Goal: Task Accomplishment & Management: Use online tool/utility

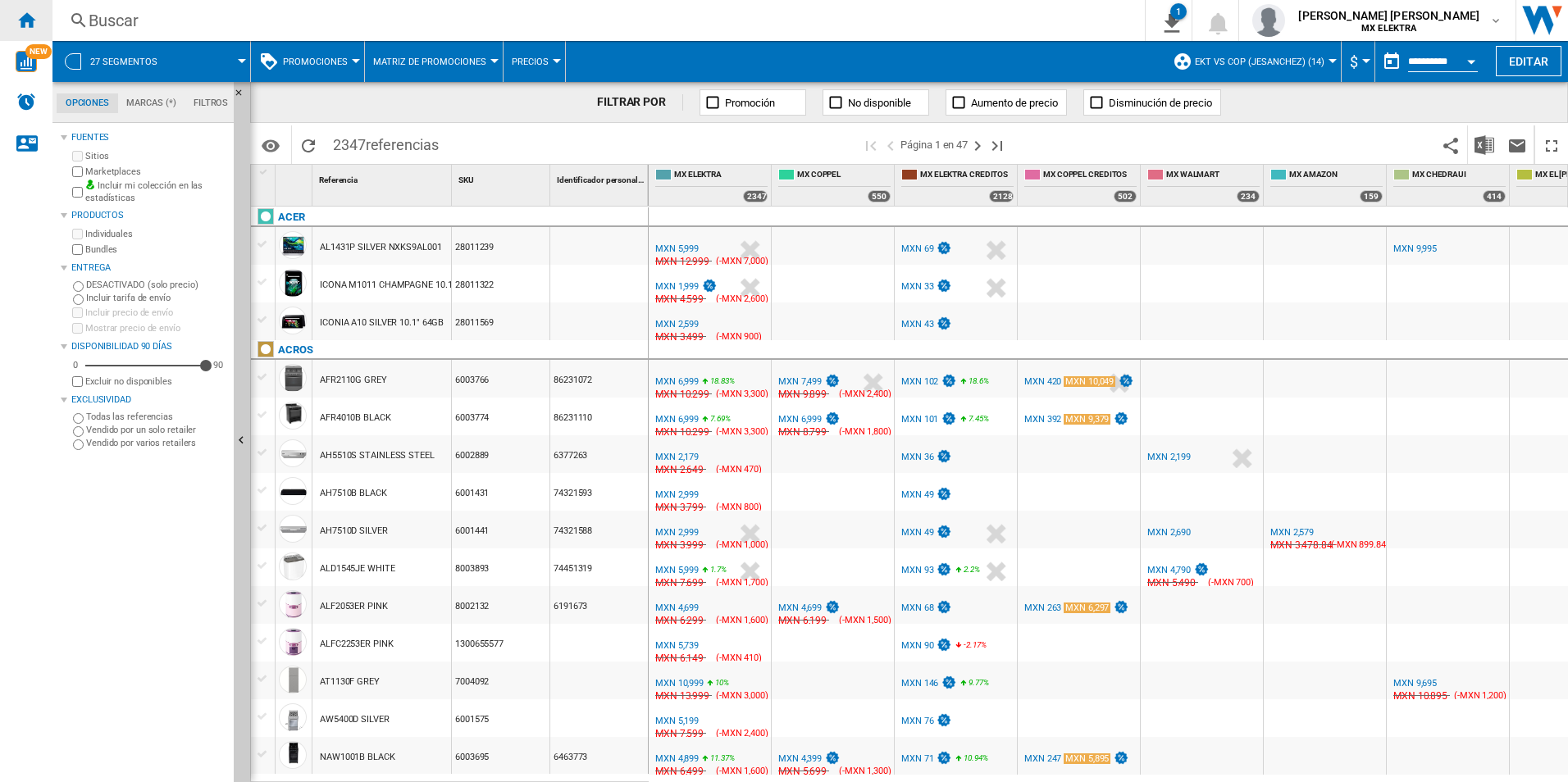
click at [26, 22] on ng-md-icon "Inicio" at bounding box center [26, 20] width 20 height 20
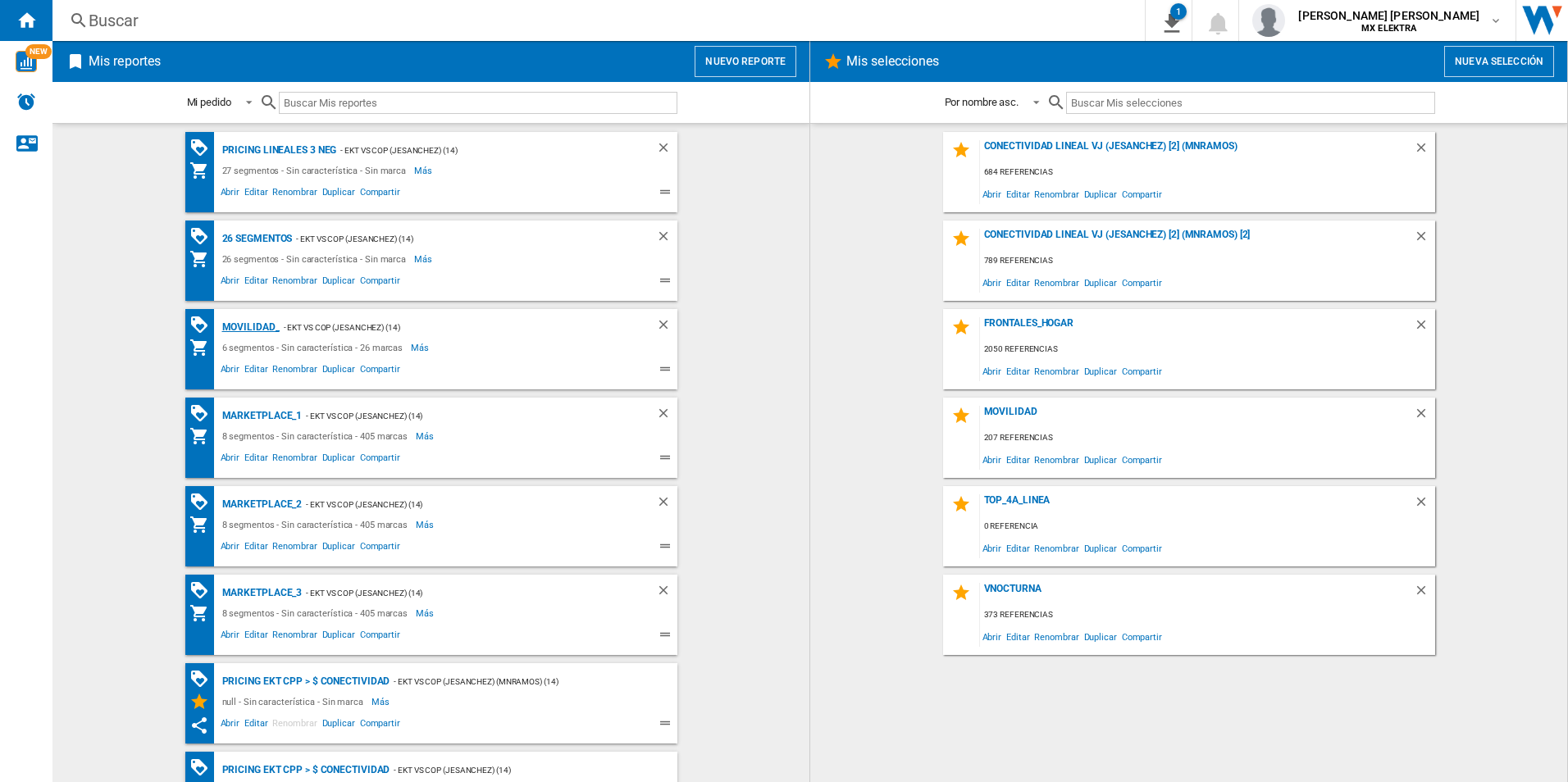
click at [248, 322] on div "MOVILIDAD_" at bounding box center [248, 327] width 61 height 20
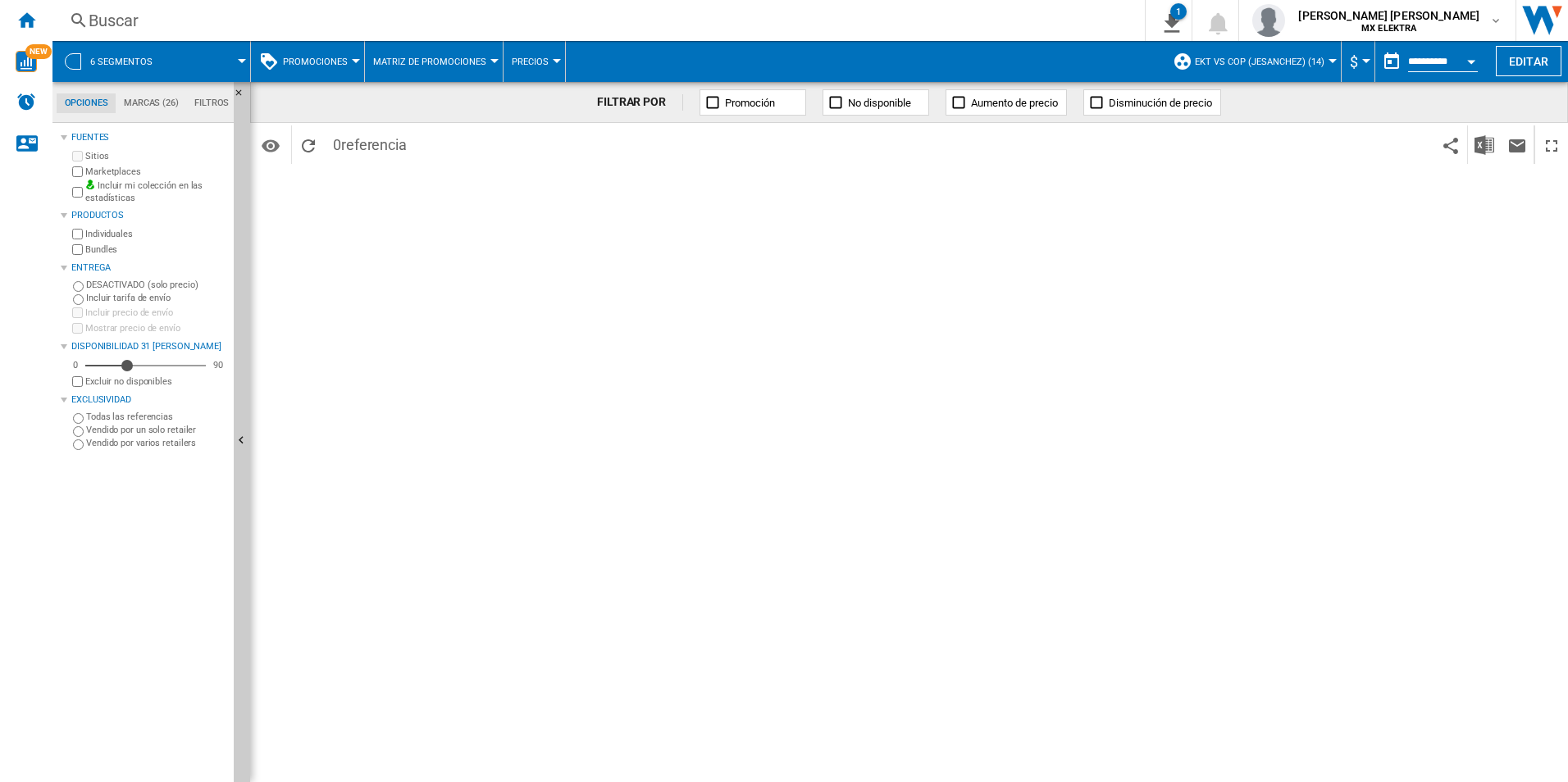
click at [109, 57] on span "6 segmentos" at bounding box center [121, 62] width 62 height 11
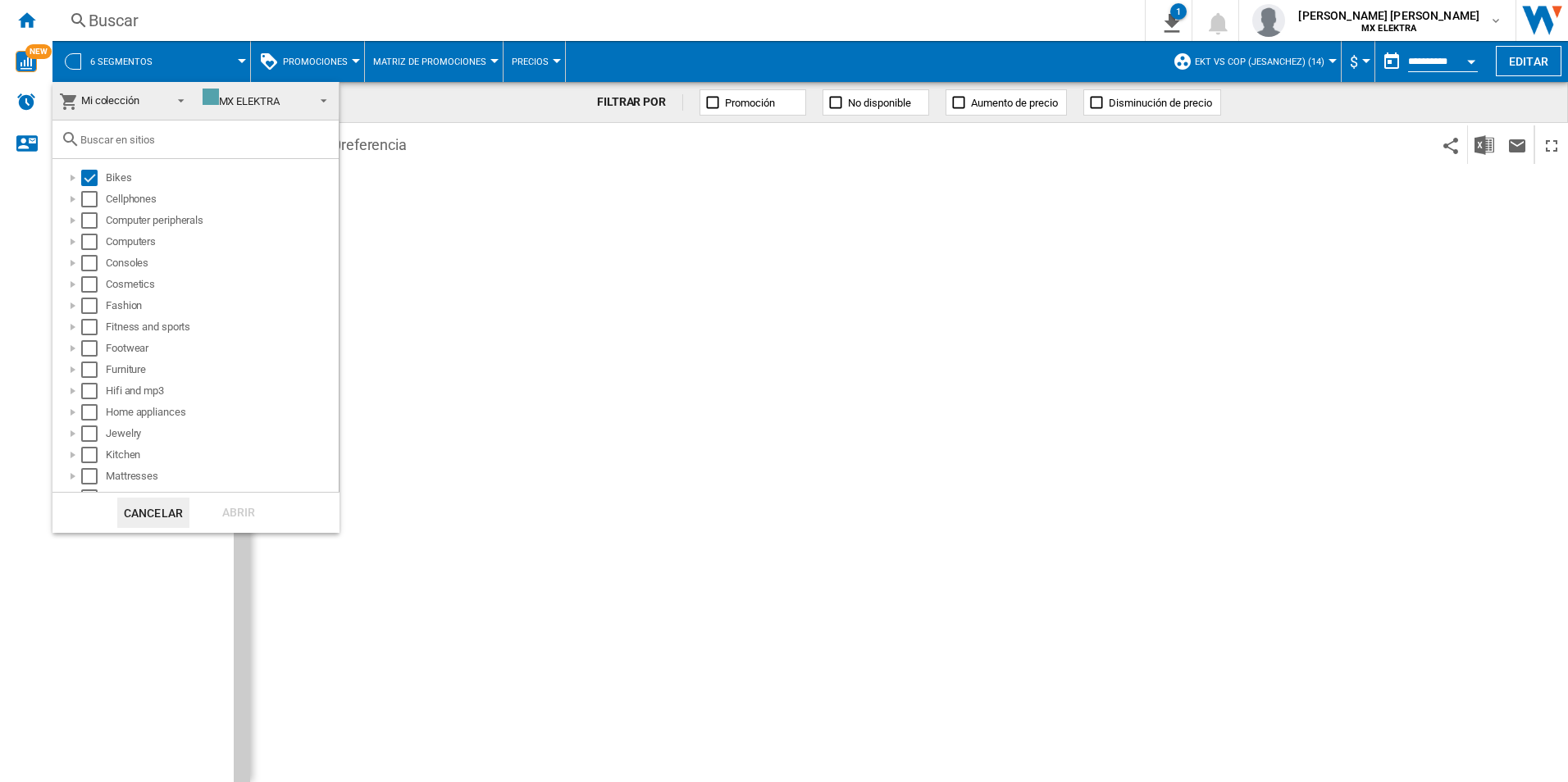
click at [1022, 365] on md-backdrop at bounding box center [784, 391] width 1568 height 782
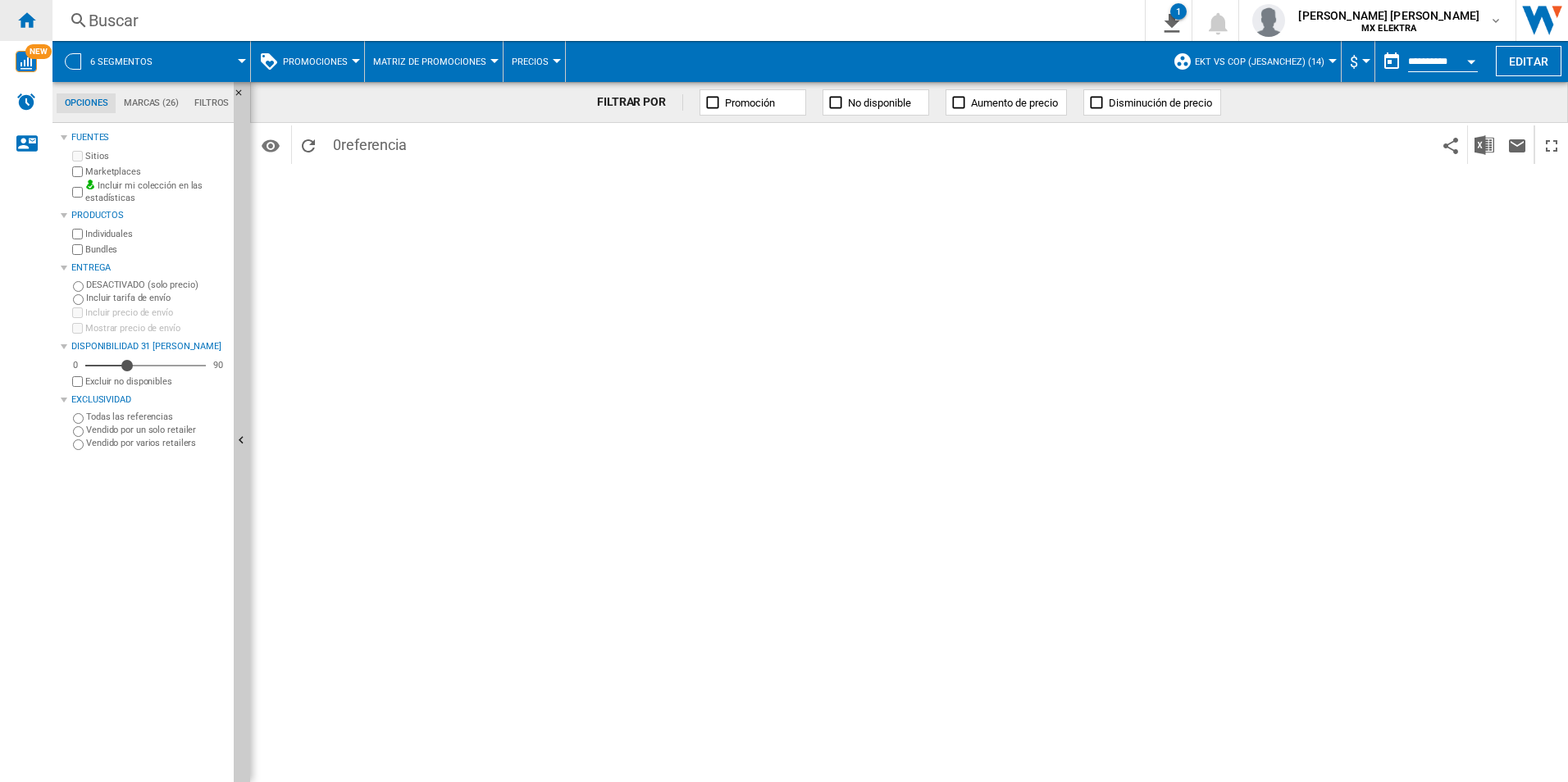
click at [21, 4] on div "Inicio" at bounding box center [26, 20] width 52 height 41
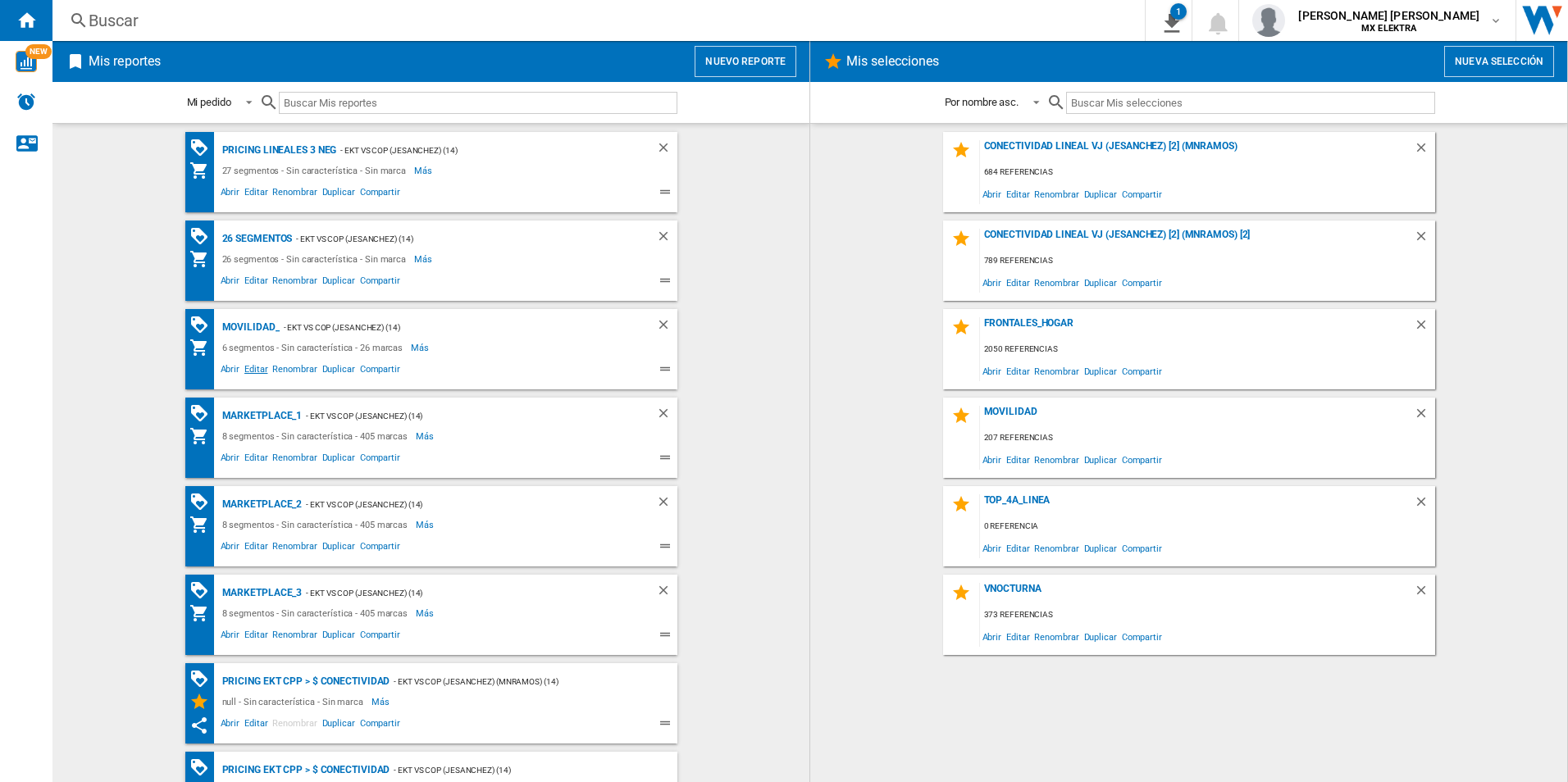
click at [252, 367] on span "Editar" at bounding box center [256, 372] width 28 height 20
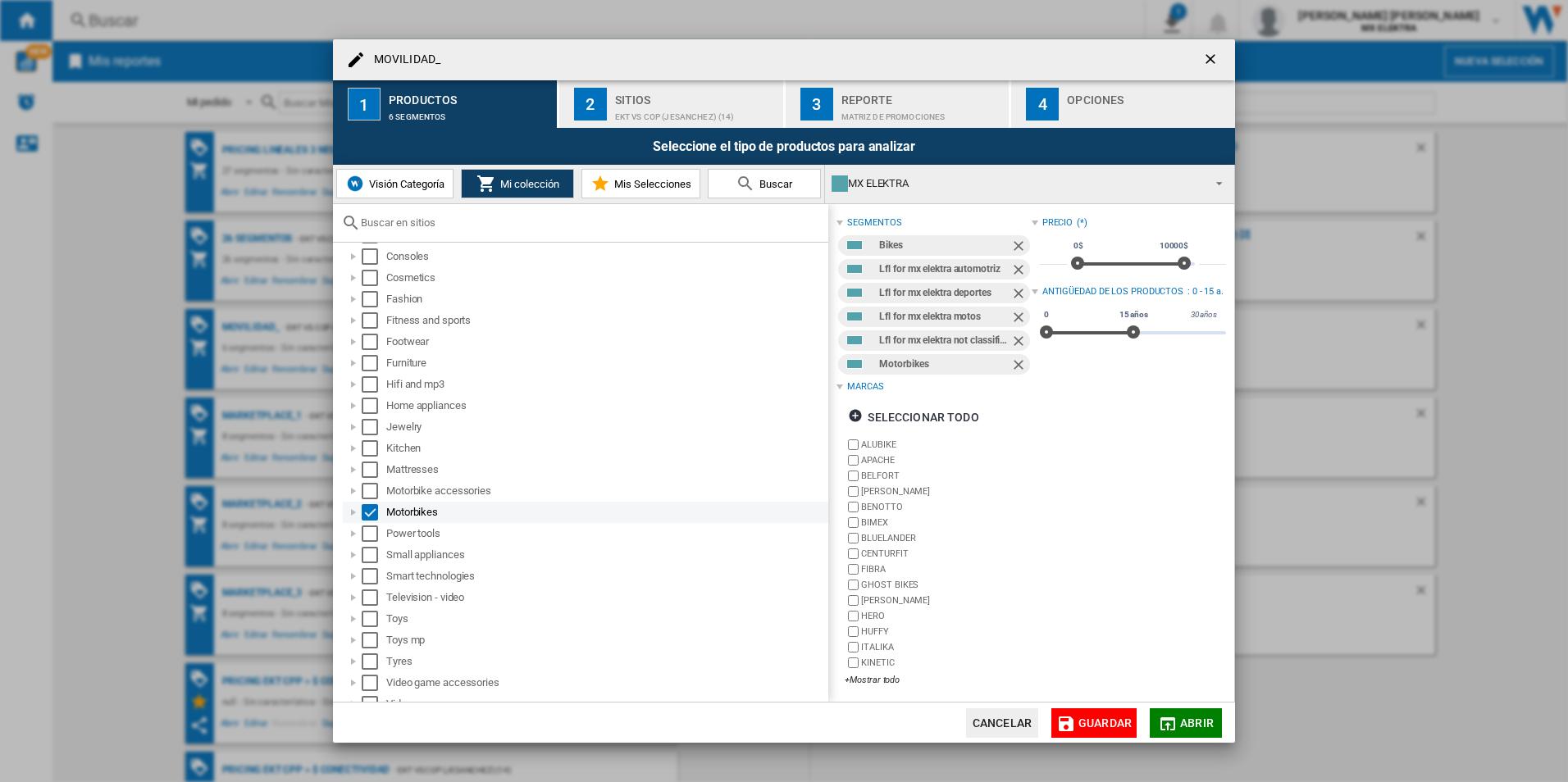
scroll to position [124, 0]
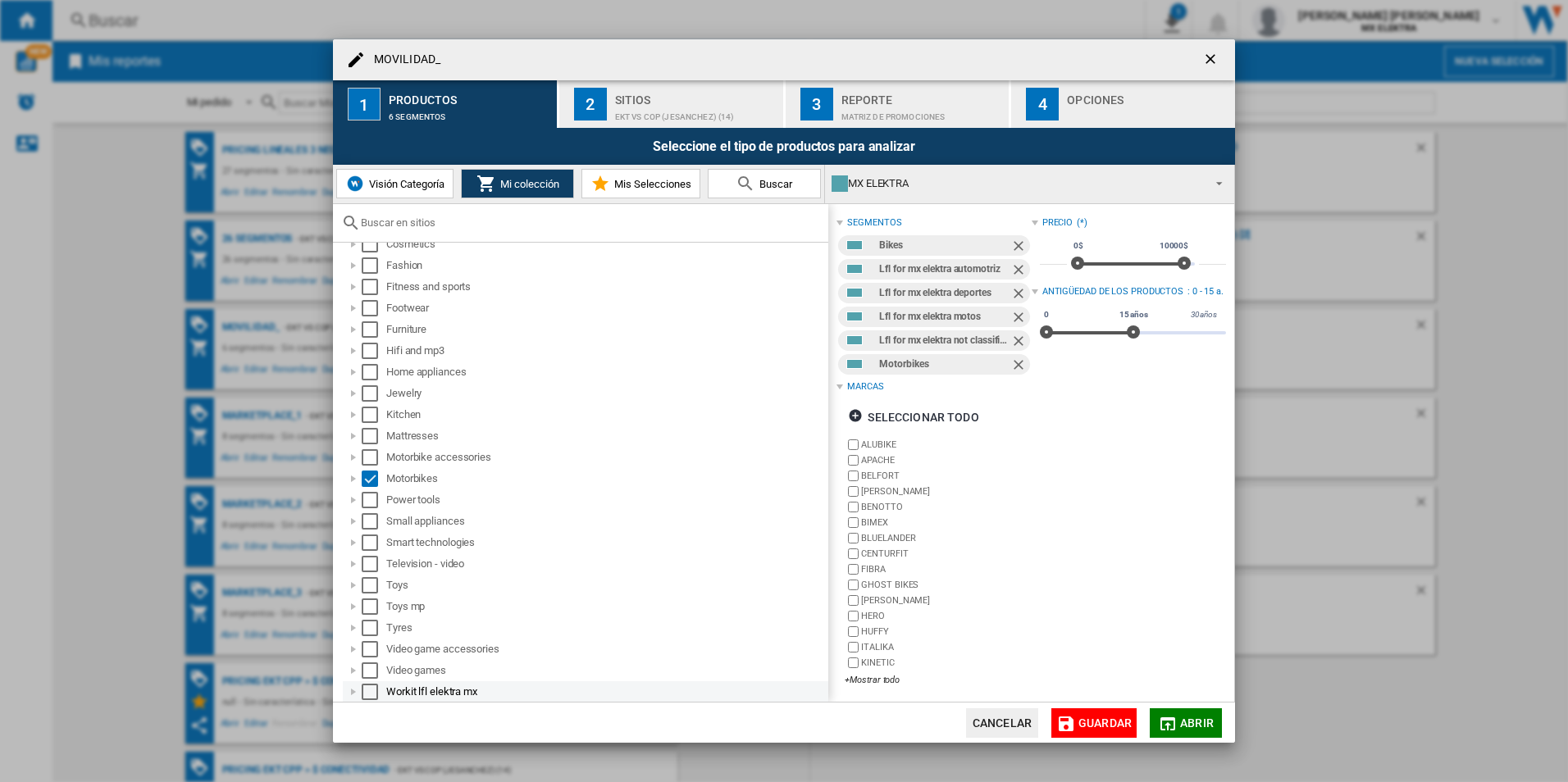
click at [371, 685] on div "Select" at bounding box center [370, 692] width 16 height 16
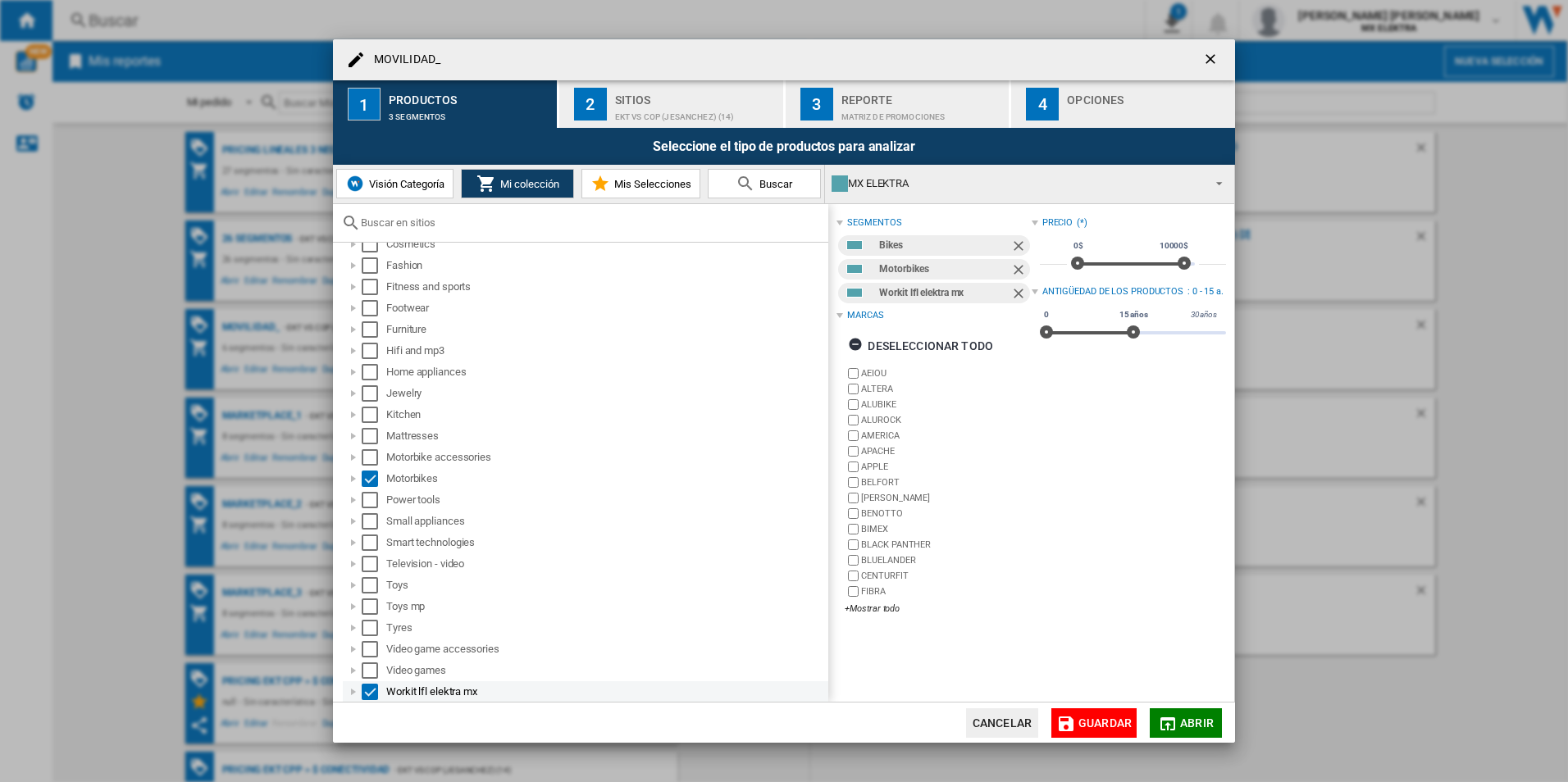
click at [351, 692] on div at bounding box center [353, 692] width 16 height 16
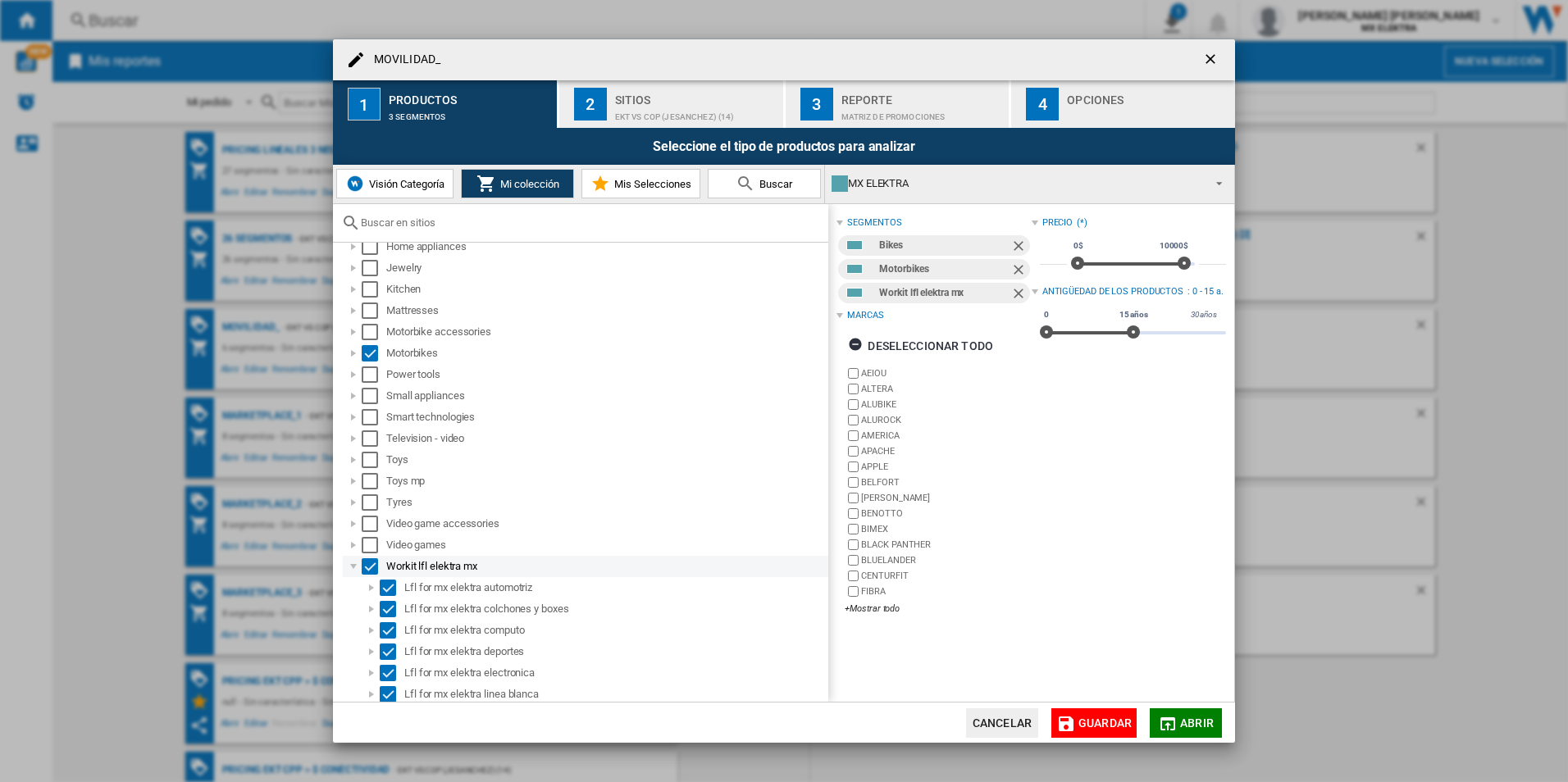
scroll to position [401, 0]
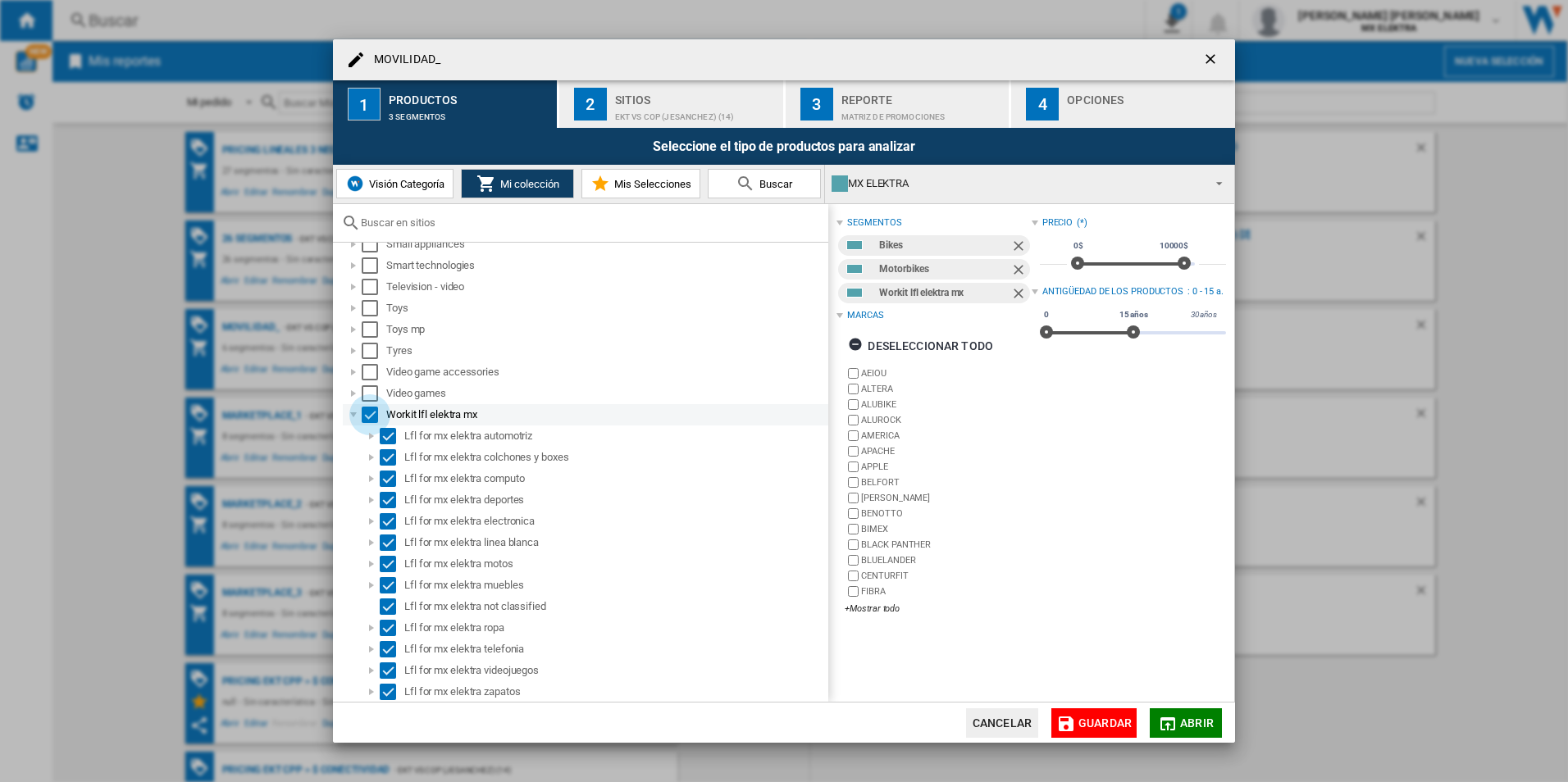
click at [371, 417] on div "Select" at bounding box center [370, 415] width 16 height 16
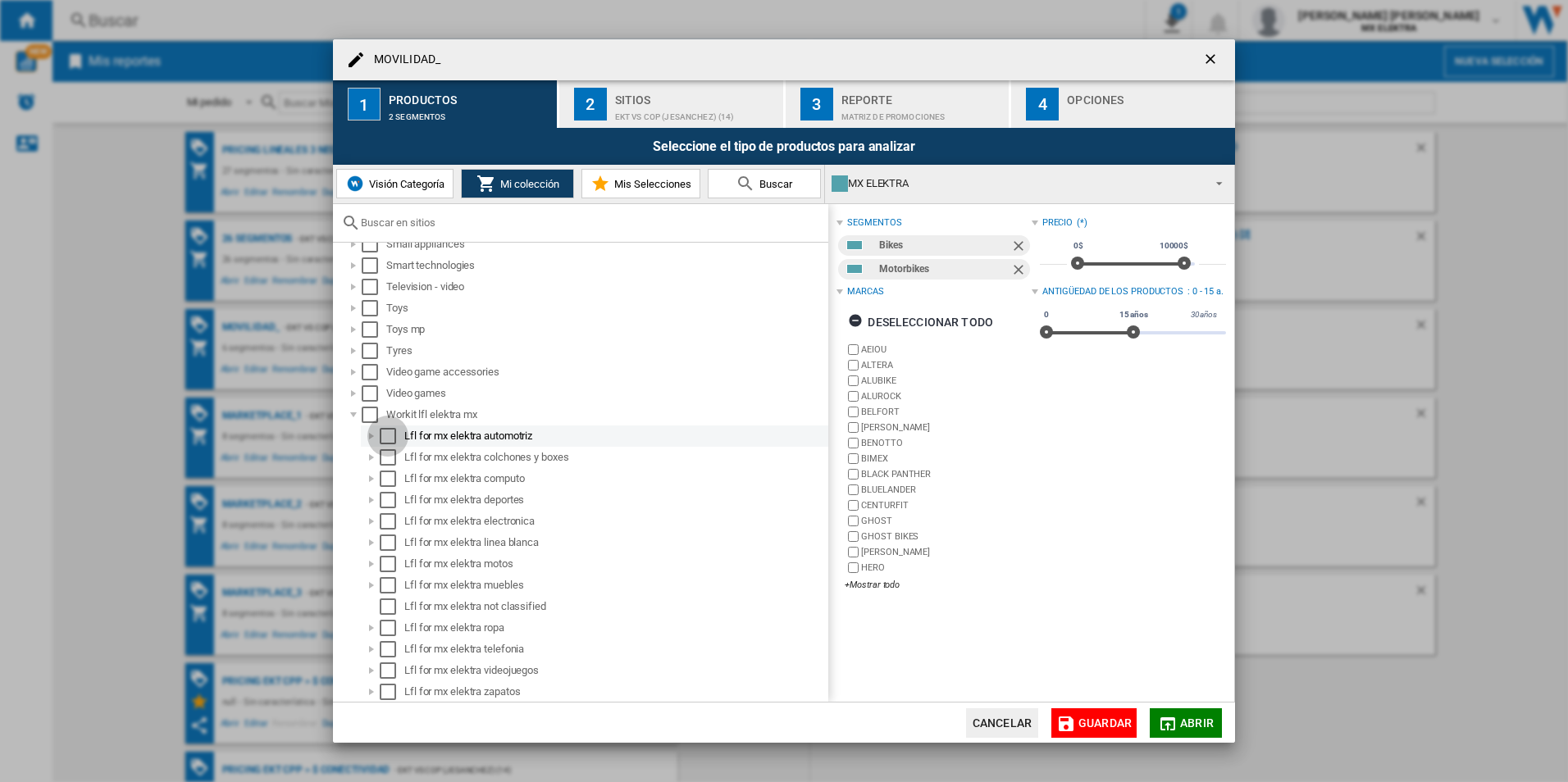
click at [395, 434] on div "Select" at bounding box center [388, 437] width 16 height 16
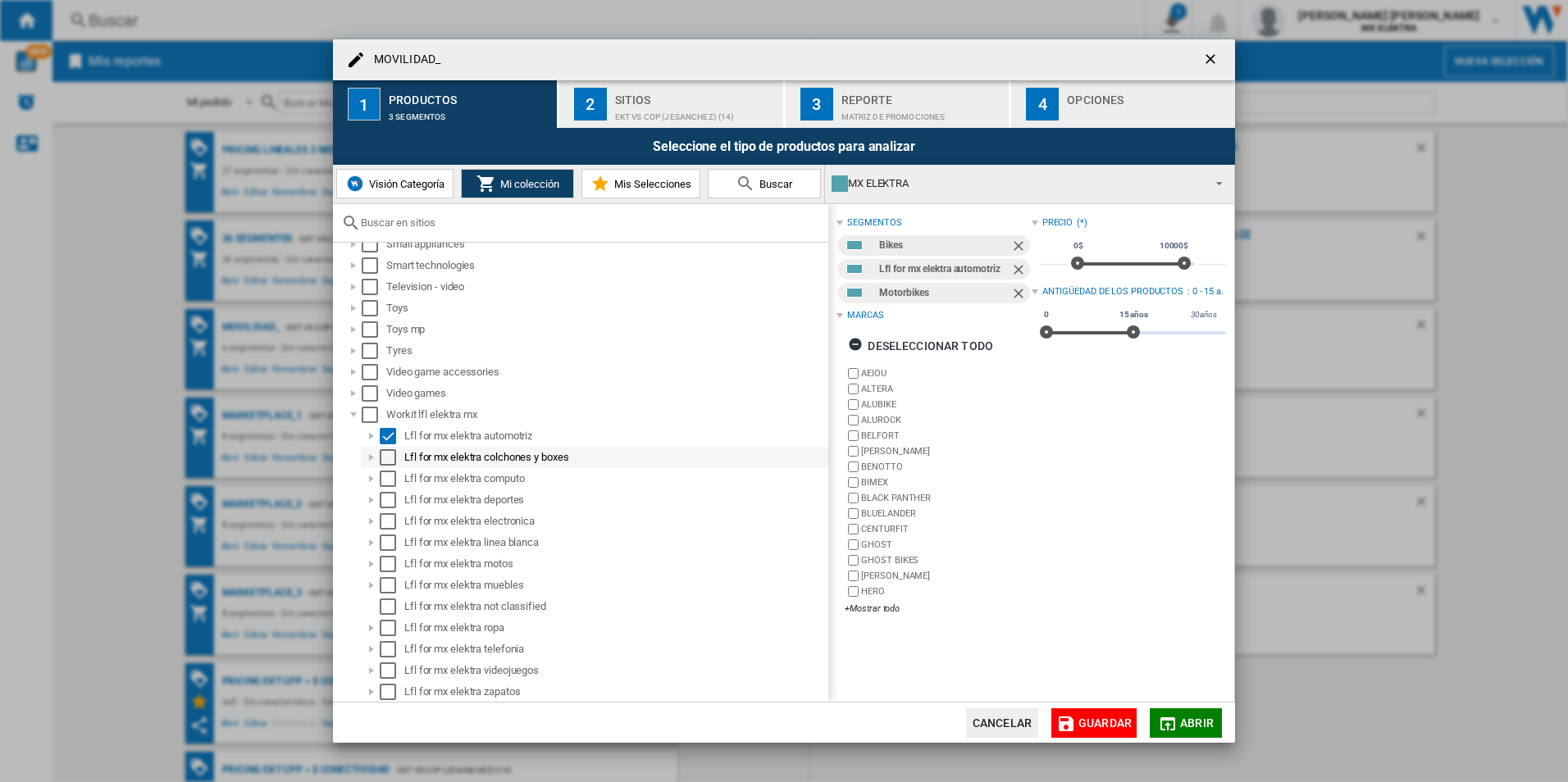
click at [397, 457] on md-checkbox "Select" at bounding box center [392, 458] width 25 height 16
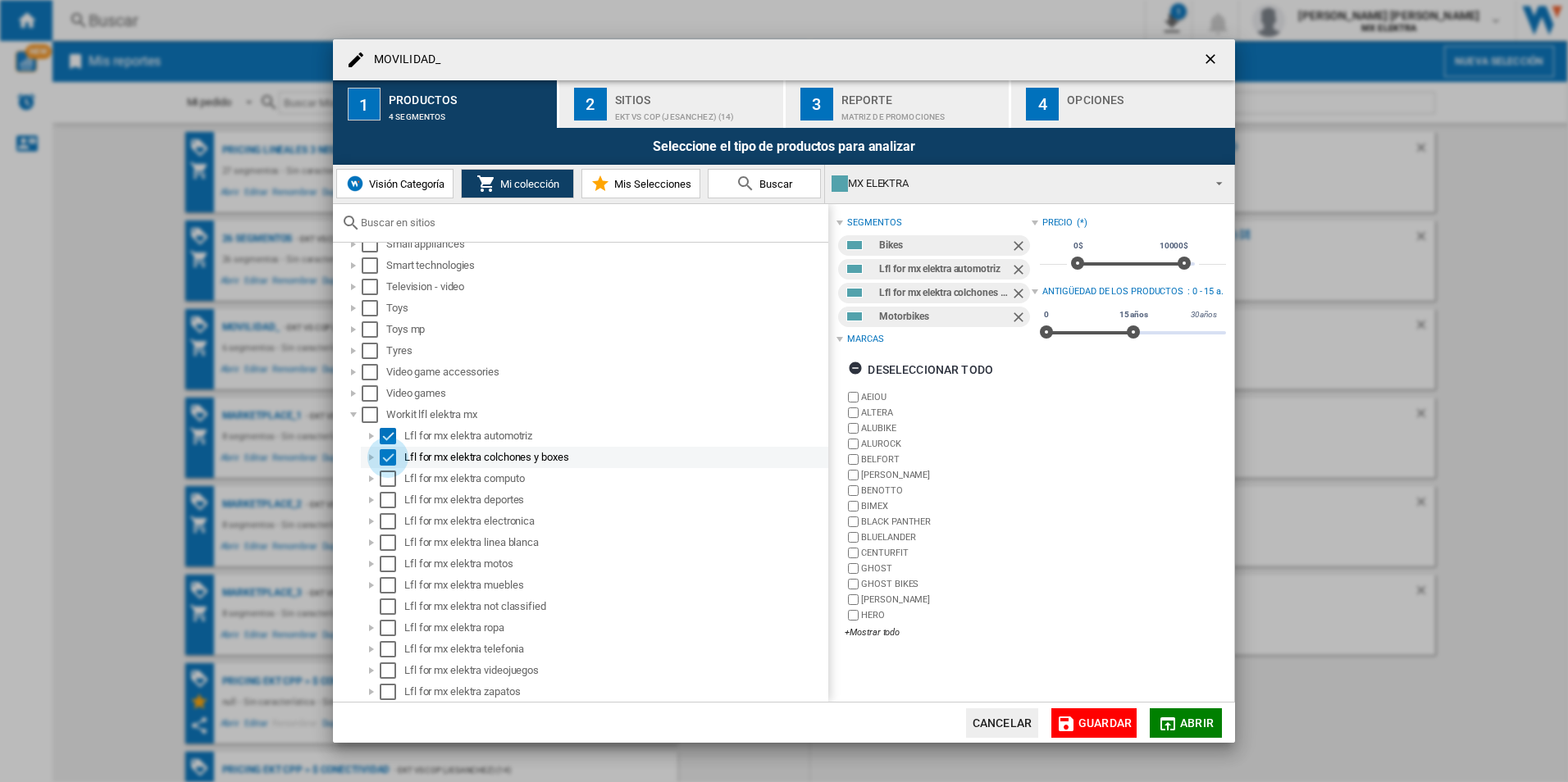
click at [390, 458] on div "Select" at bounding box center [388, 458] width 16 height 16
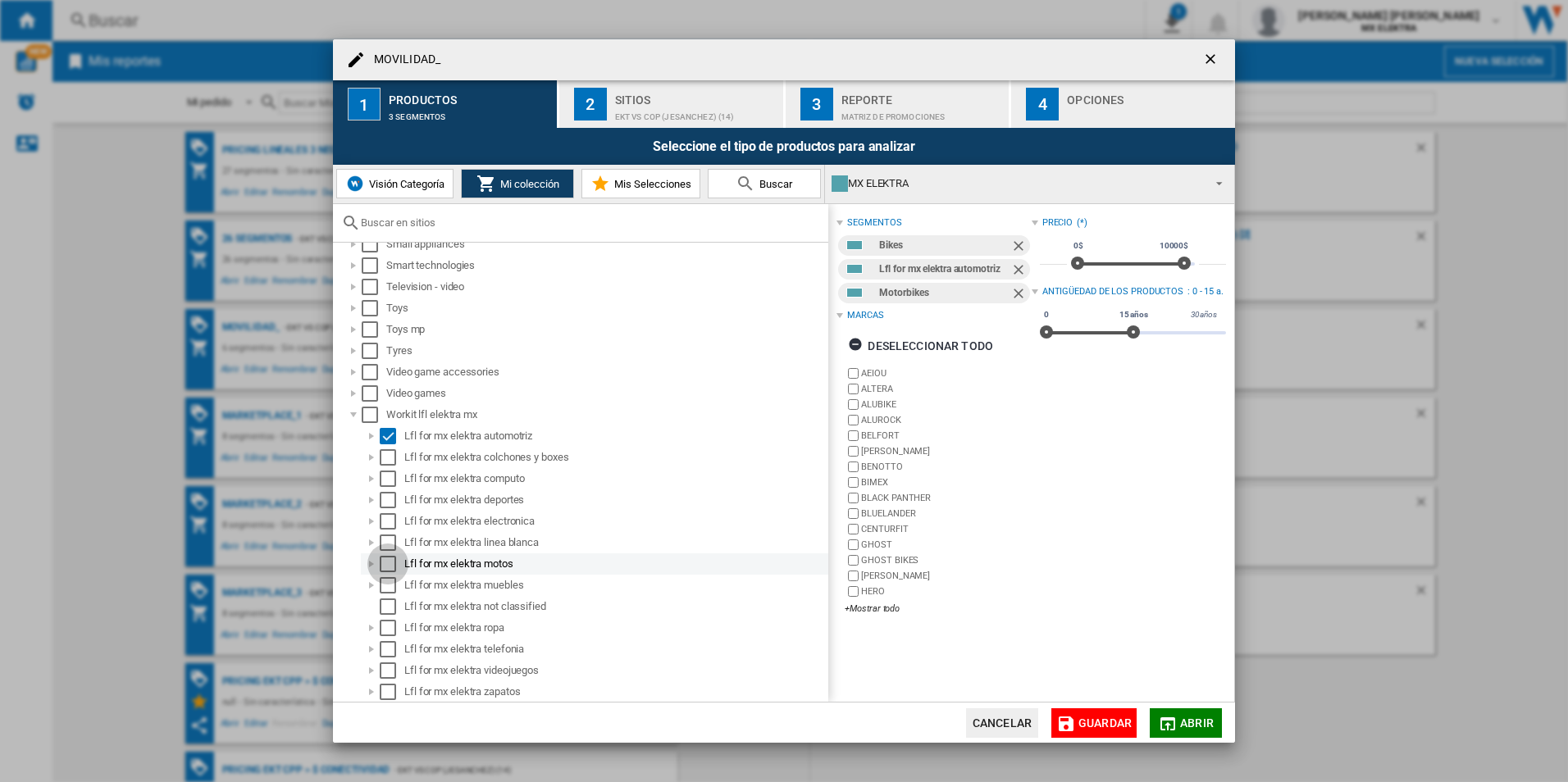
click at [389, 566] on div "Select" at bounding box center [388, 565] width 16 height 16
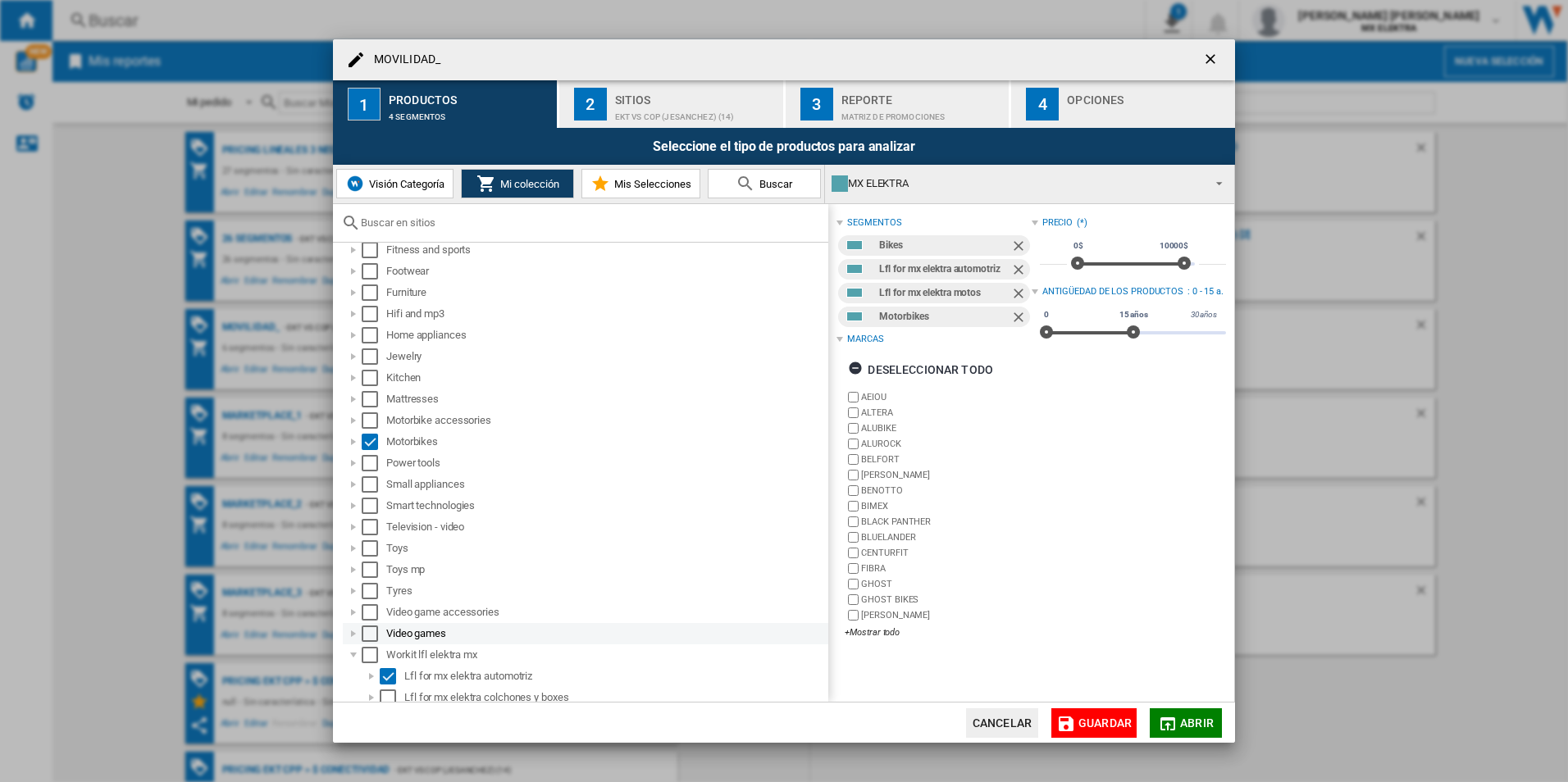
scroll to position [155, 0]
click at [350, 487] on div at bounding box center [353, 491] width 16 height 16
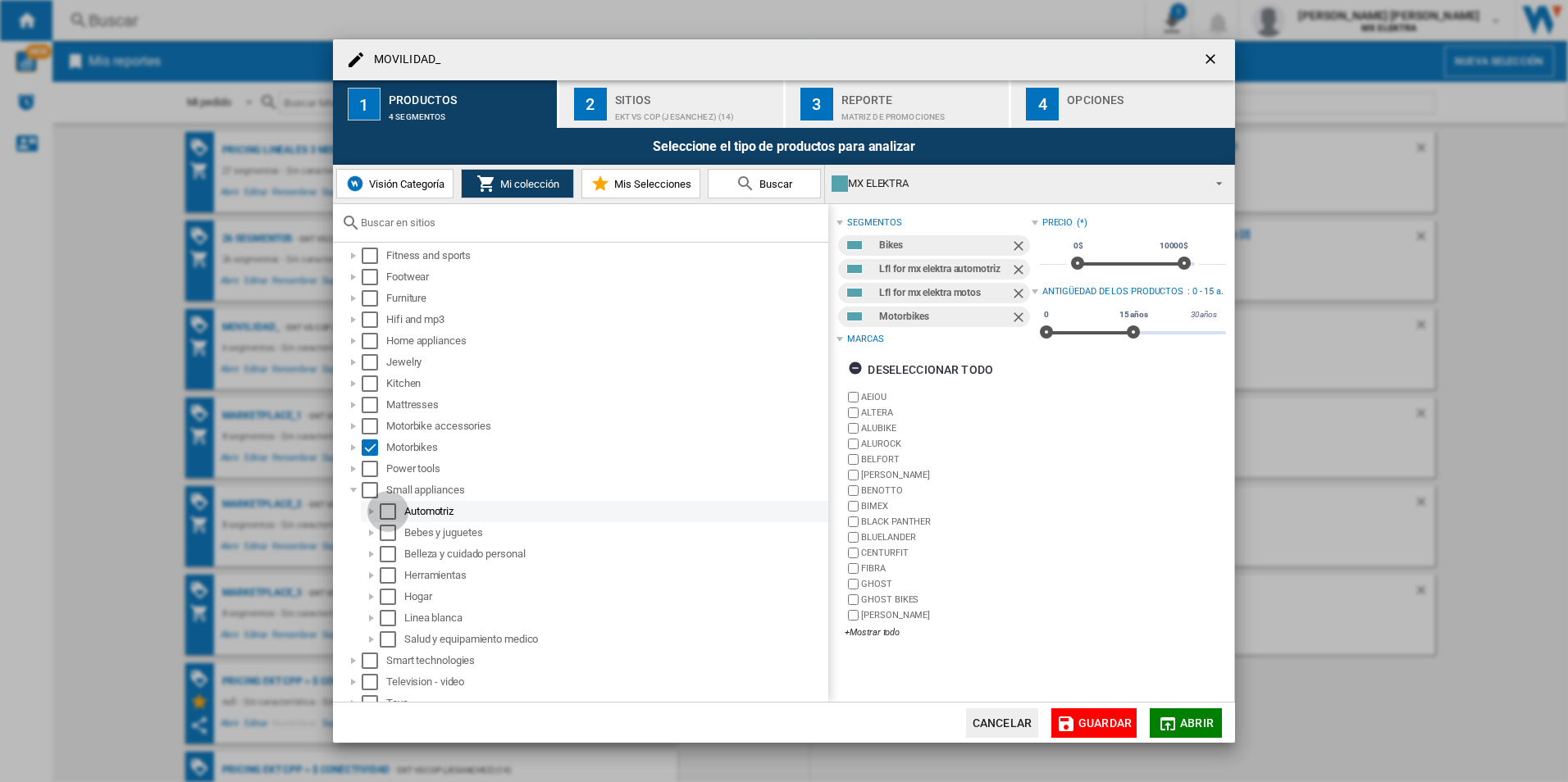
click at [394, 511] on div "Select" at bounding box center [388, 512] width 16 height 16
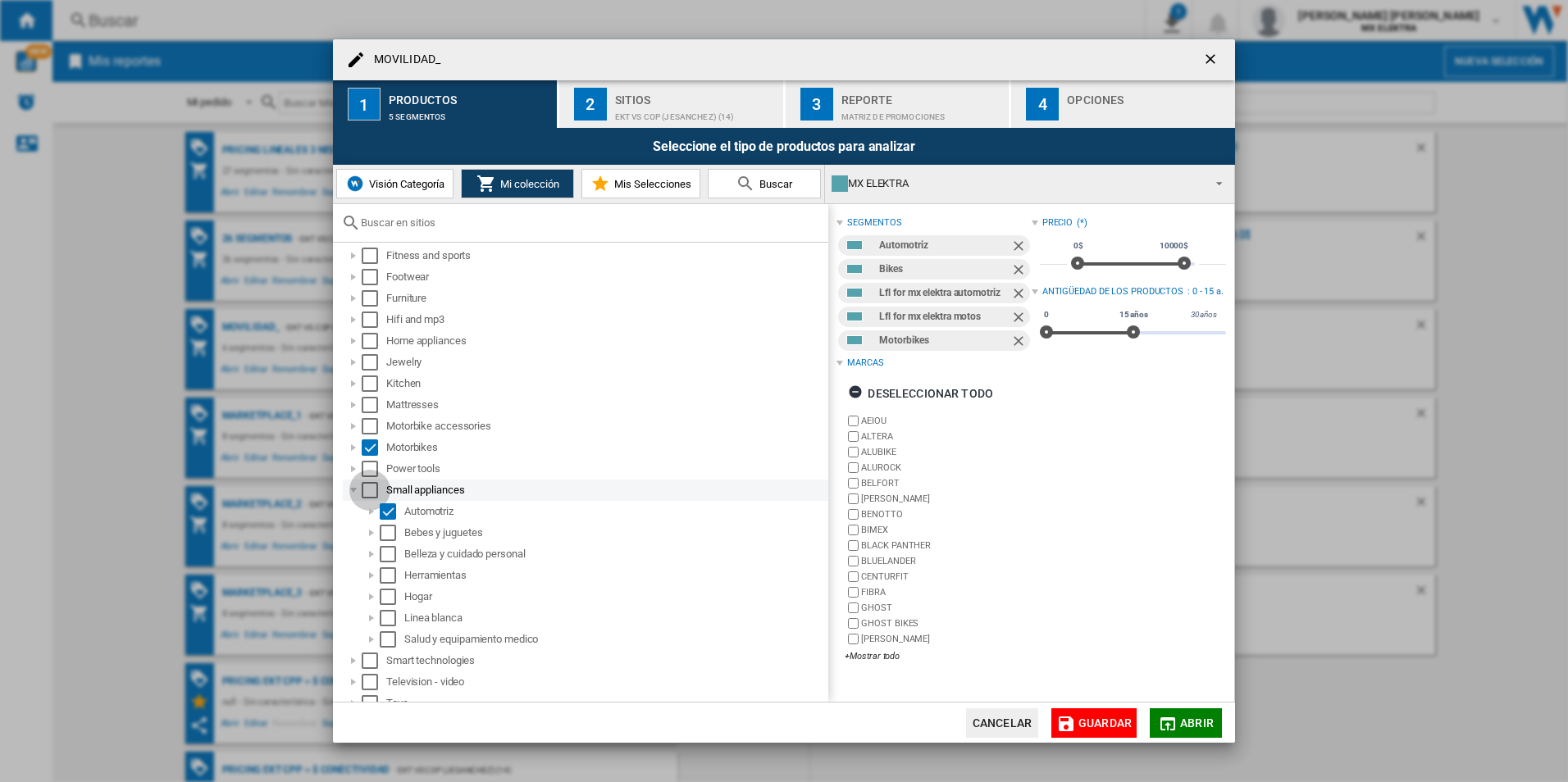
click at [374, 496] on div "Select" at bounding box center [370, 491] width 16 height 16
click at [356, 492] on div at bounding box center [353, 491] width 16 height 16
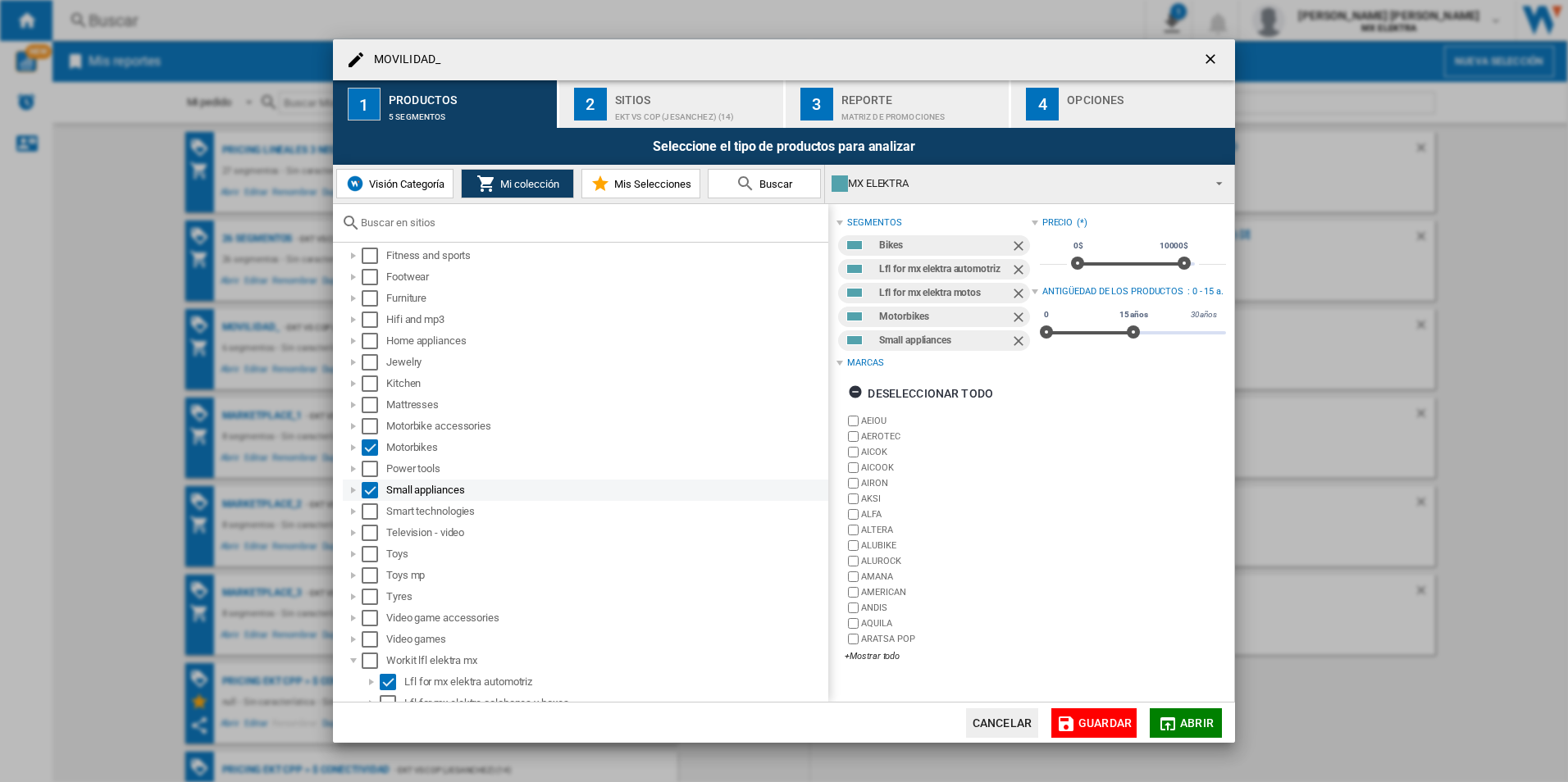
click at [358, 492] on div at bounding box center [353, 491] width 16 height 16
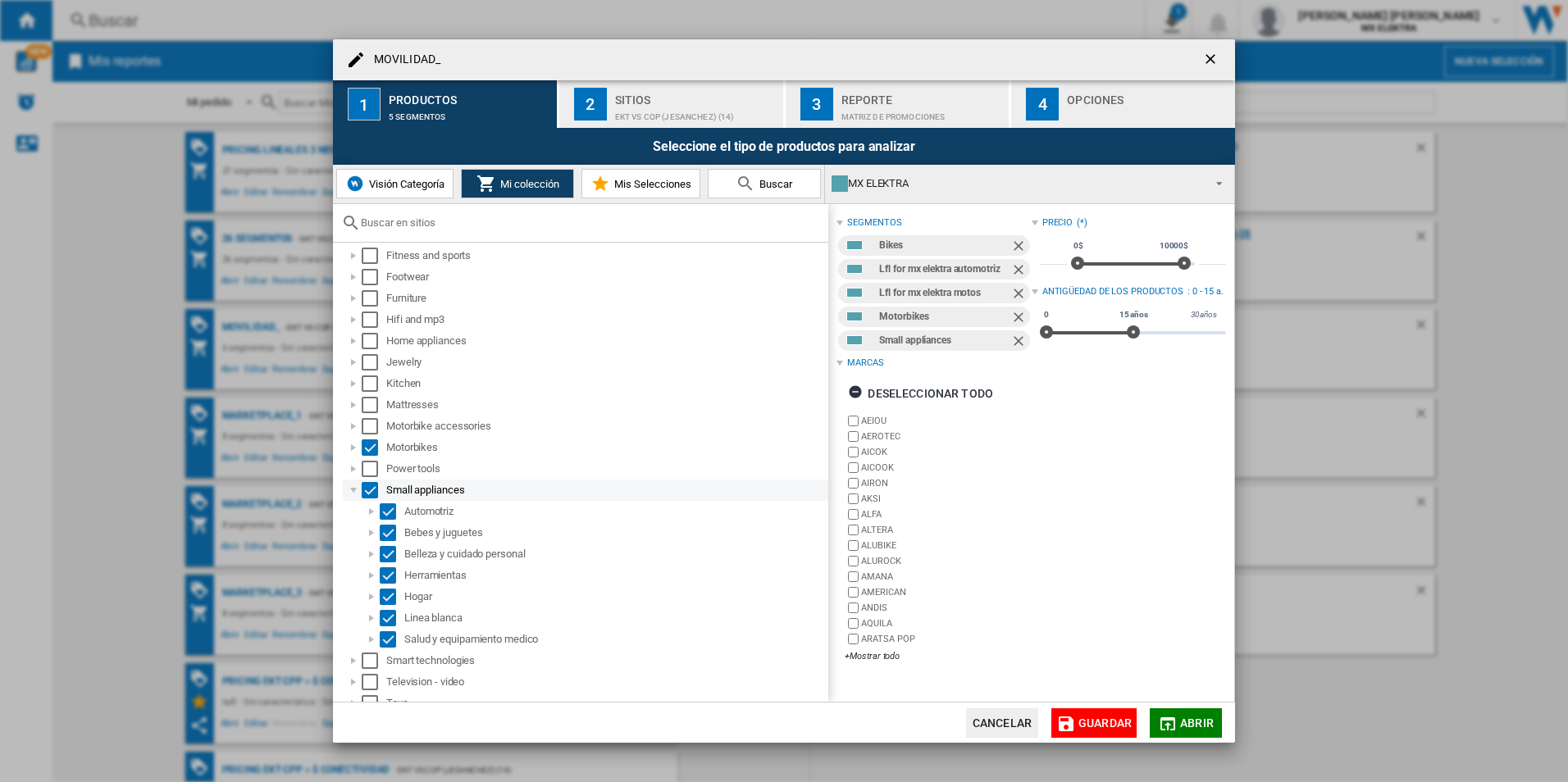
click at [365, 491] on div "Select" at bounding box center [370, 491] width 16 height 16
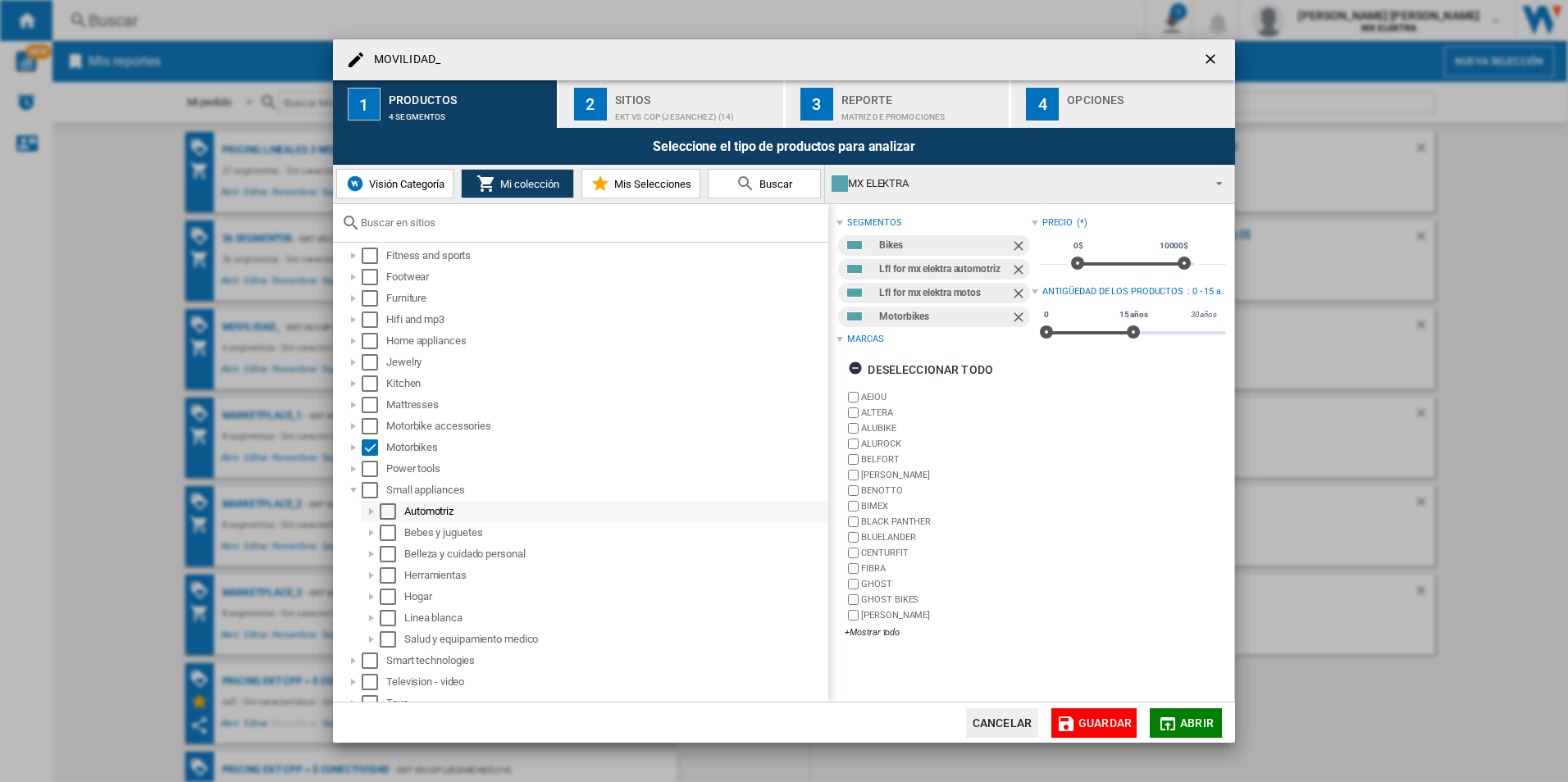
click at [391, 510] on div "Select" at bounding box center [388, 512] width 16 height 16
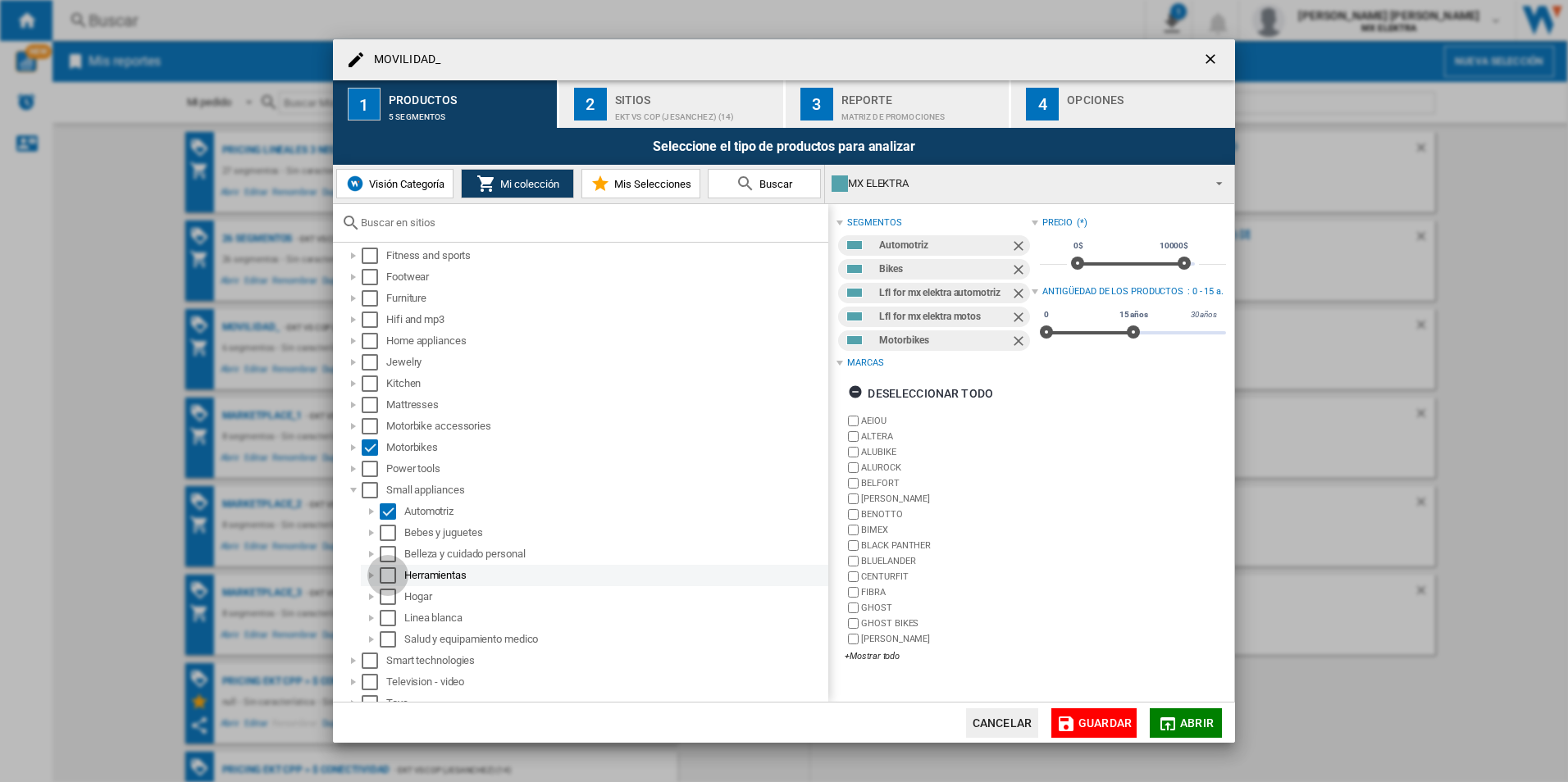
click at [393, 576] on div "Select" at bounding box center [388, 576] width 16 height 16
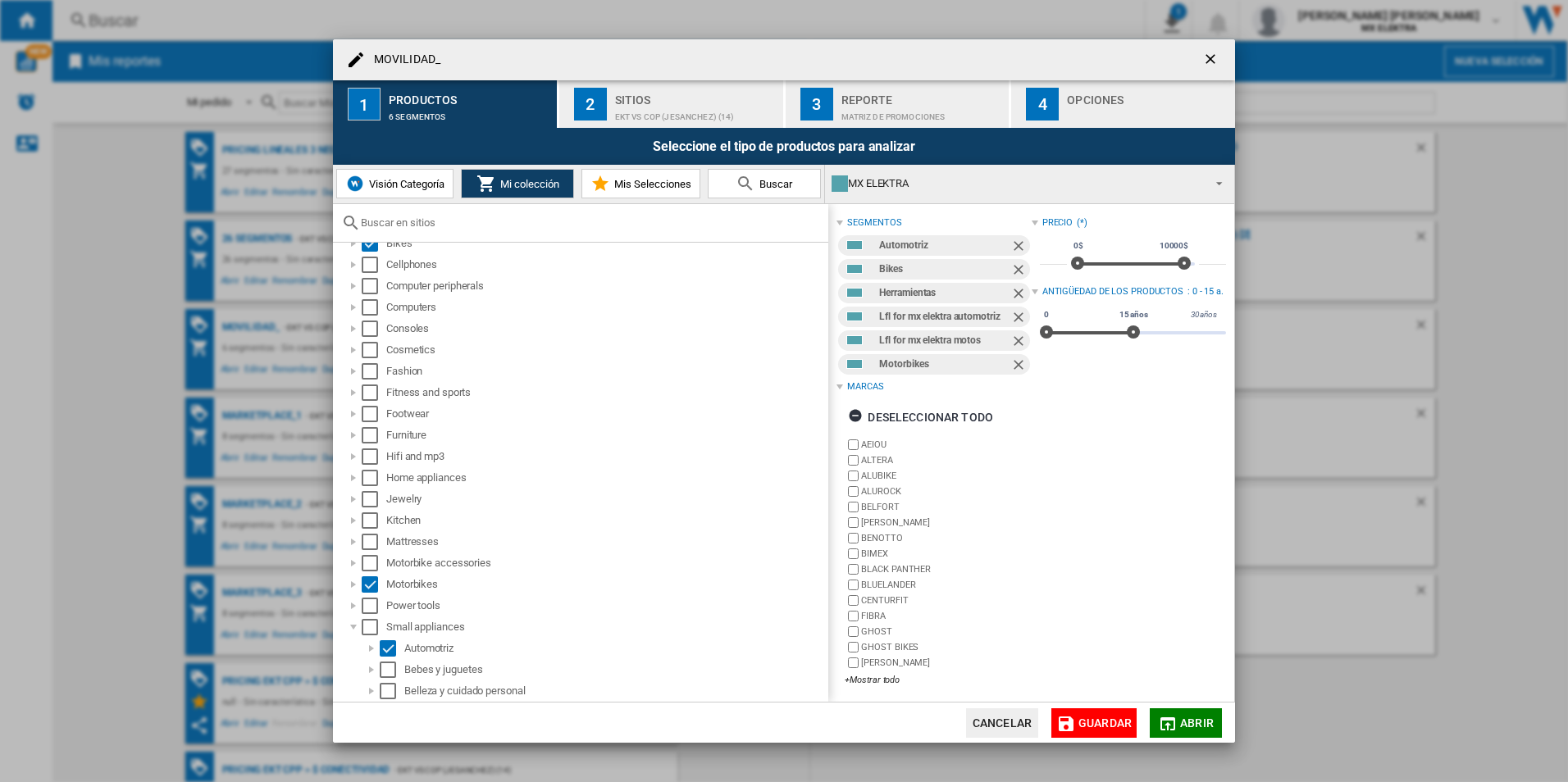
scroll to position [0, 0]
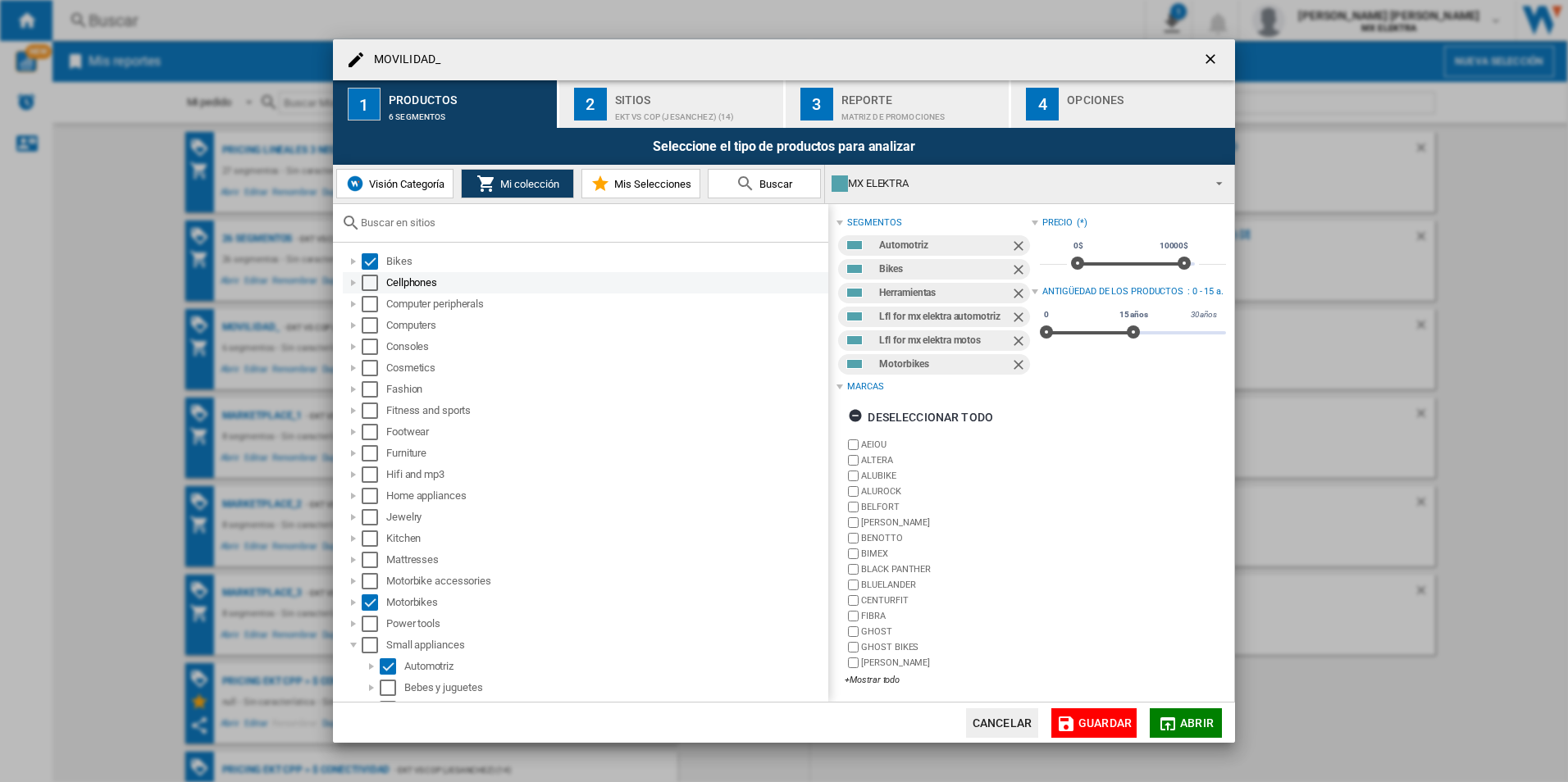
click at [355, 281] on div at bounding box center [353, 283] width 16 height 16
click at [351, 305] on div at bounding box center [353, 304] width 16 height 16
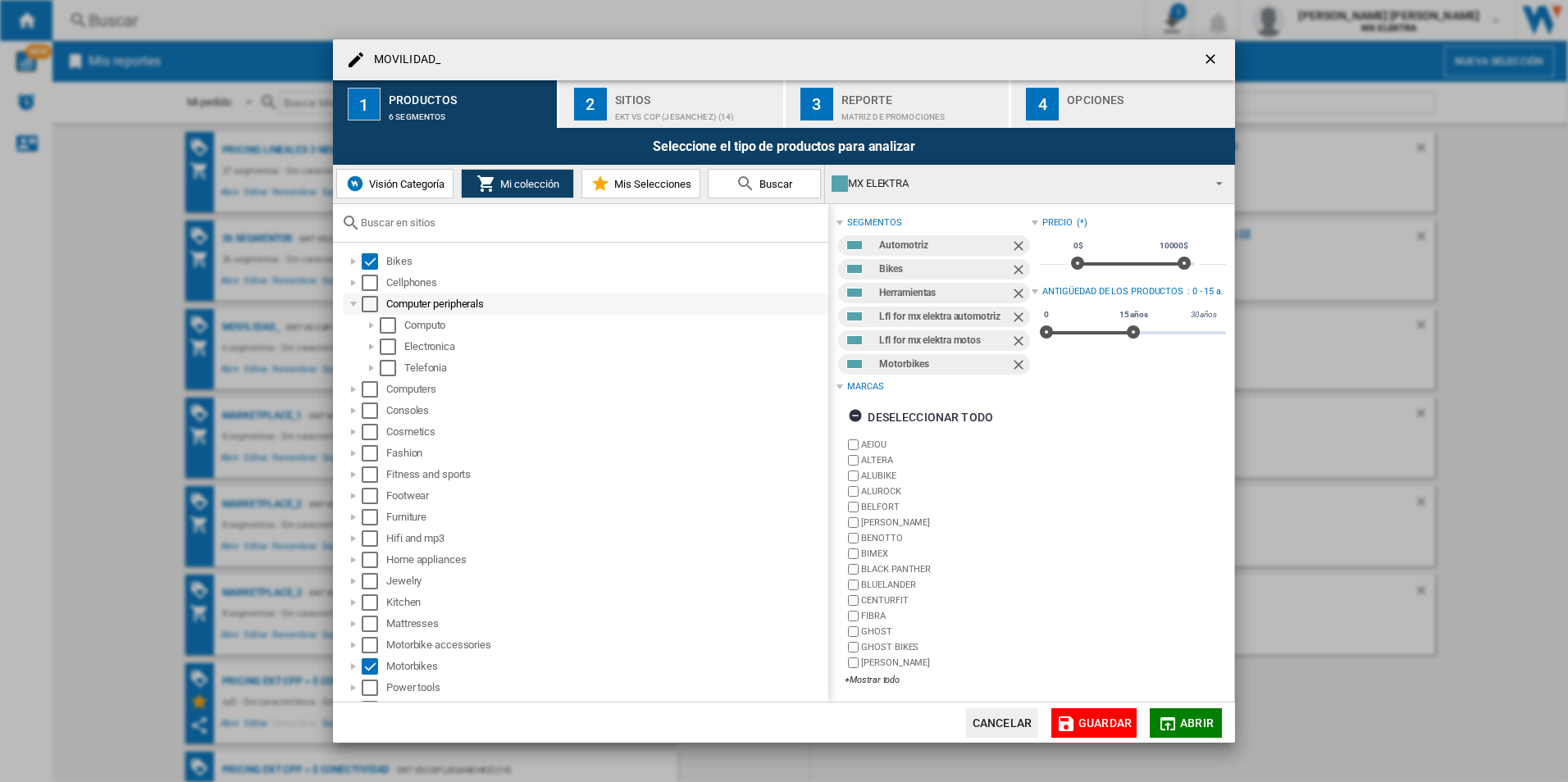
click at [351, 305] on div at bounding box center [353, 304] width 16 height 16
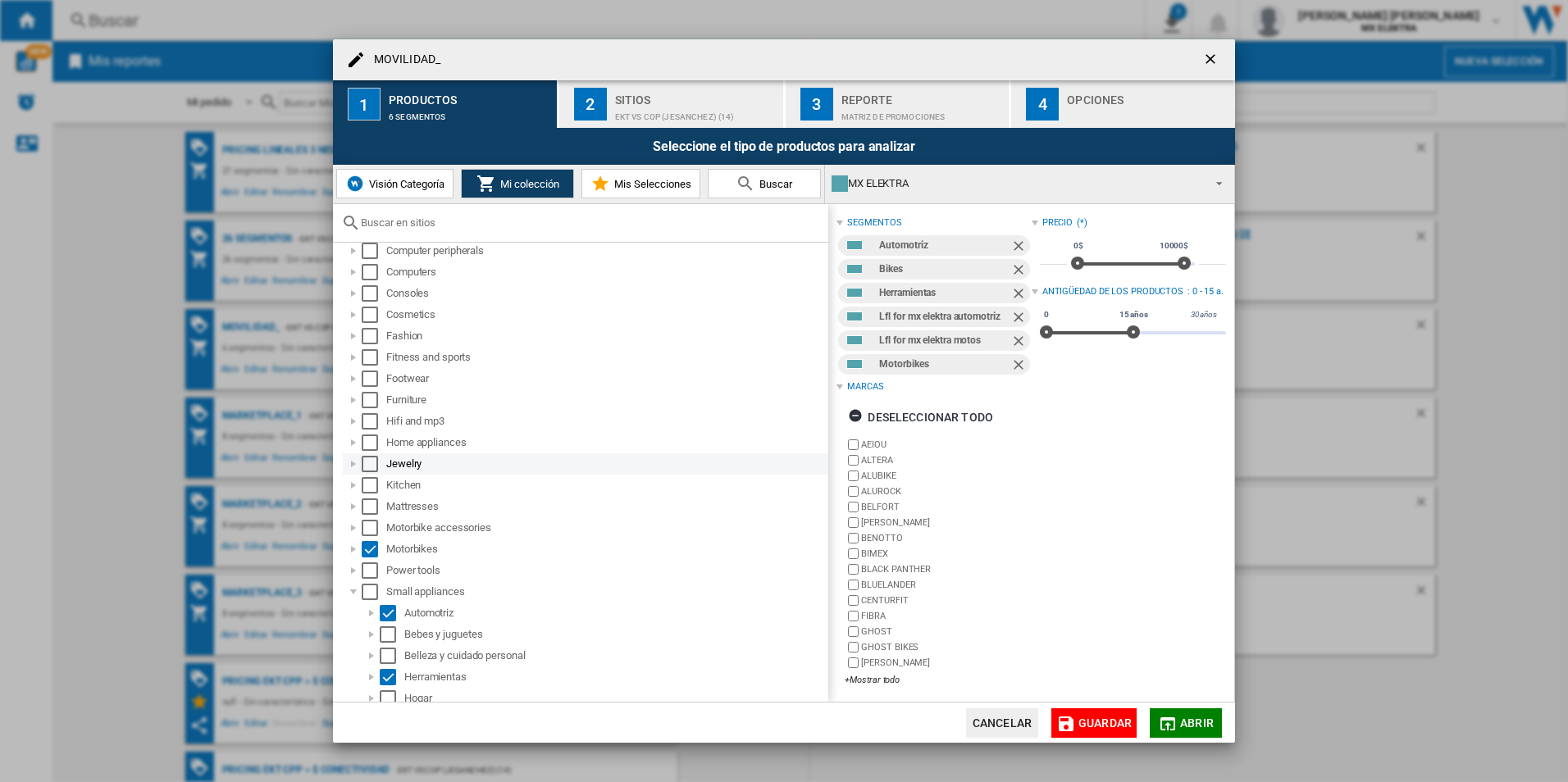
scroll to position [82, 0]
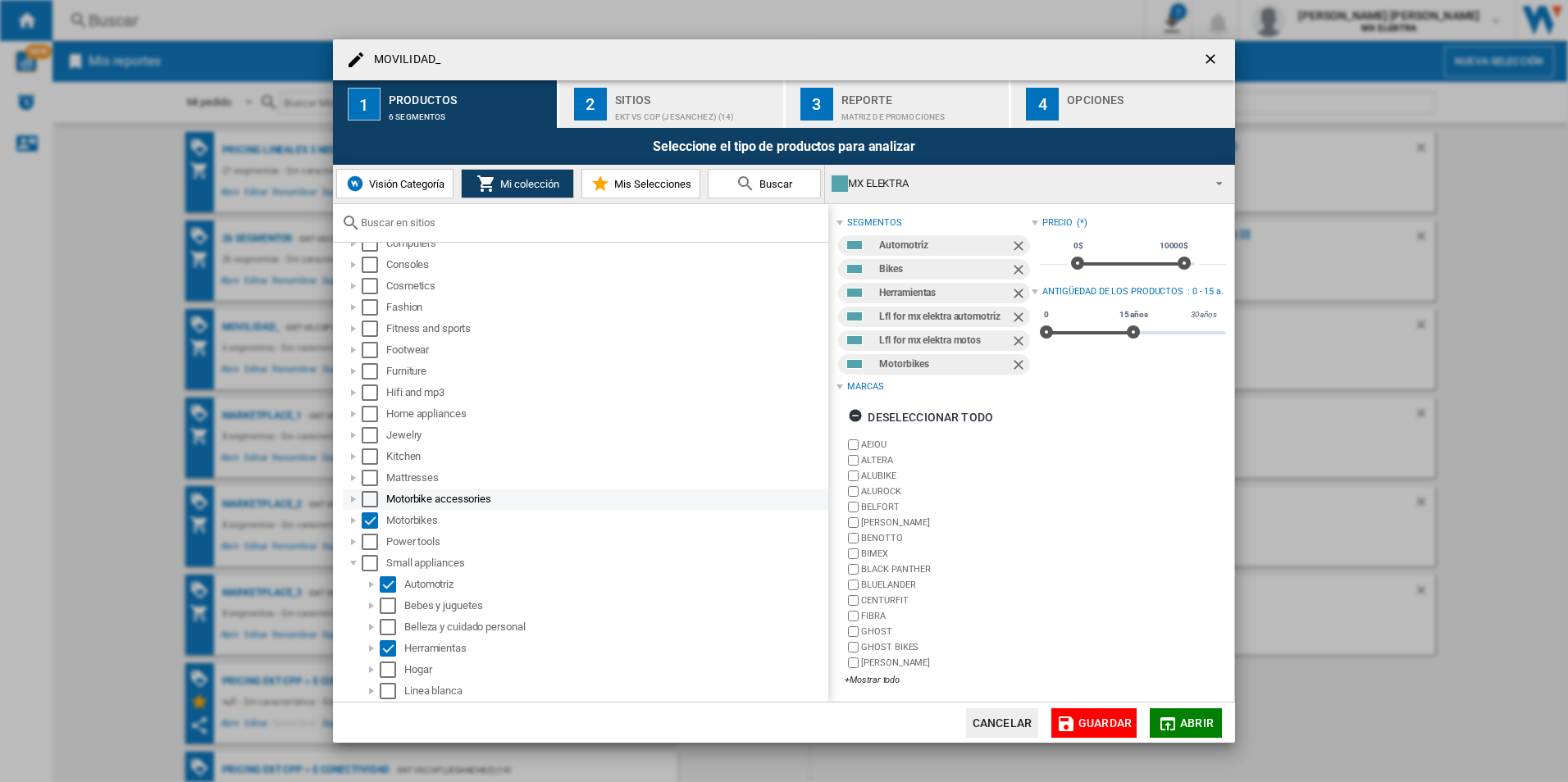
click at [353, 491] on div at bounding box center [353, 500] width 16 height 16
click at [368, 498] on div "Select" at bounding box center [370, 500] width 16 height 16
click at [353, 502] on div at bounding box center [353, 500] width 16 height 16
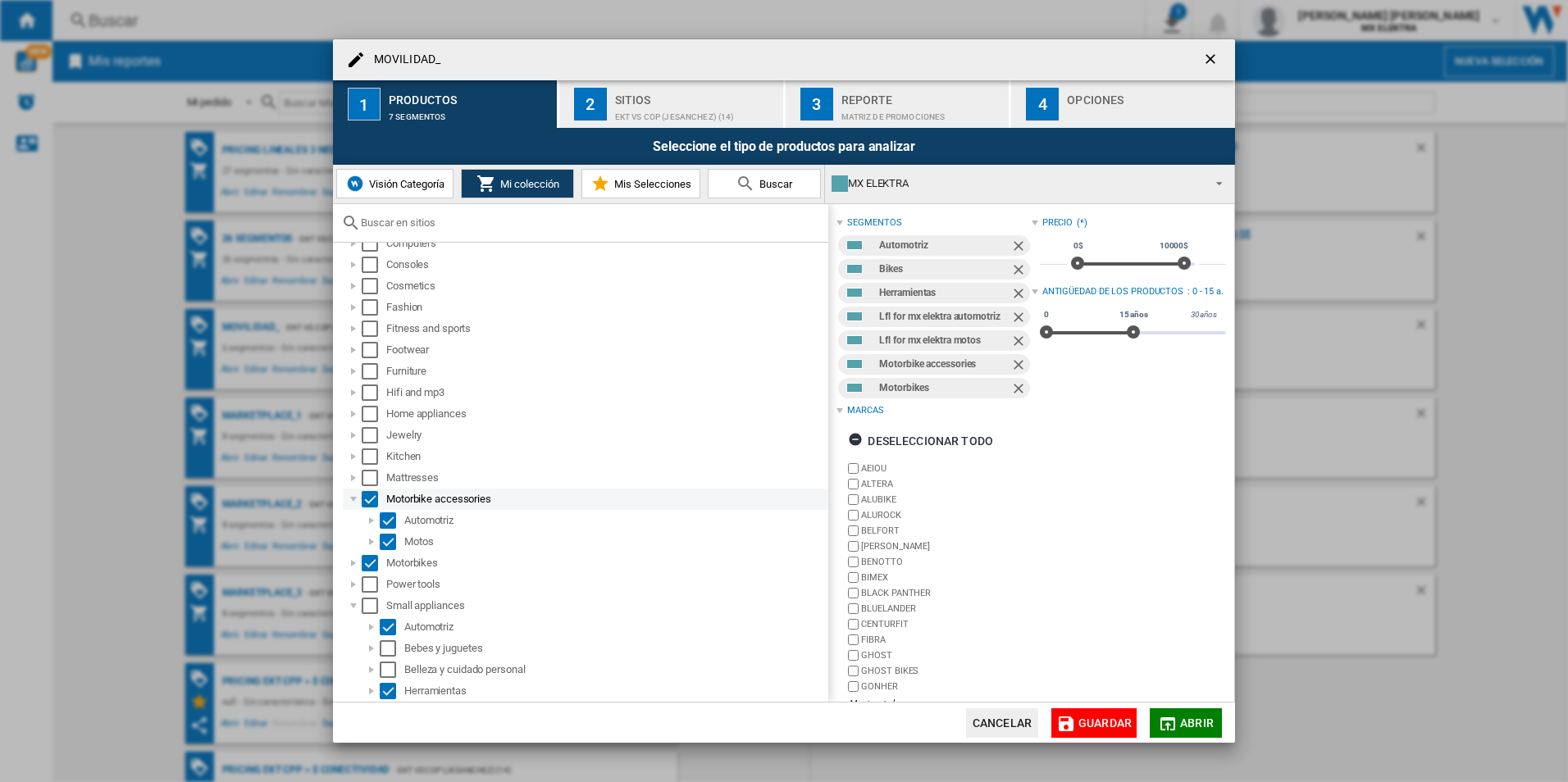
click at [353, 502] on div at bounding box center [353, 500] width 16 height 16
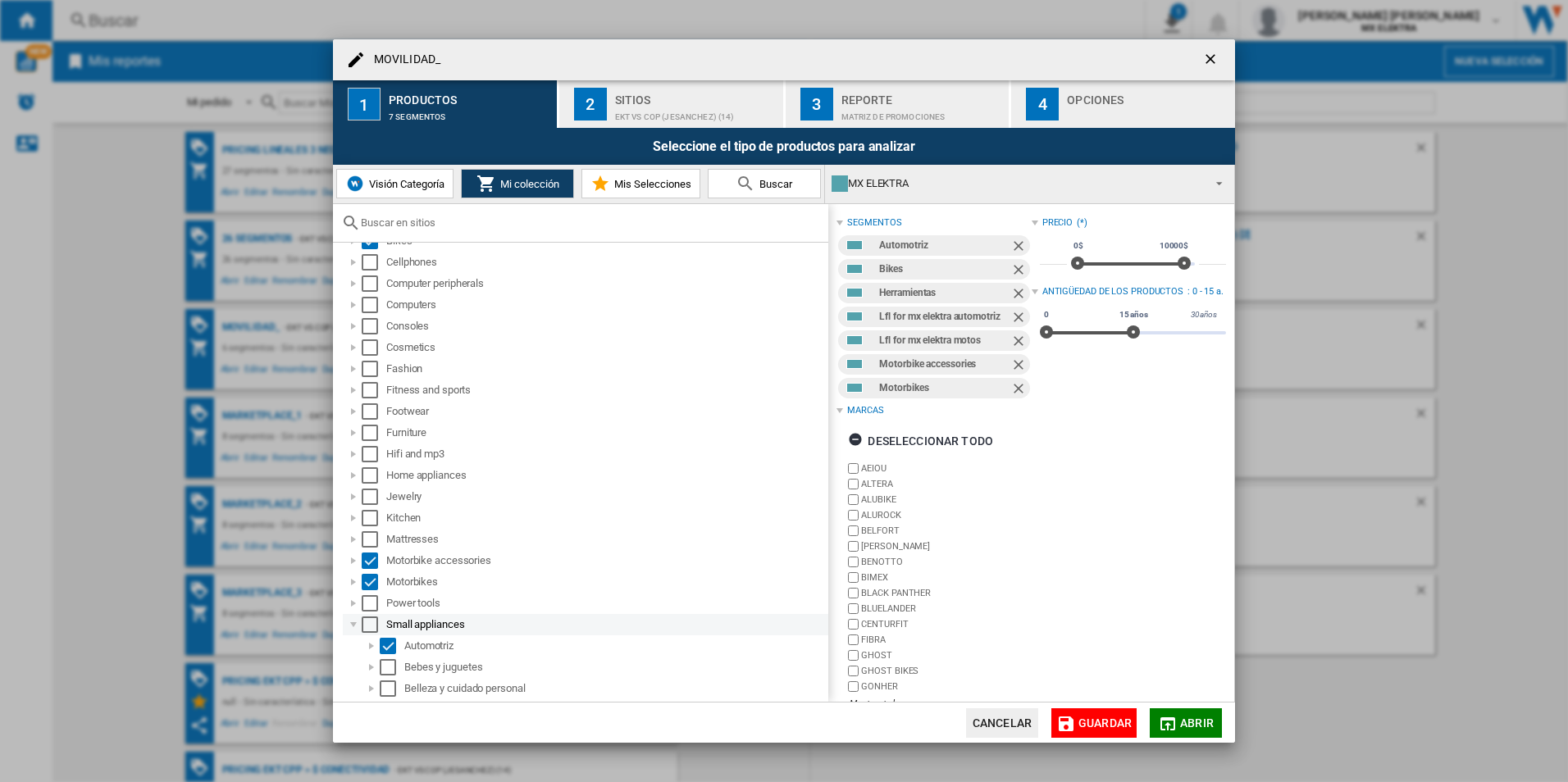
scroll to position [0, 0]
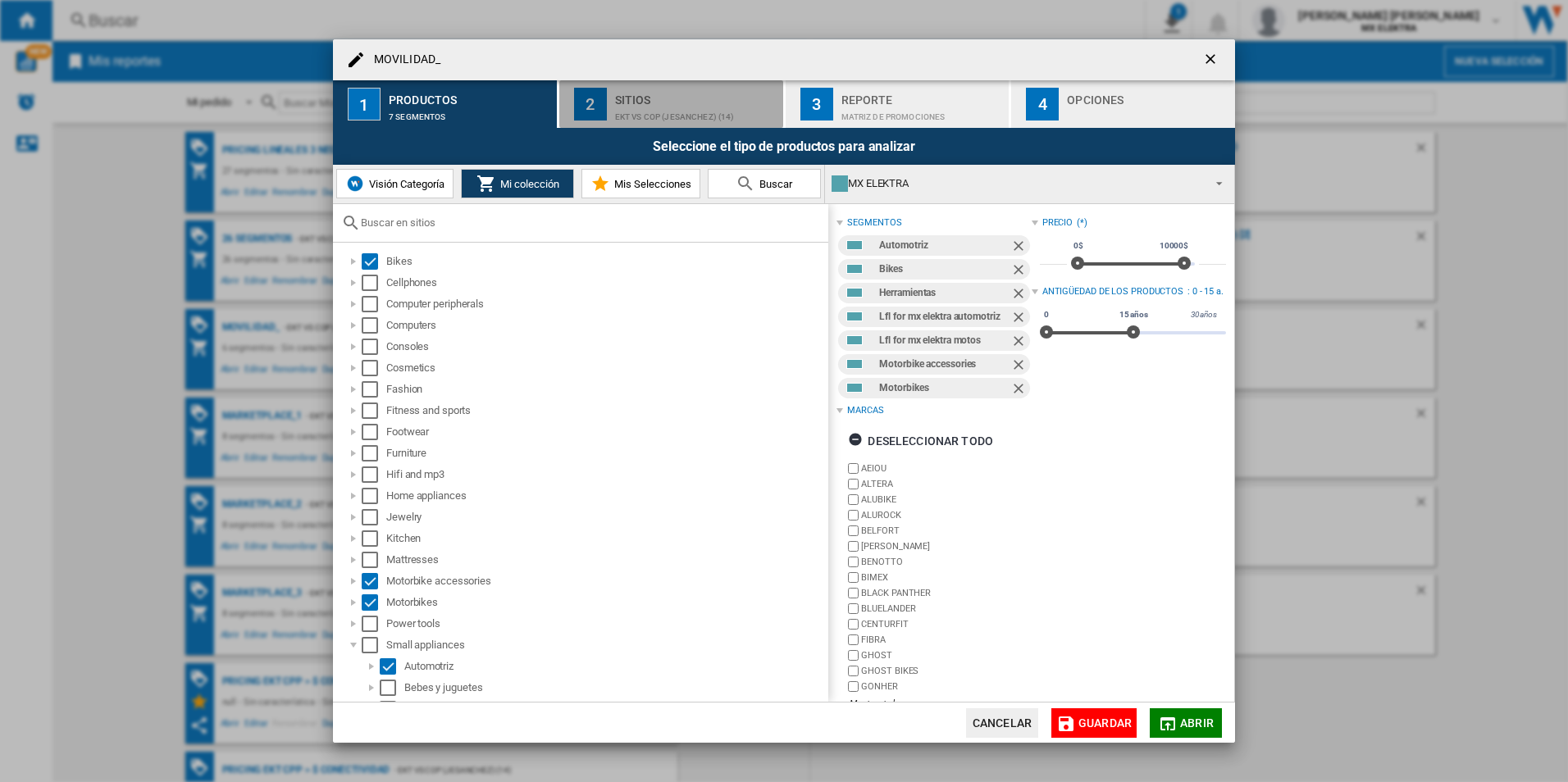
click at [611, 107] on button "2 Sitios EKT vs Cop (jesanchez) (14)" at bounding box center [671, 104] width 226 height 48
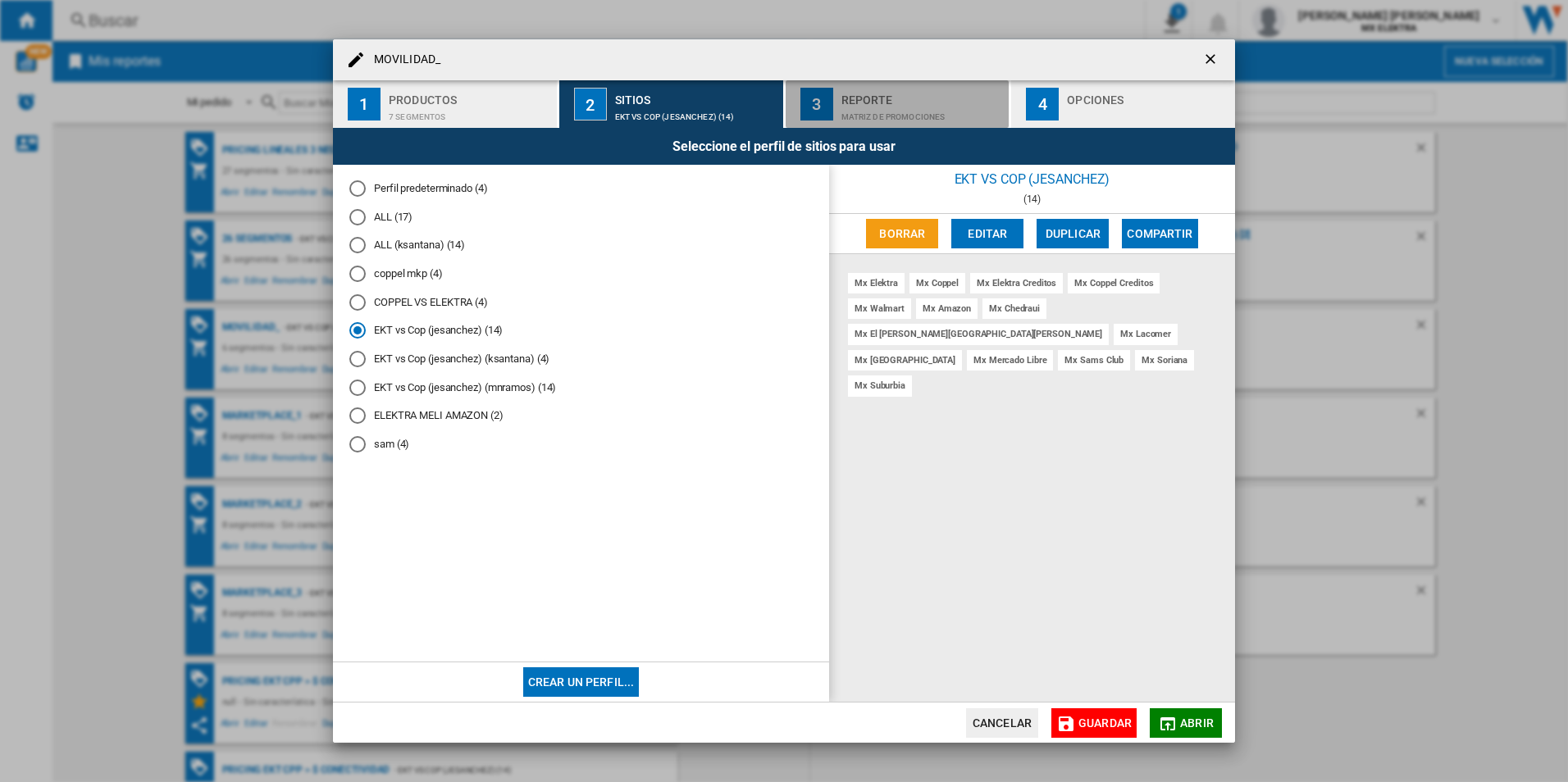
click at [838, 111] on button "3 Reporte Matriz de PROMOCIONES" at bounding box center [898, 104] width 226 height 48
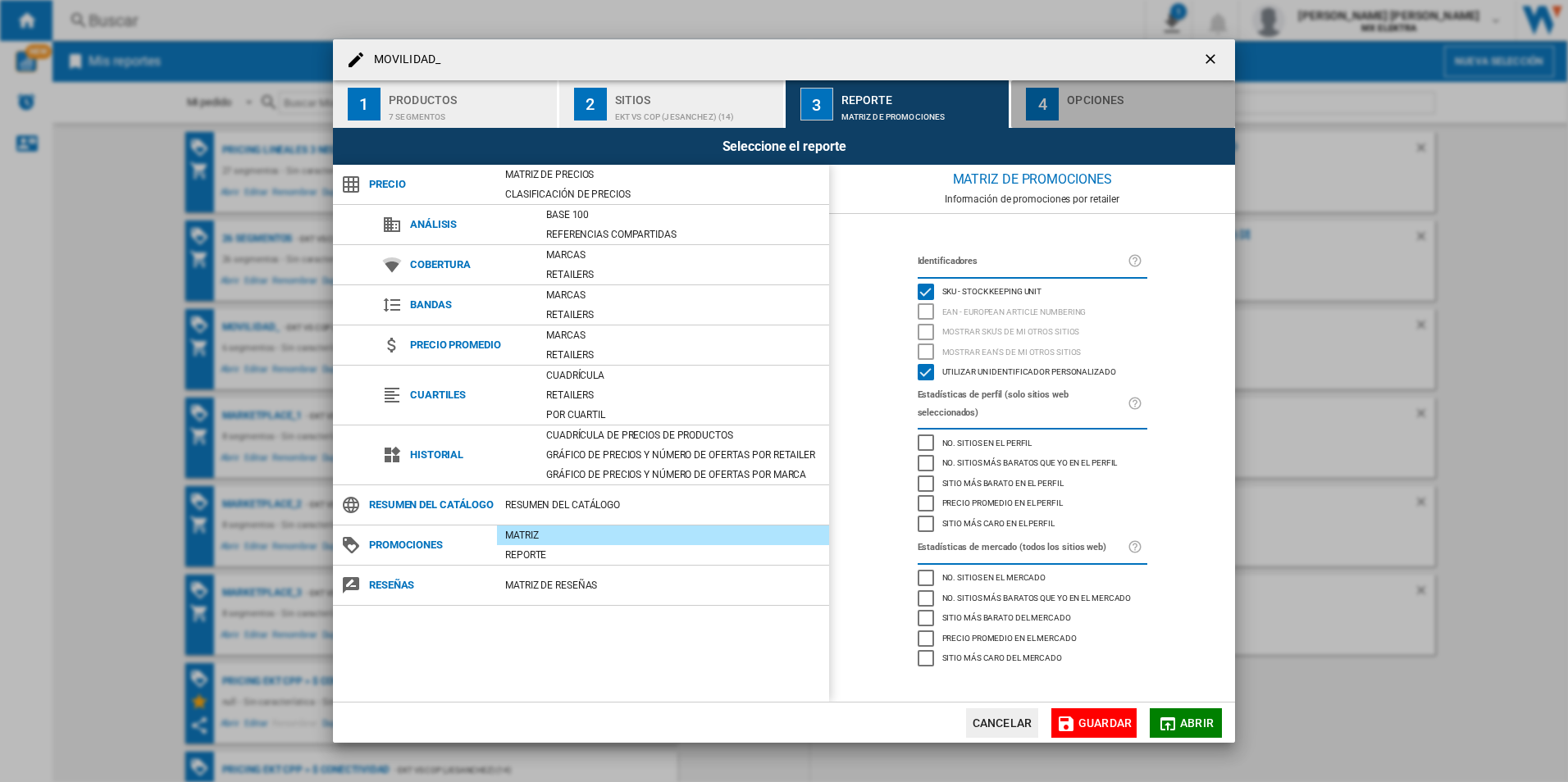
click at [1047, 108] on div "4" at bounding box center [1042, 104] width 33 height 33
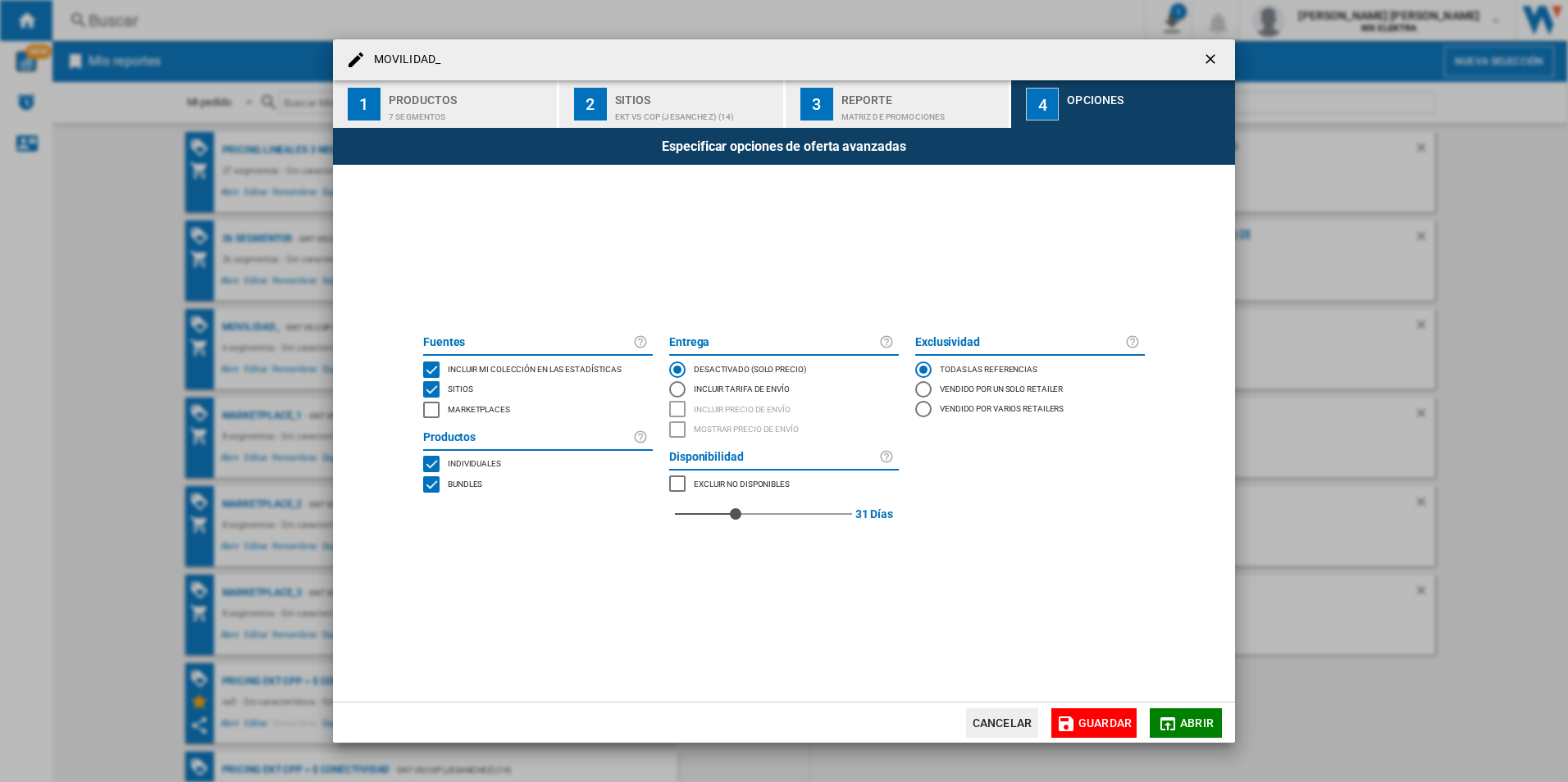
click at [1097, 706] on md-dialog-actions "Cancelar Guardar Abrir" at bounding box center [784, 722] width 902 height 41
click at [1096, 717] on span "Guardar" at bounding box center [1105, 724] width 53 height 13
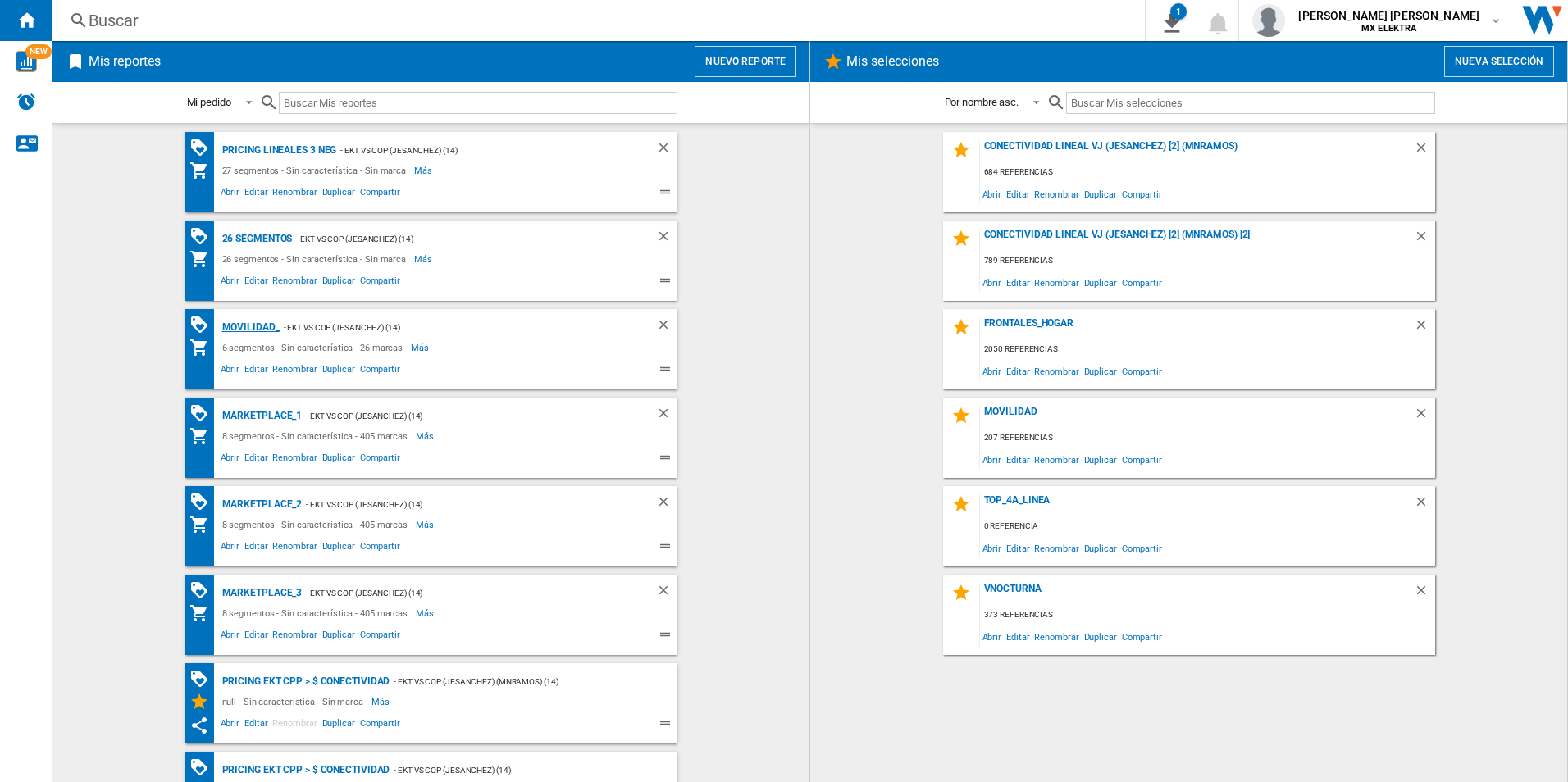
click at [230, 326] on div "MOVILIDAD_" at bounding box center [248, 327] width 61 height 20
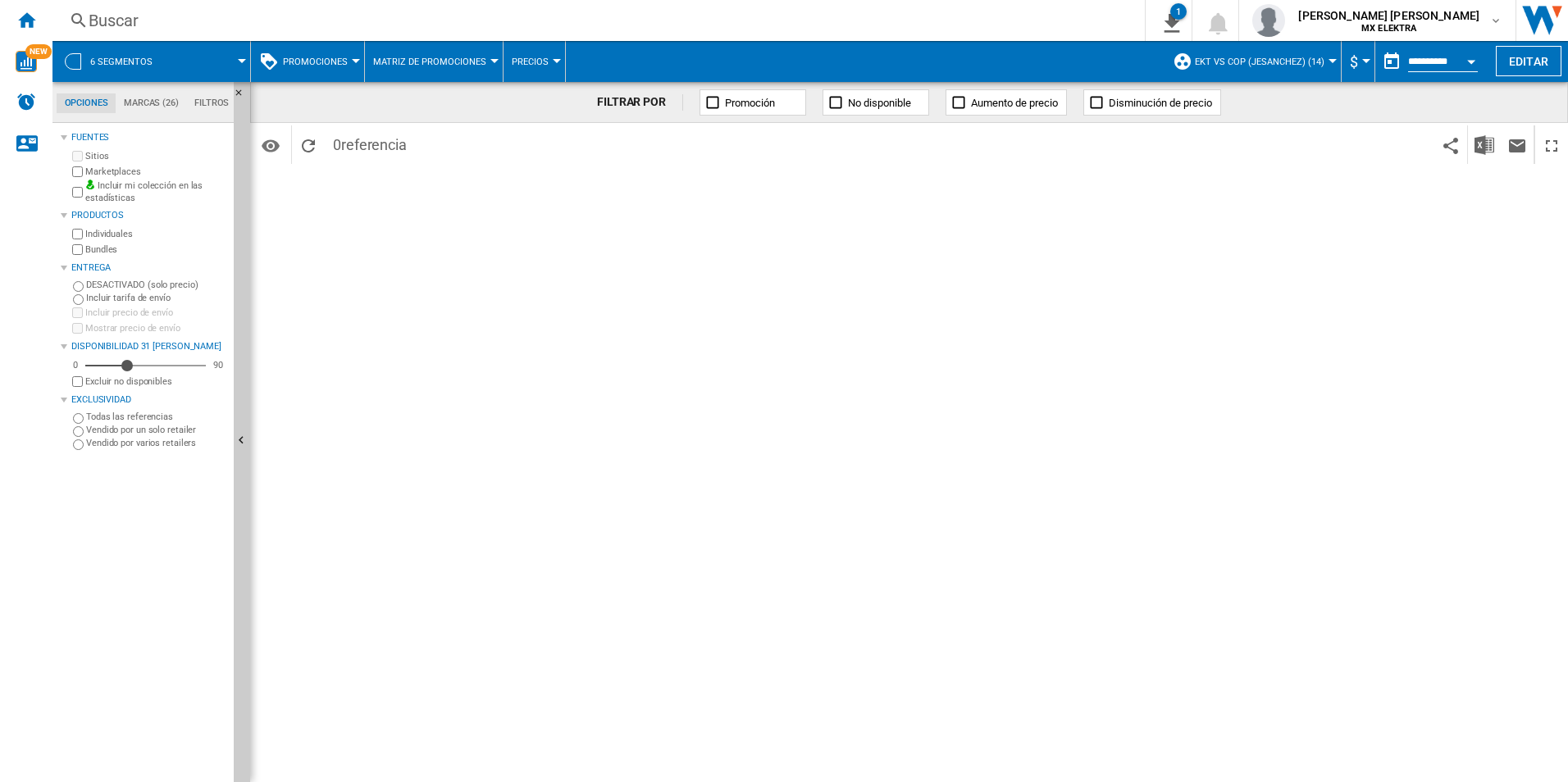
click at [150, 109] on md-tab-item "Marcas (26)" at bounding box center [151, 103] width 70 height 20
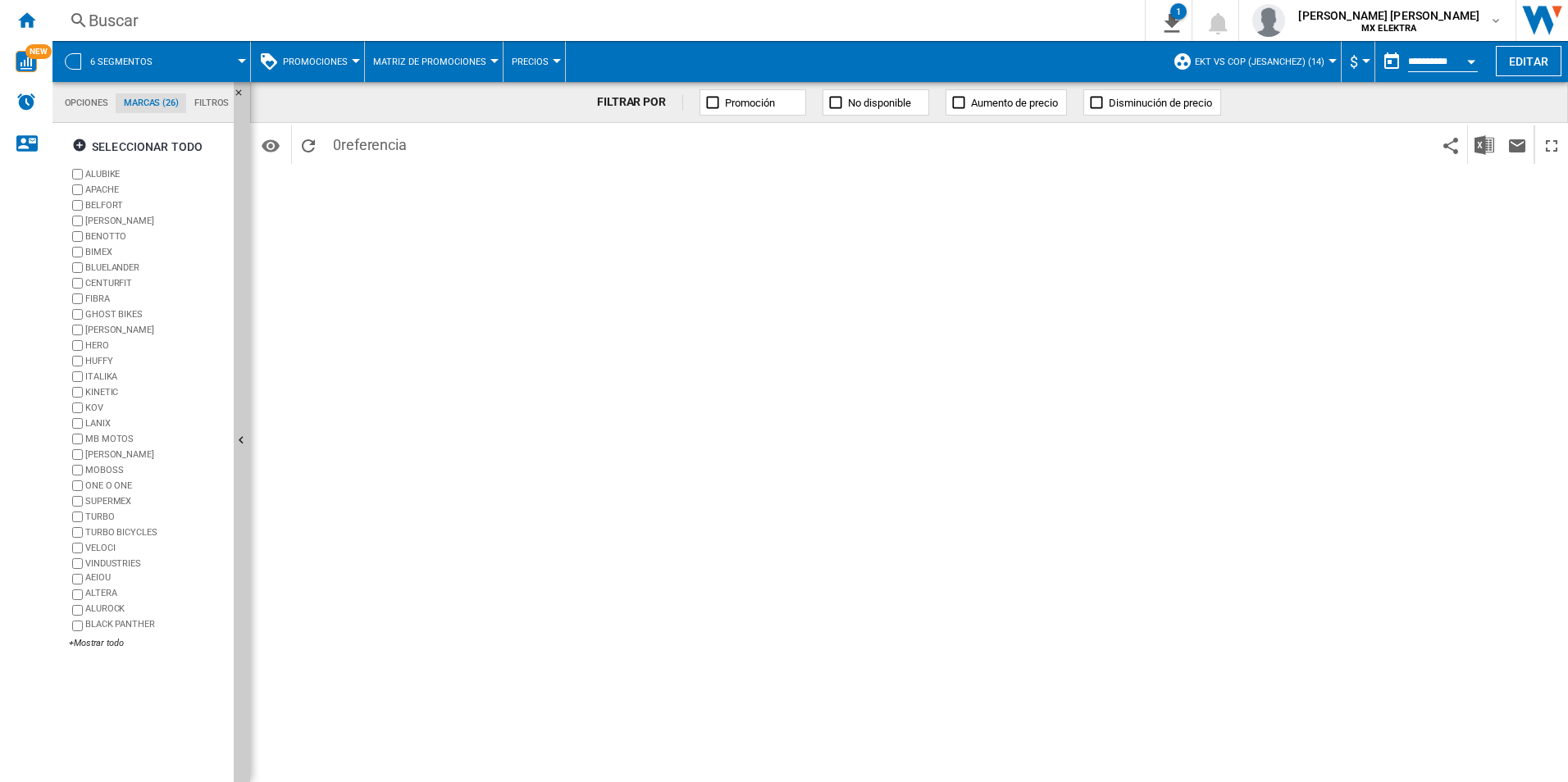
scroll to position [63, 0]
click at [73, 103] on md-tab-item "Opciones" at bounding box center [86, 103] width 59 height 20
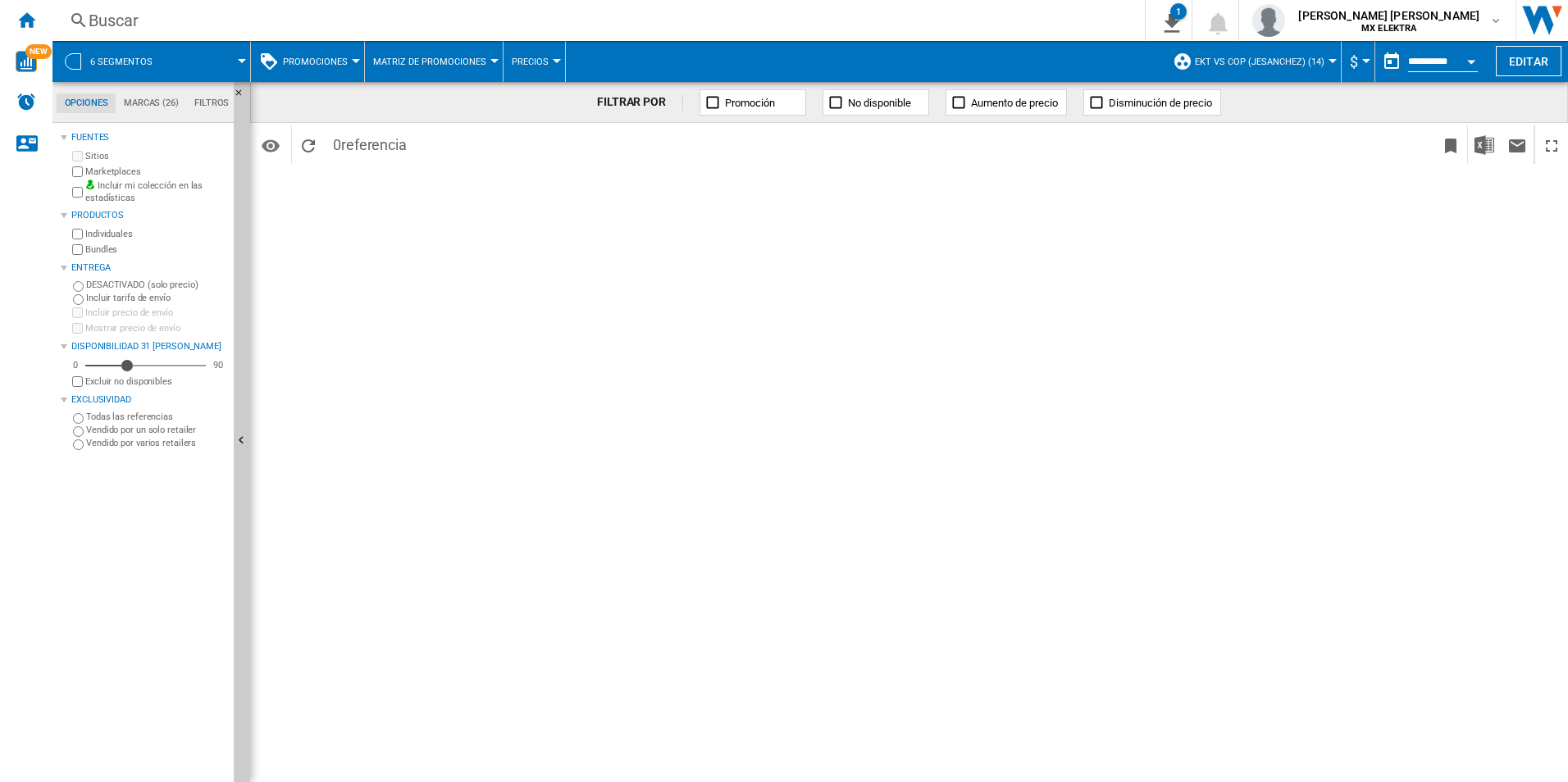
click at [108, 66] on span "6 segmentos" at bounding box center [121, 62] width 62 height 11
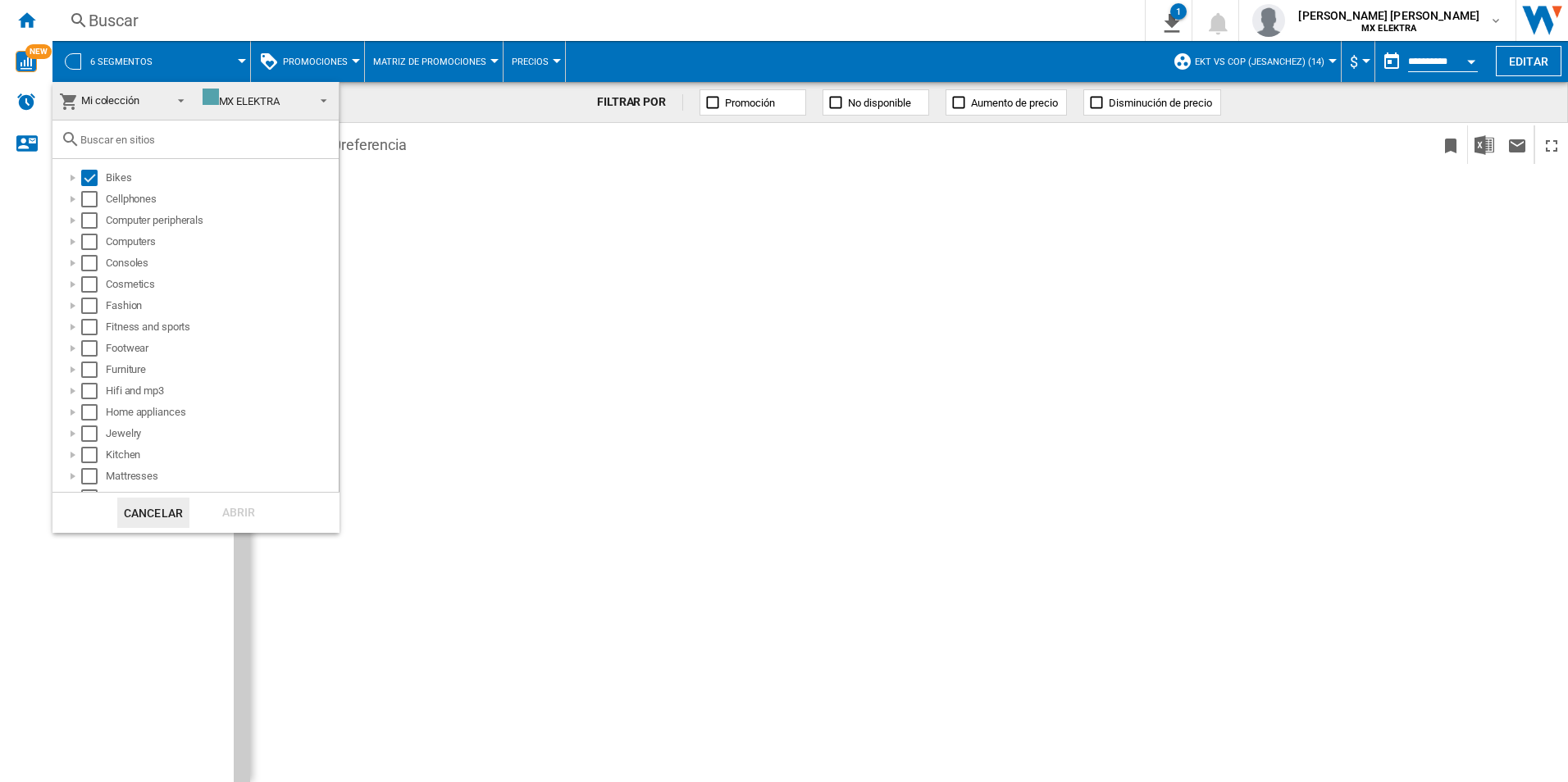
click at [100, 66] on md-backdrop at bounding box center [784, 391] width 1568 height 782
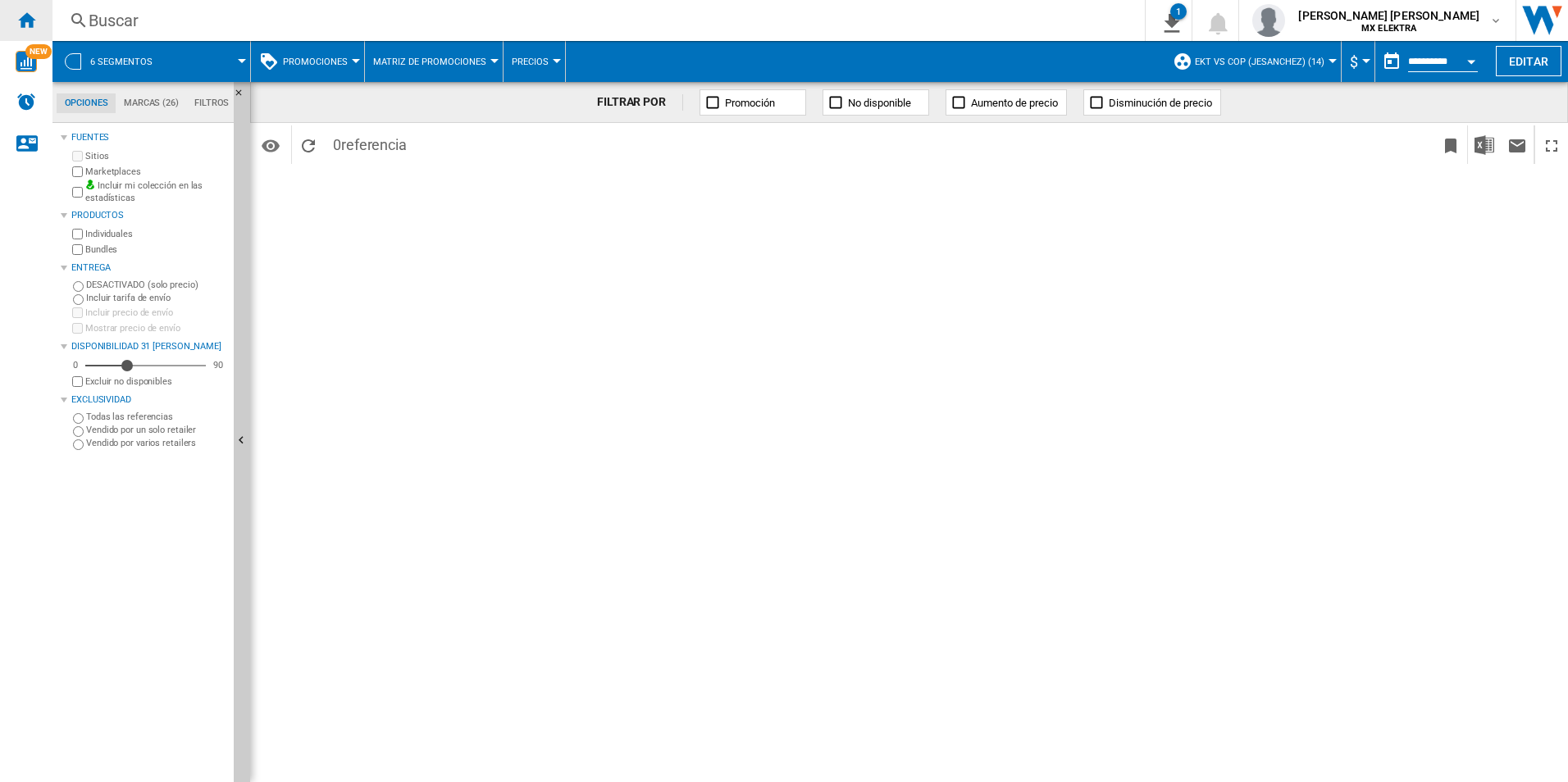
click at [37, 22] on div "Inicio" at bounding box center [26, 20] width 52 height 41
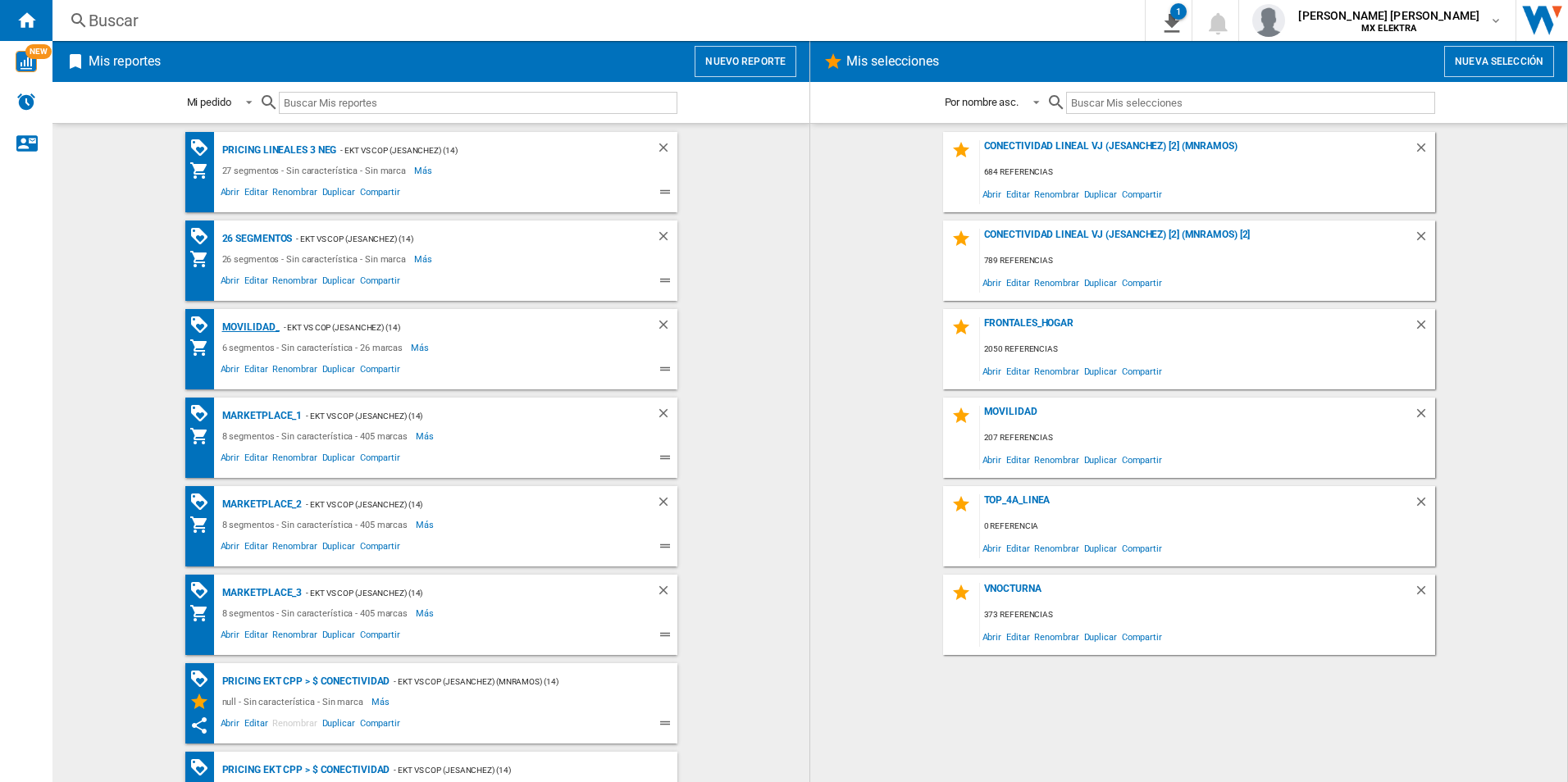
click at [242, 333] on div "MOVILIDAD_" at bounding box center [248, 327] width 61 height 20
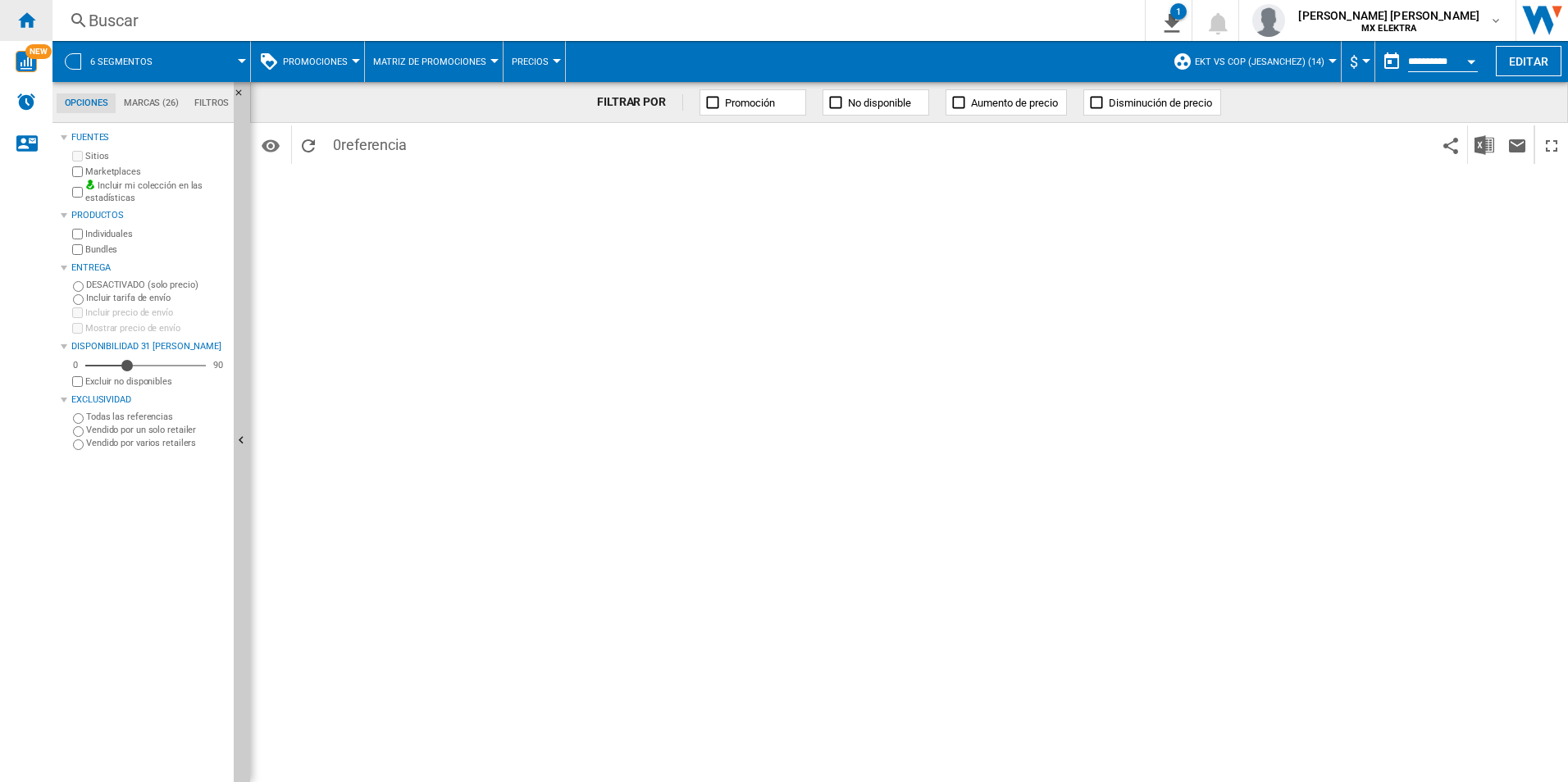
click at [32, 28] on ng-md-icon "Inicio" at bounding box center [26, 20] width 20 height 20
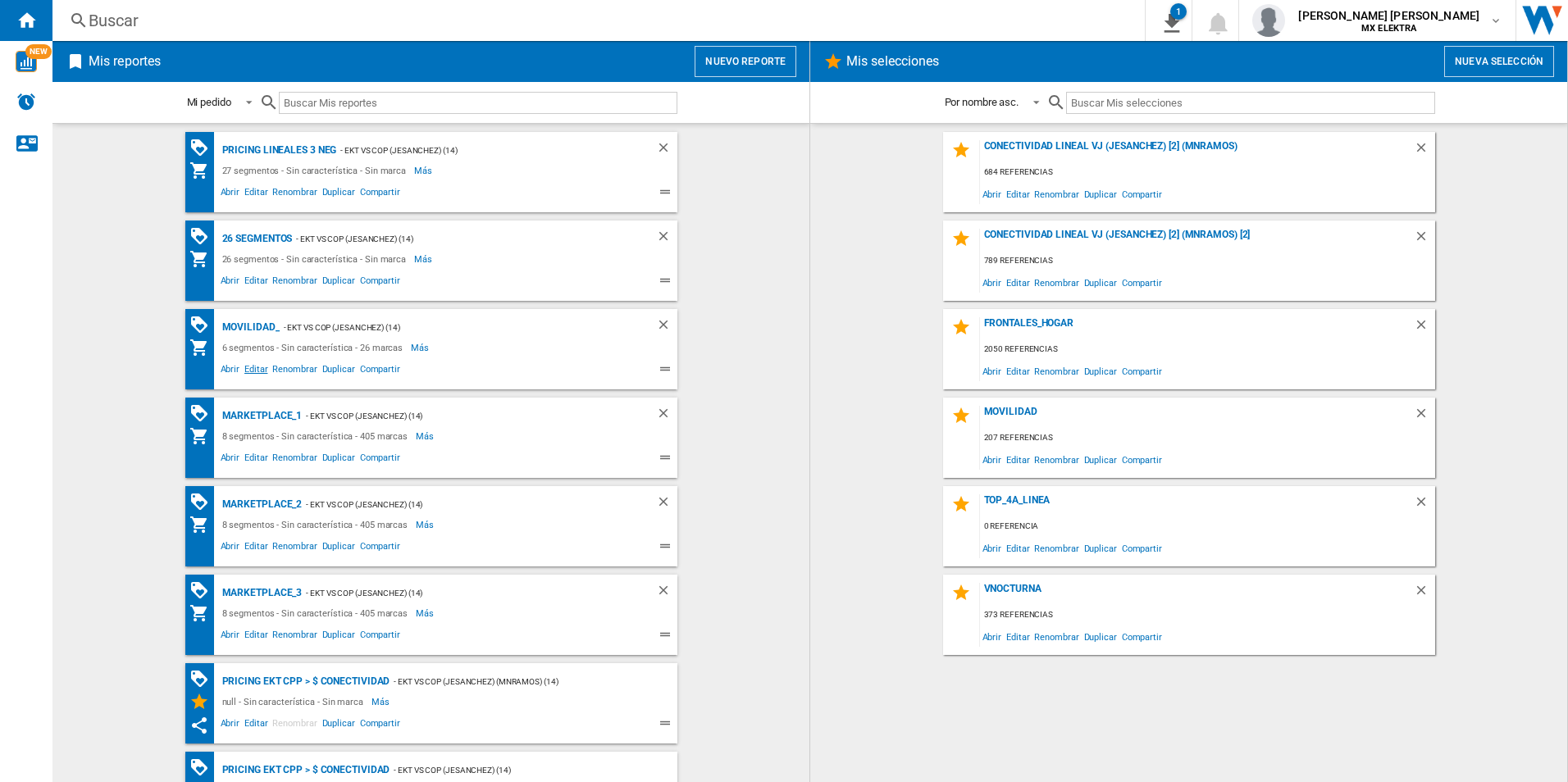
click at [253, 372] on span "Editar" at bounding box center [256, 372] width 28 height 20
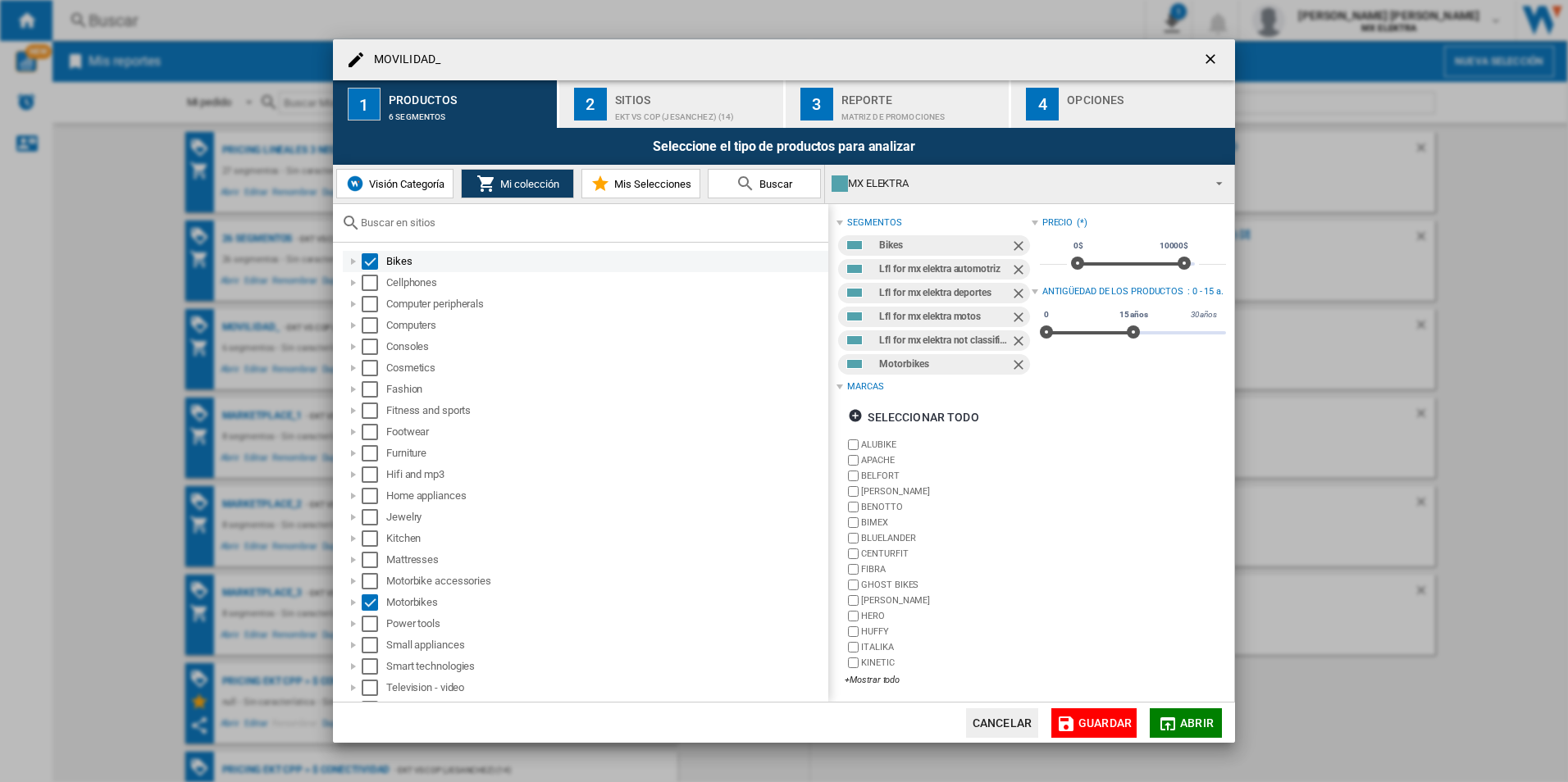
click at [353, 267] on div "MOVILIDAD_ 1 ..." at bounding box center [353, 261] width 16 height 16
click at [353, 268] on div "MOVILIDAD_ 1 ..." at bounding box center [353, 261] width 16 height 16
click at [377, 278] on div "MOVILIDAD_ 1 ..." at bounding box center [372, 283] width 16 height 16
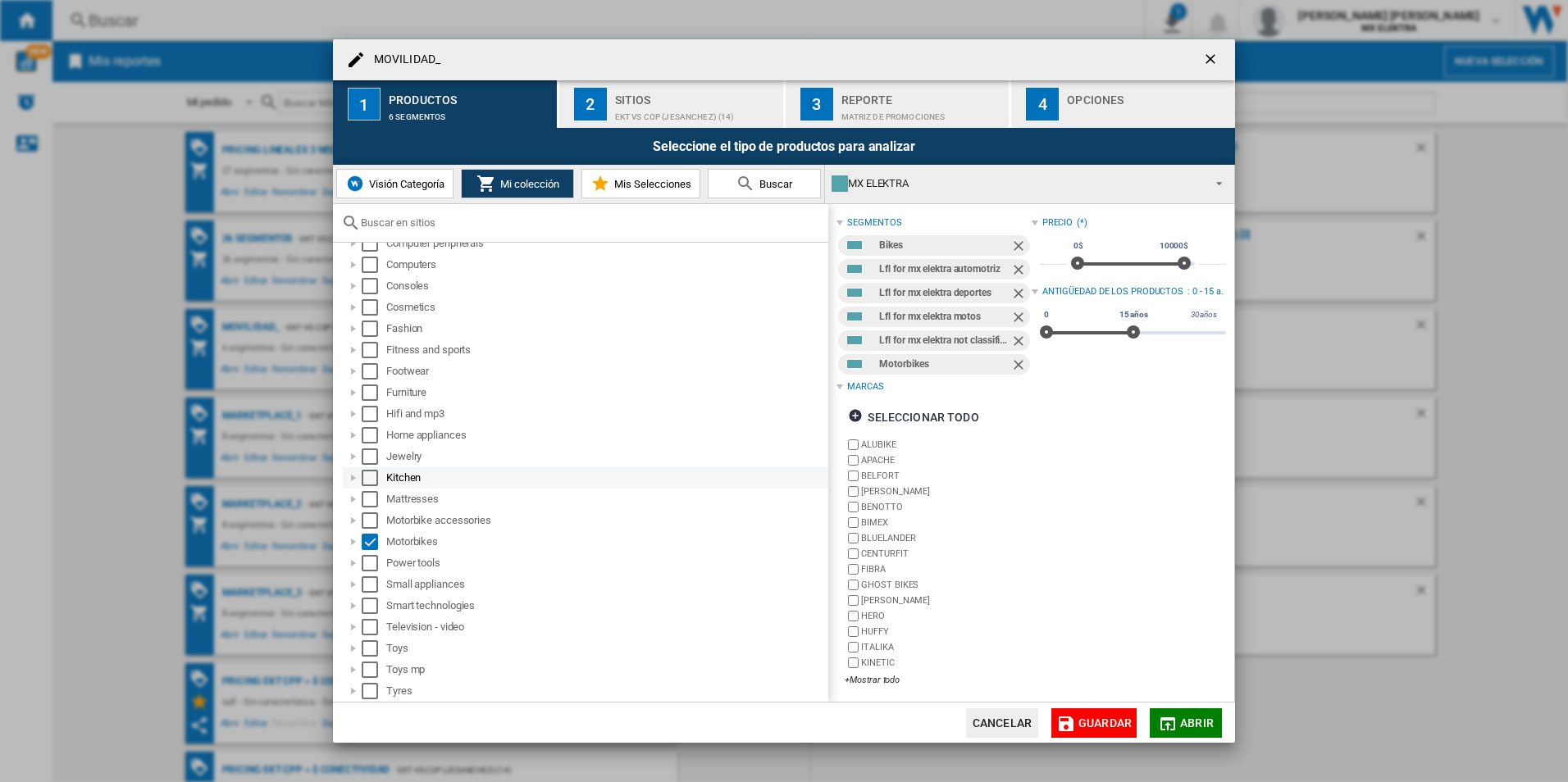
scroll to position [166, 0]
click at [355, 482] on div "MOVILIDAD_ 1 ..." at bounding box center [353, 479] width 16 height 16
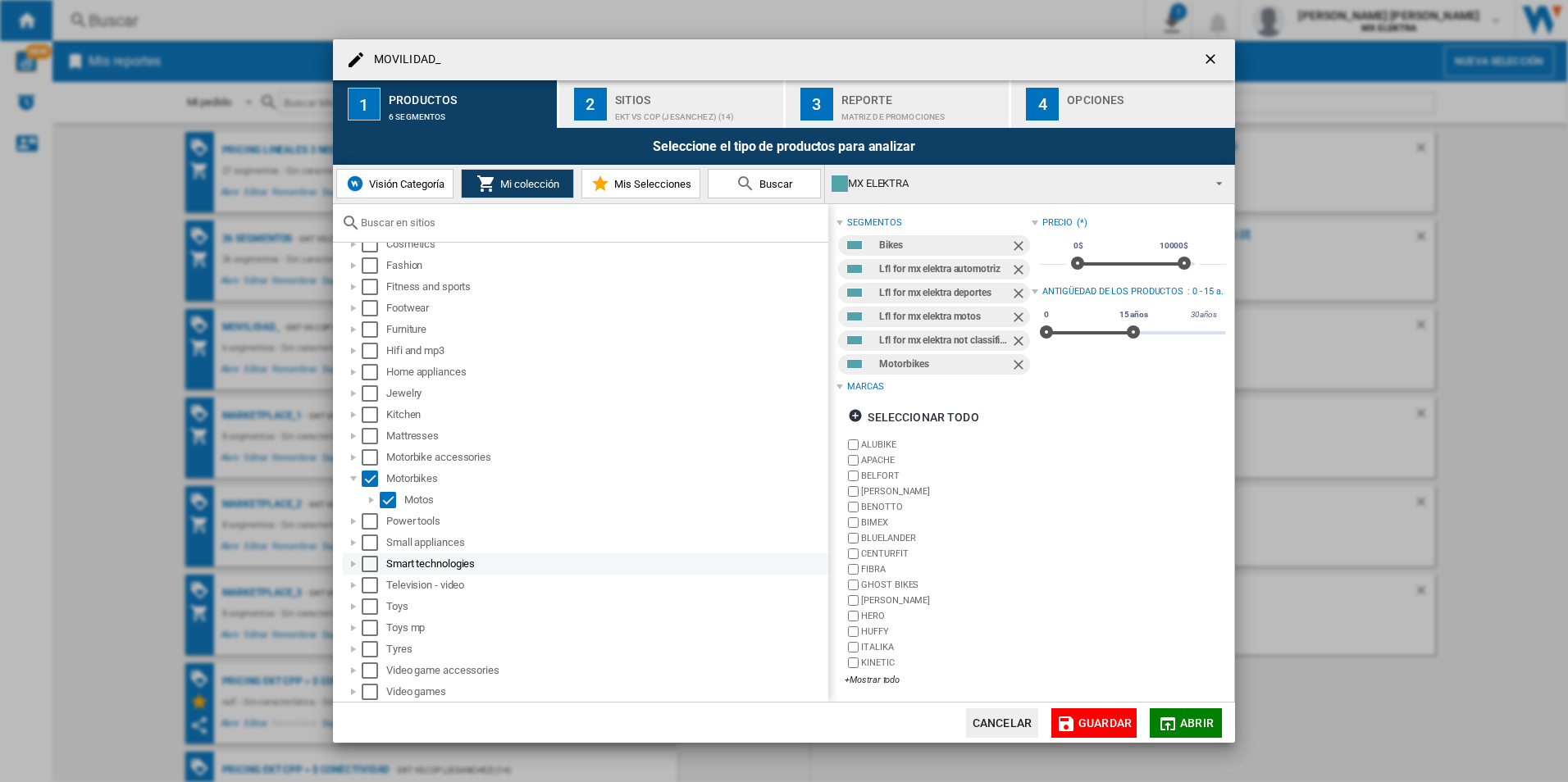
scroll to position [188, 0]
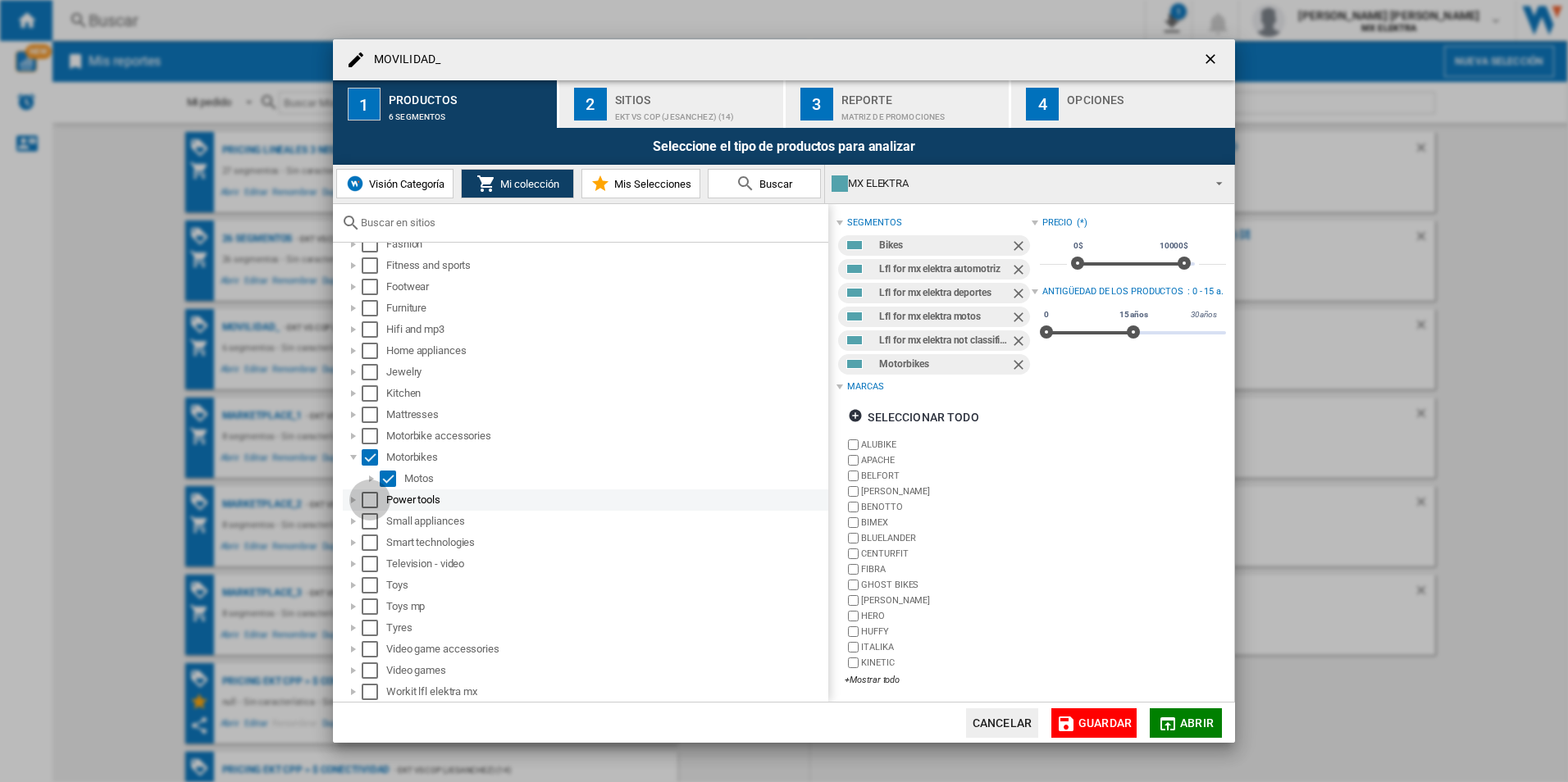
click at [369, 497] on div "Select" at bounding box center [370, 501] width 16 height 16
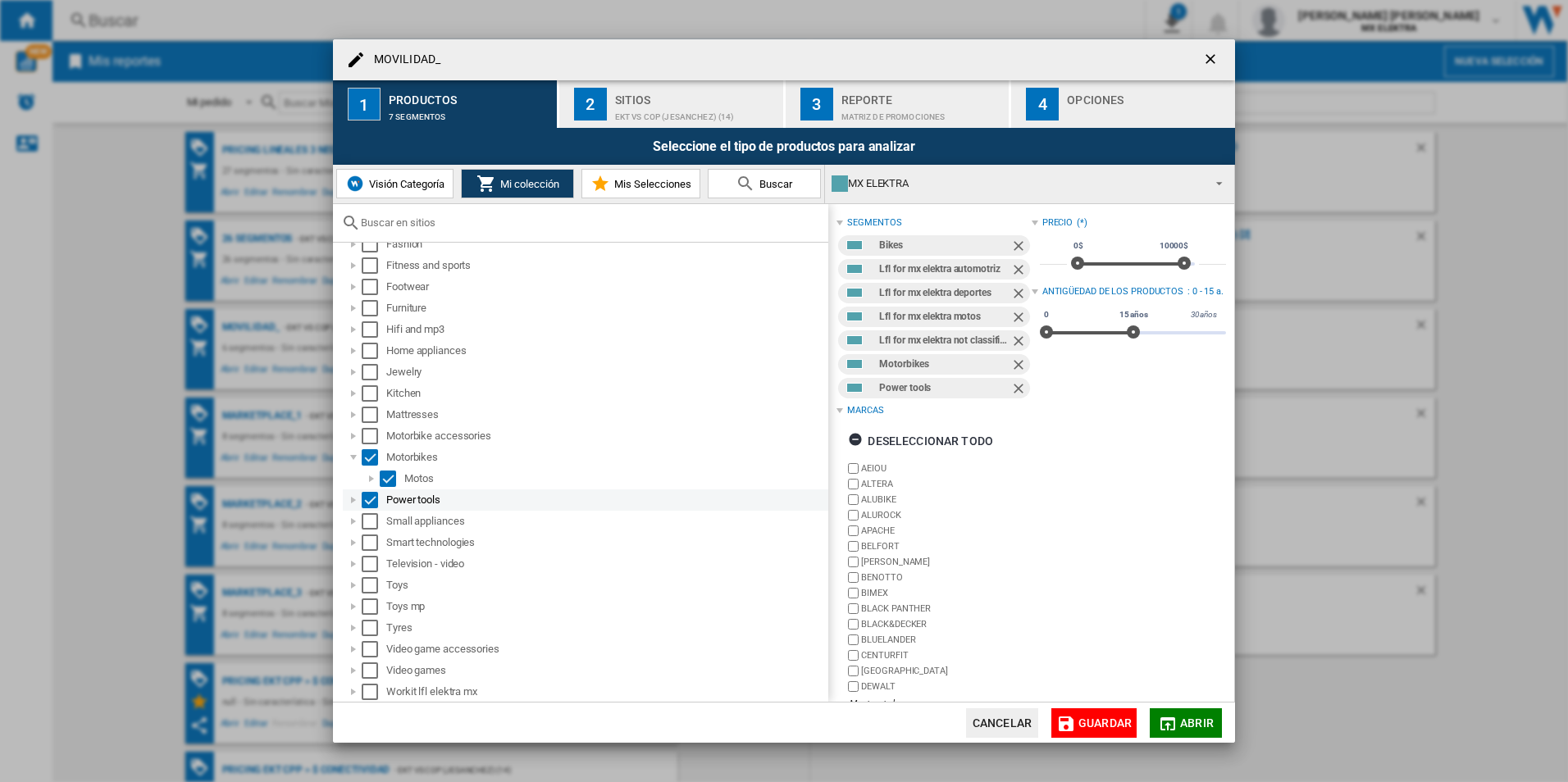
click at [353, 499] on div "MOVILIDAD_ 1 ..." at bounding box center [353, 501] width 16 height 16
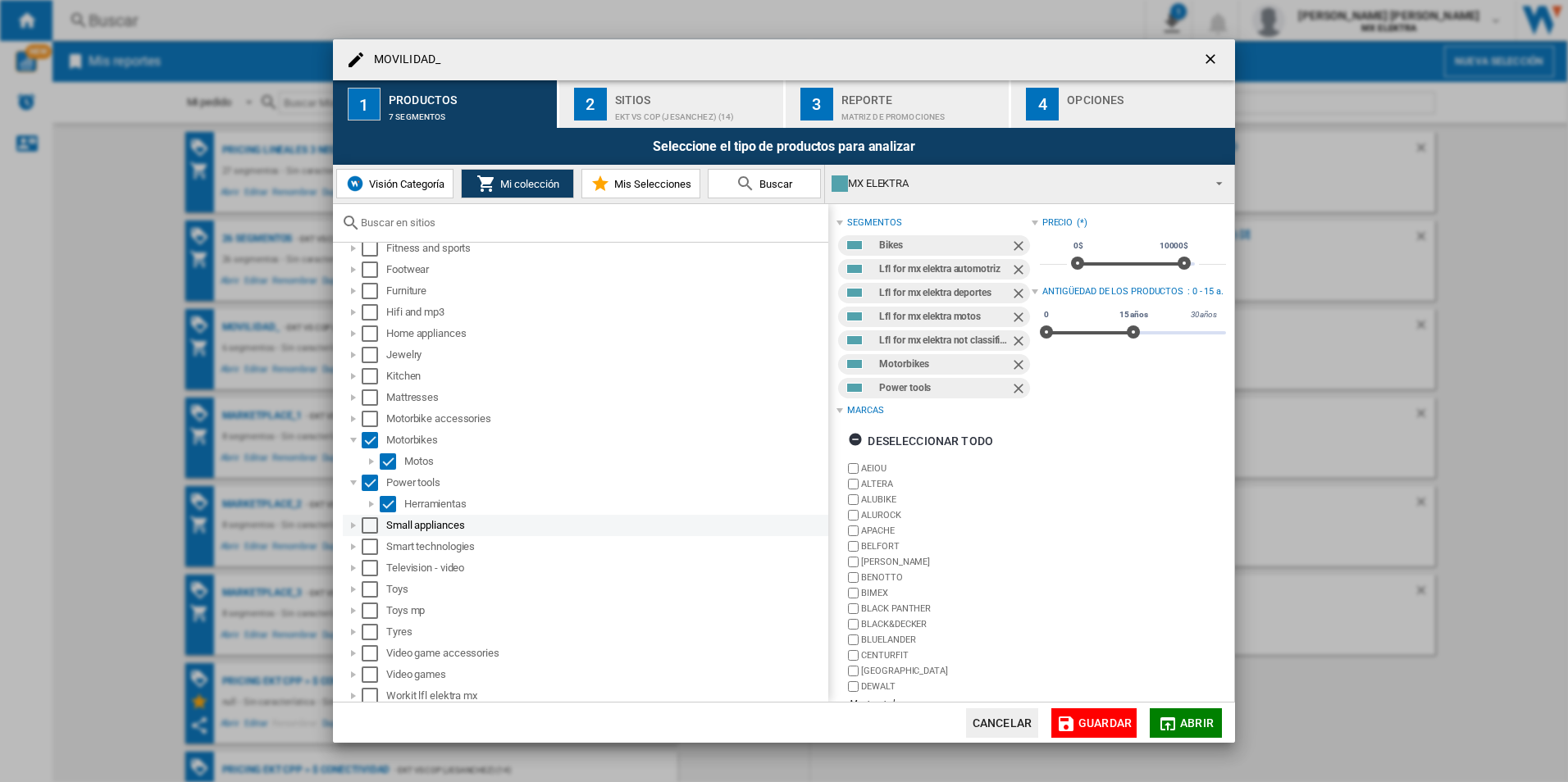
scroll to position [209, 0]
click at [357, 692] on div "MOVILIDAD_ 1 ..." at bounding box center [353, 692] width 16 height 16
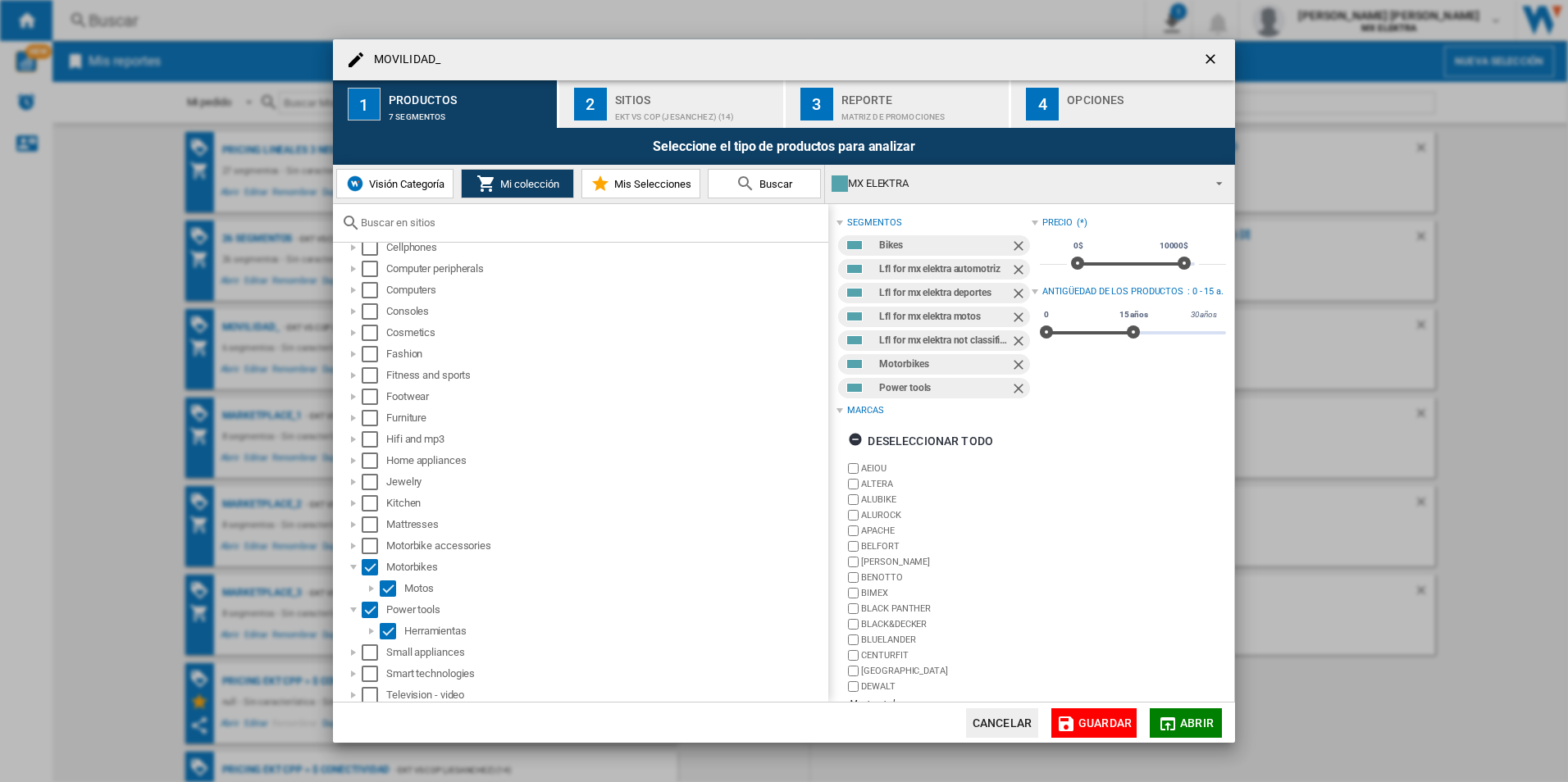
scroll to position [0, 0]
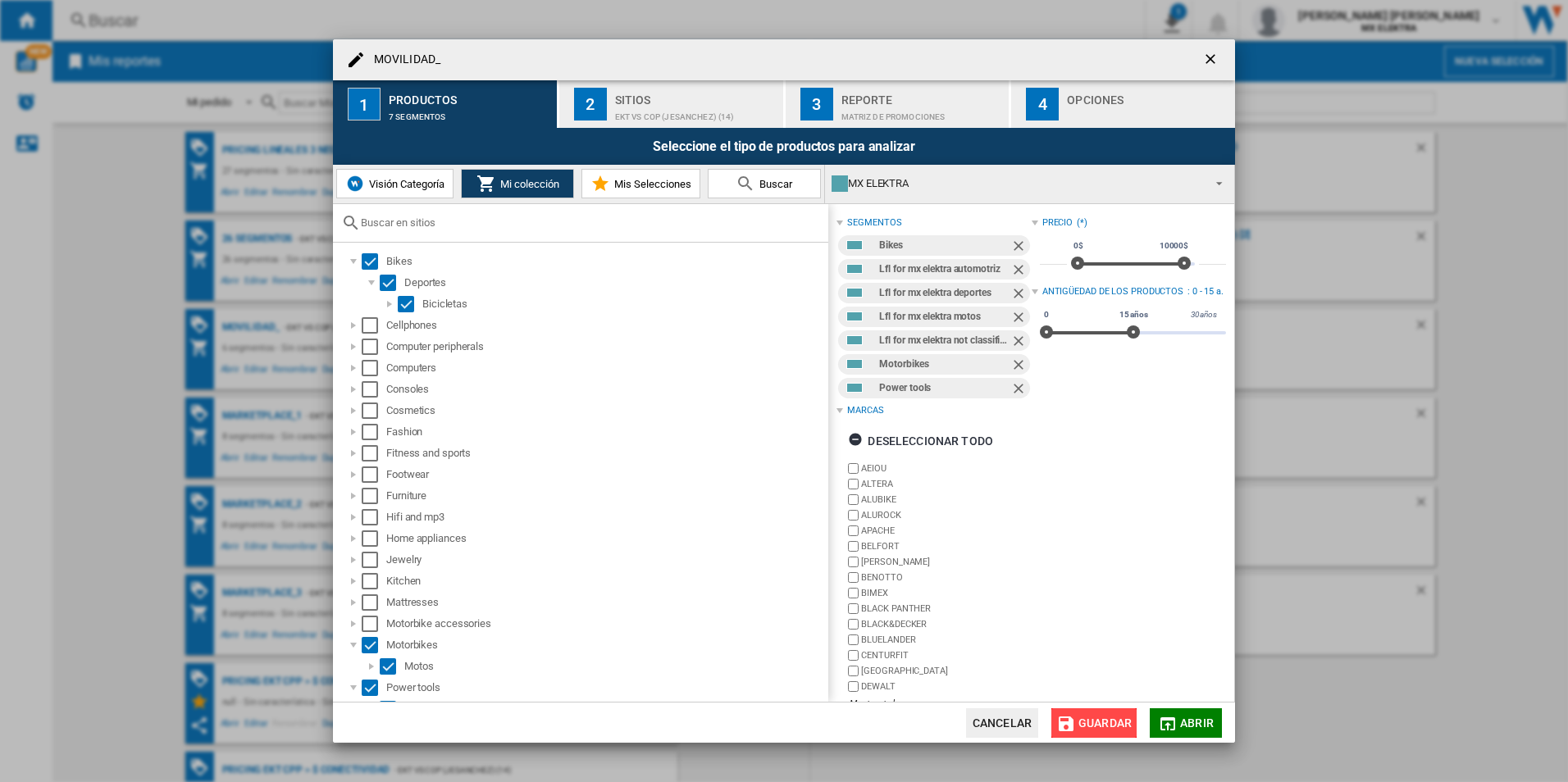
click at [1087, 717] on span "Guardar" at bounding box center [1105, 724] width 53 height 13
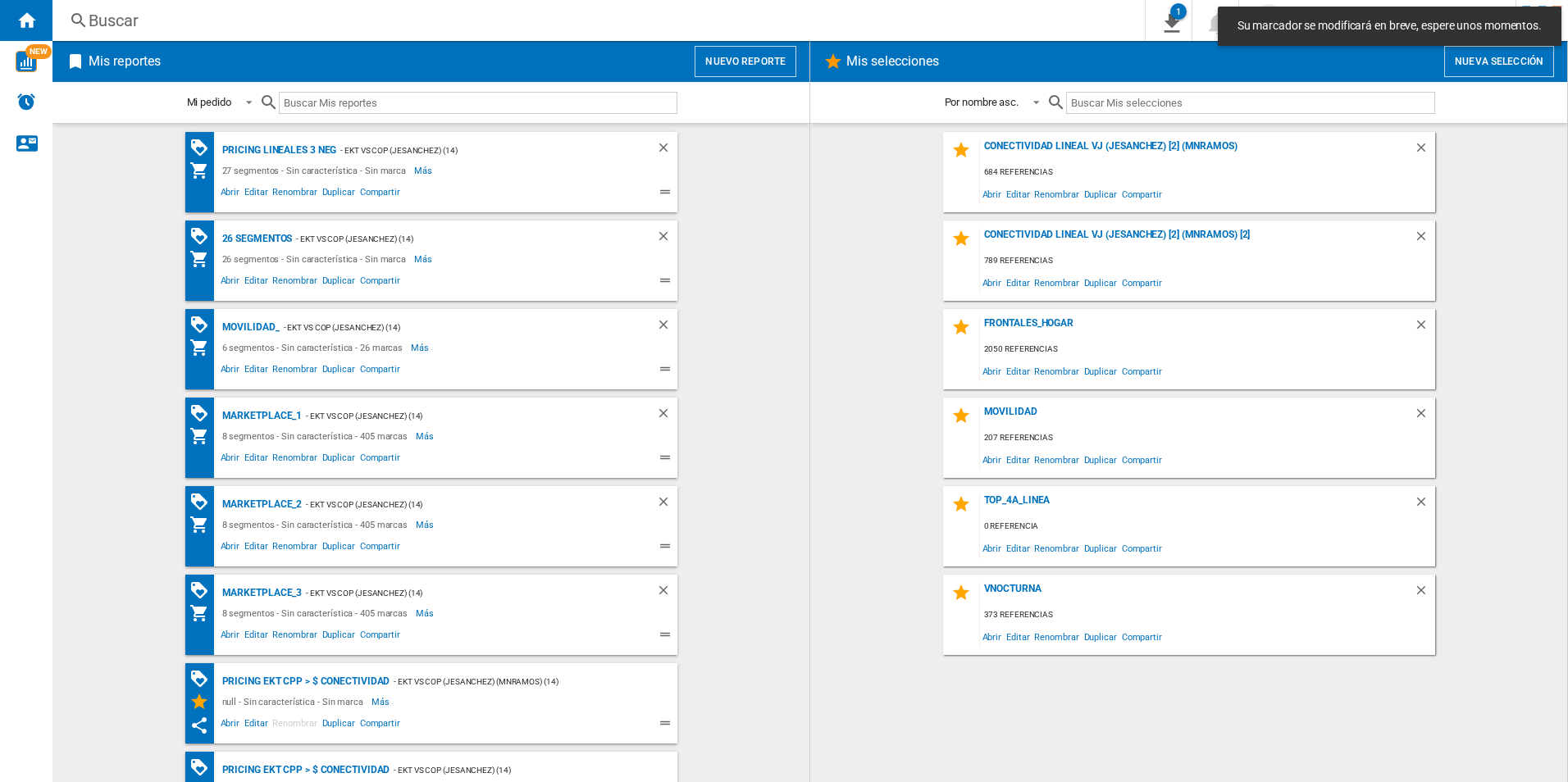
click at [242, 329] on div "MOVILIDAD_" at bounding box center [248, 327] width 61 height 20
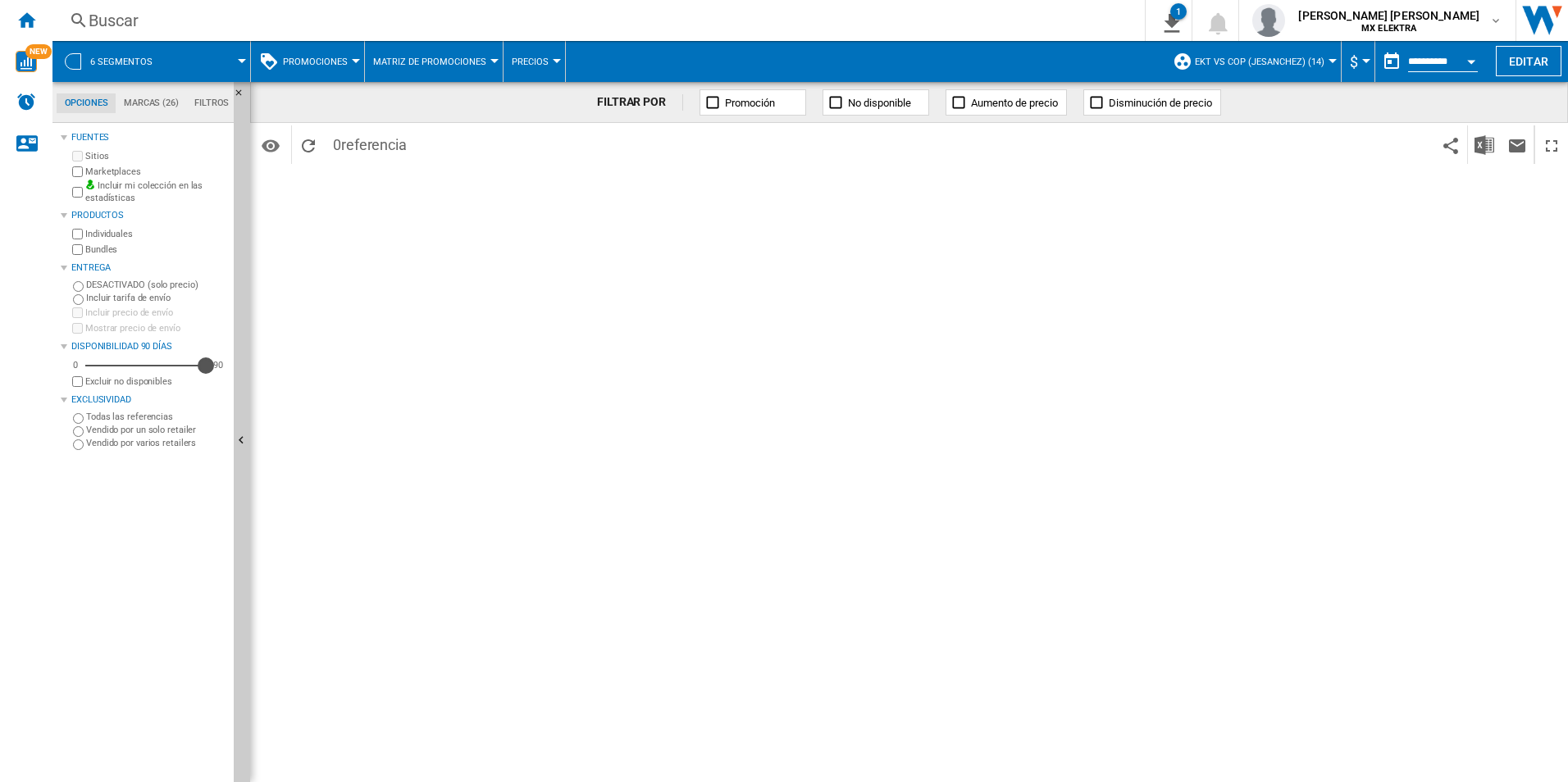
drag, startPoint x: 125, startPoint y: 363, endPoint x: 212, endPoint y: 375, distance: 87.8
click at [212, 375] on div "0 90 90 Excluir no disponibles" at bounding box center [147, 373] width 158 height 32
click at [280, 152] on md-icon "Opciones" at bounding box center [270, 146] width 20 height 20
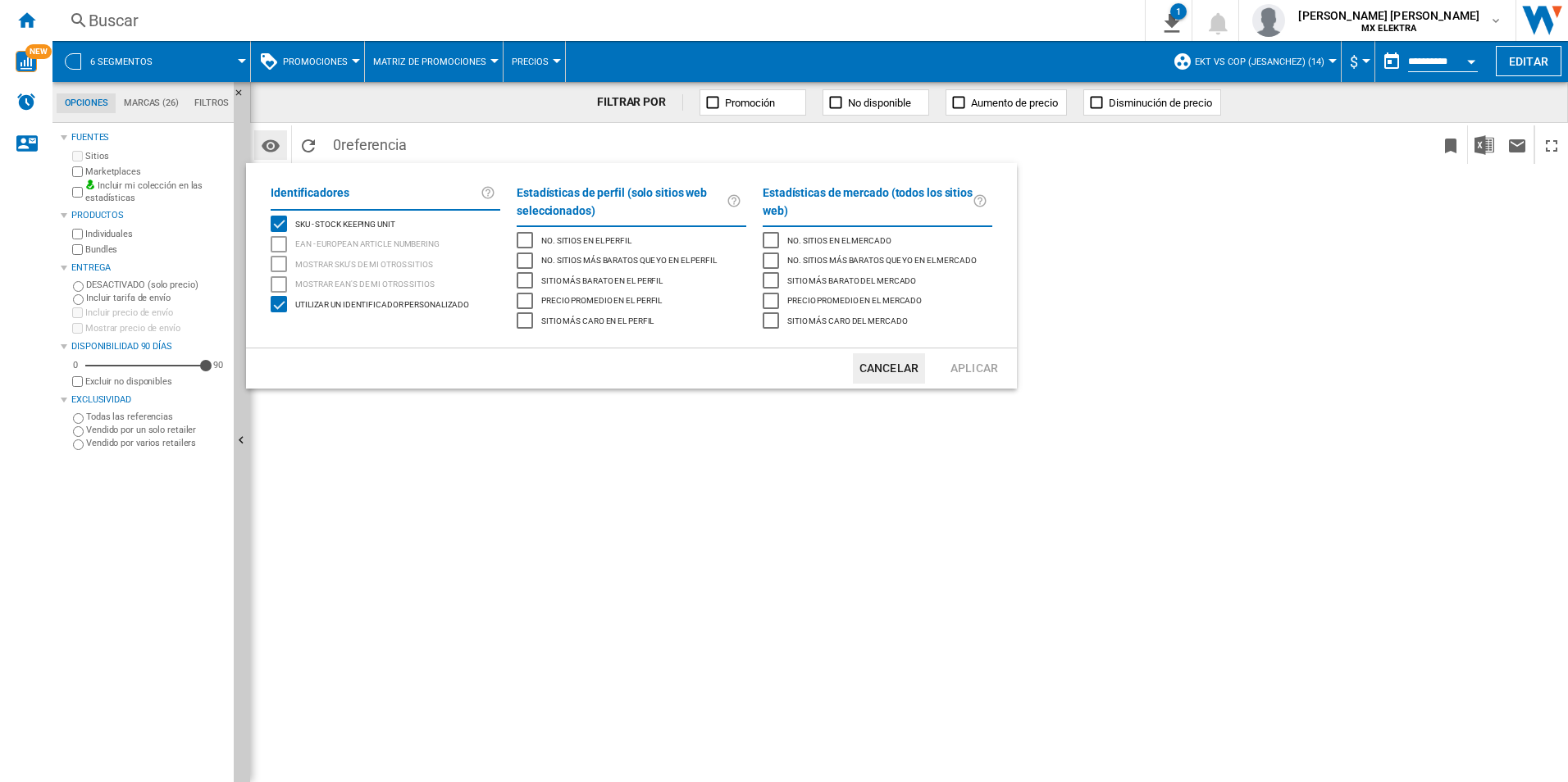
click at [304, 150] on md-backdrop at bounding box center [784, 391] width 1568 height 782
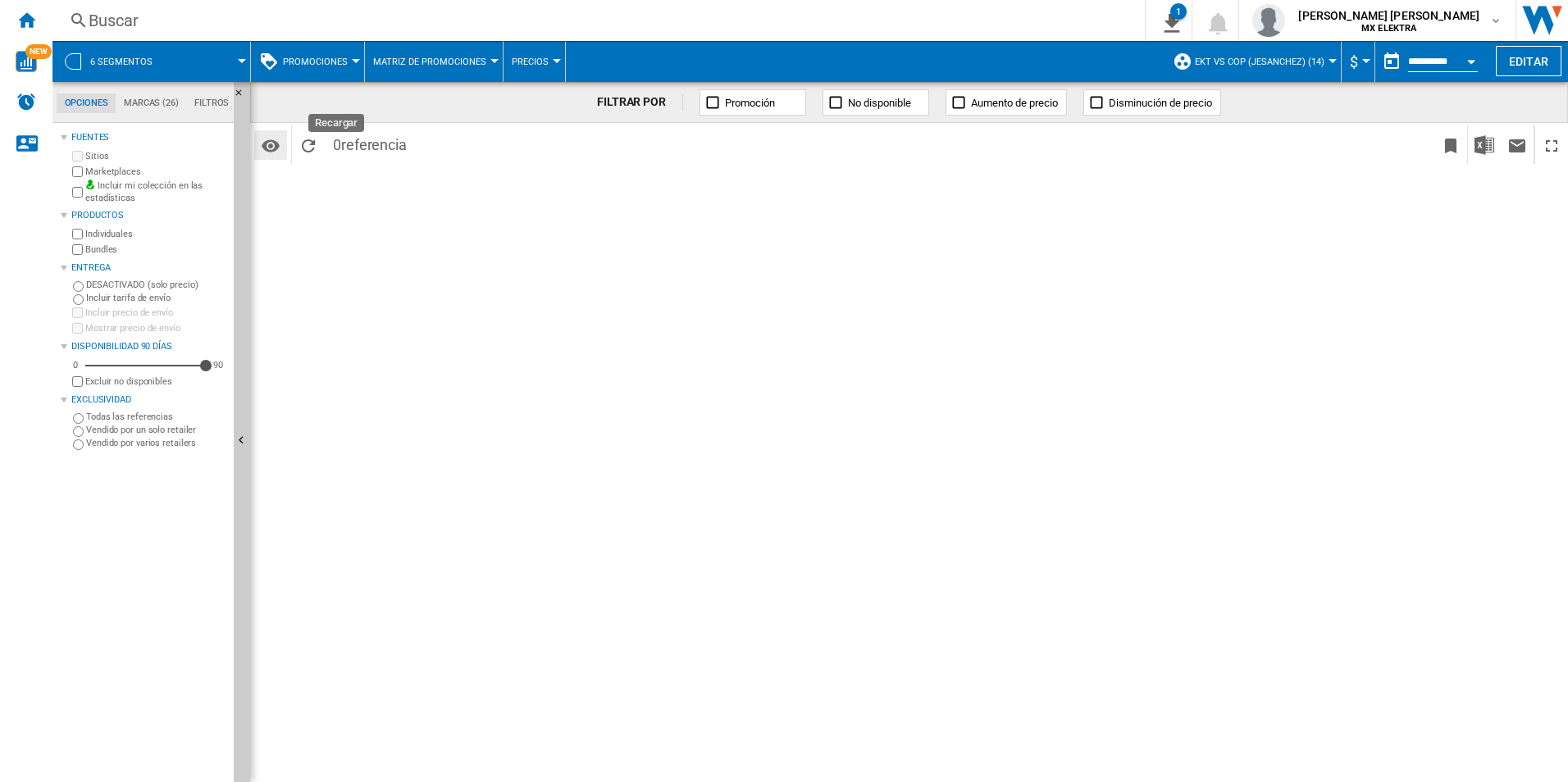
click at [304, 150] on ng-md-icon "Recargar" at bounding box center [309, 146] width 20 height 20
click at [278, 146] on md-icon "Opciones" at bounding box center [270, 146] width 20 height 20
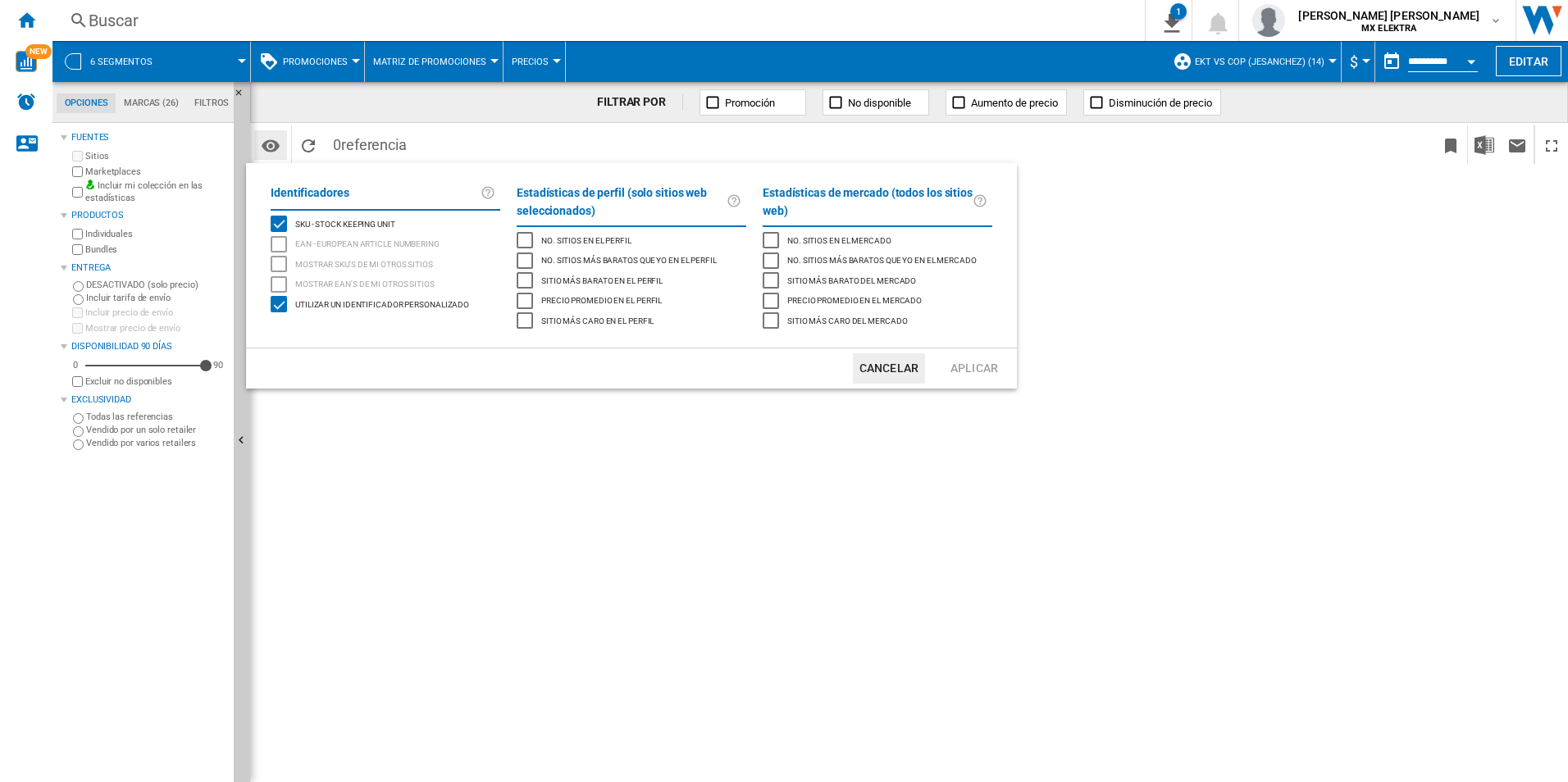
click at [278, 146] on md-backdrop at bounding box center [784, 391] width 1568 height 782
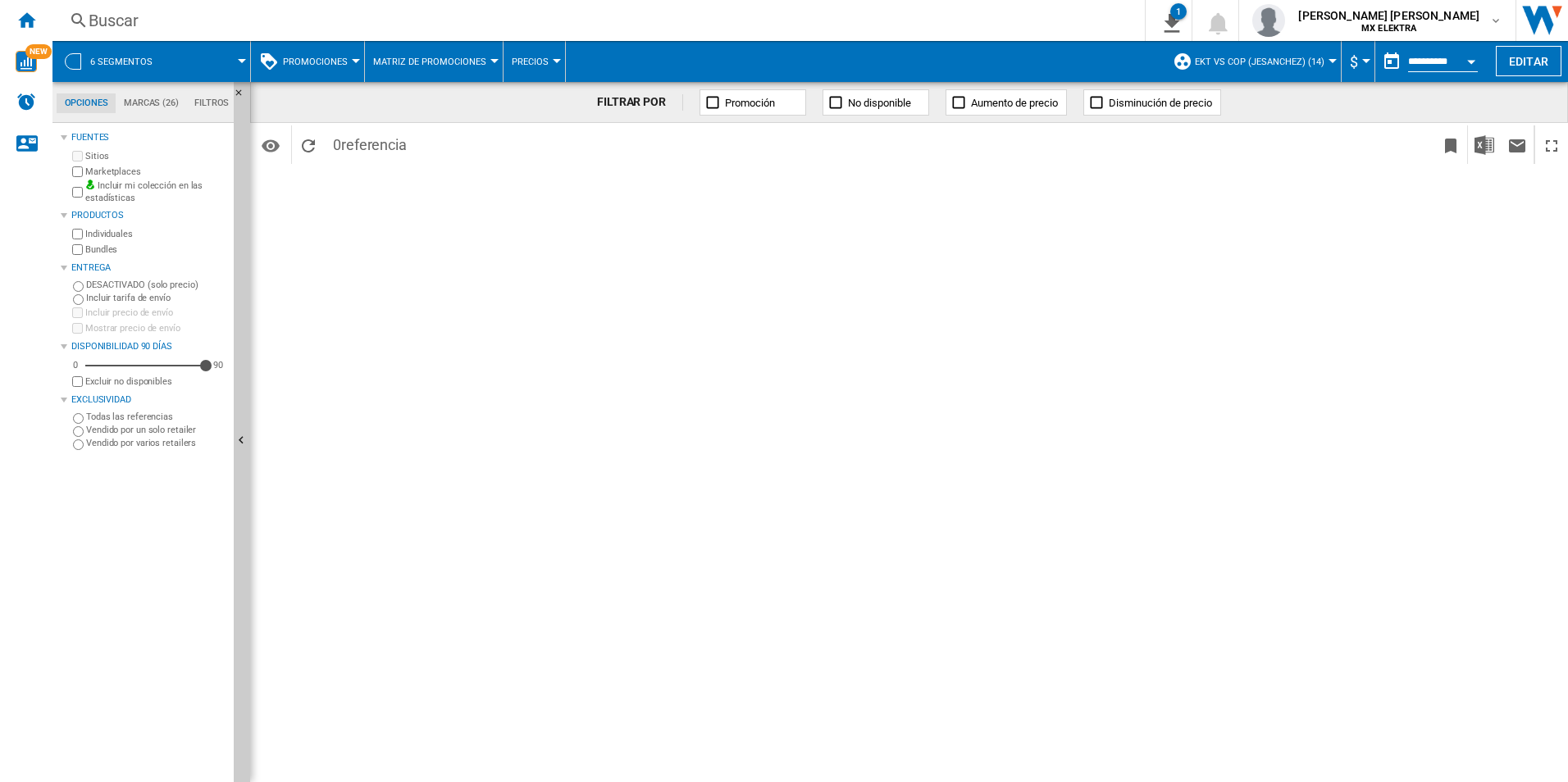
click at [423, 54] on button "Matriz de promociones" at bounding box center [433, 61] width 121 height 41
click at [336, 59] on md-backdrop at bounding box center [784, 391] width 1568 height 782
click at [545, 75] on button "Precios" at bounding box center [533, 61] width 45 height 41
click at [385, 200] on md-backdrop at bounding box center [784, 391] width 1568 height 782
click at [135, 102] on md-tab-item "Marcas (26)" at bounding box center [151, 103] width 70 height 20
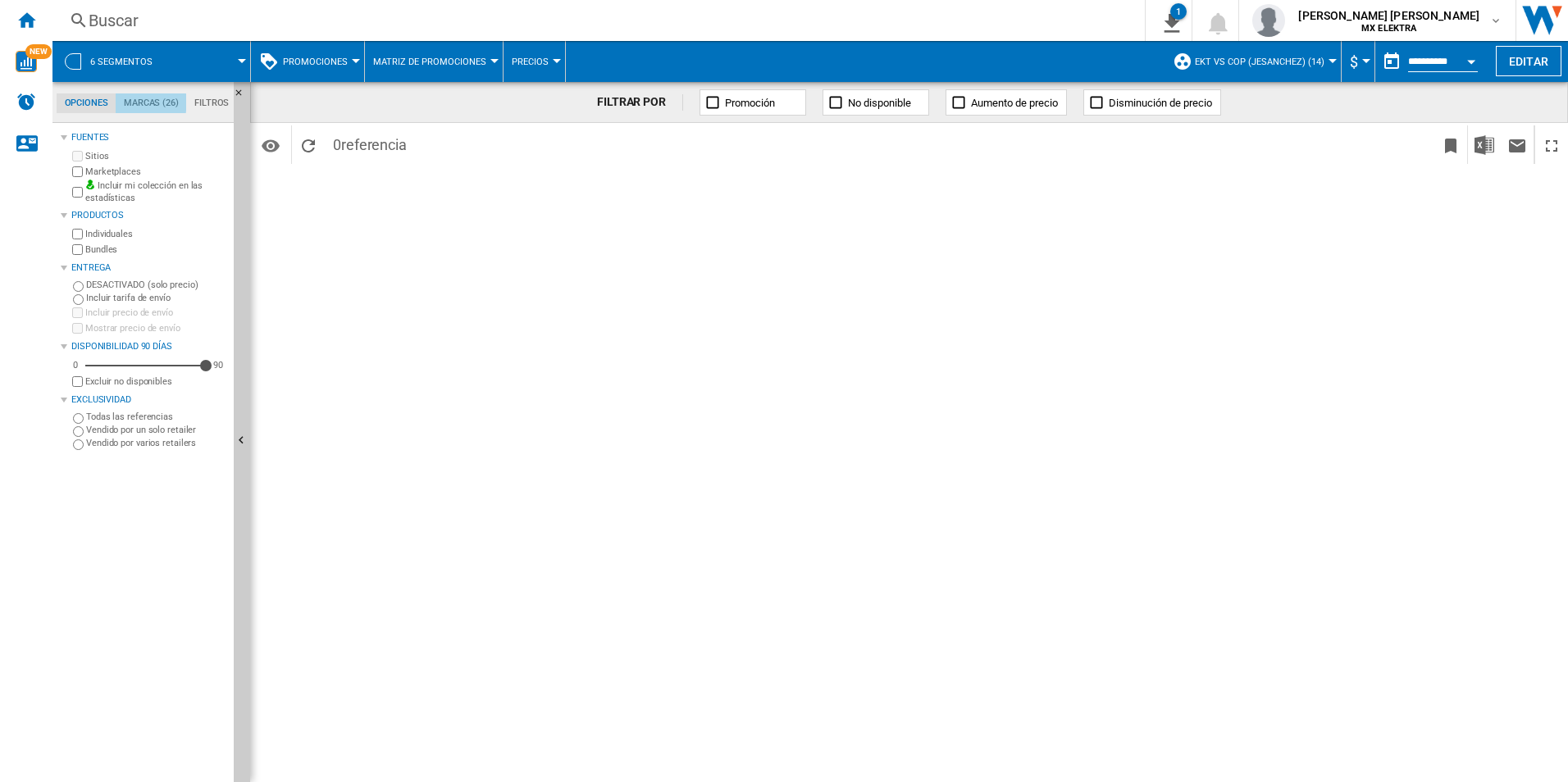
scroll to position [63, 0]
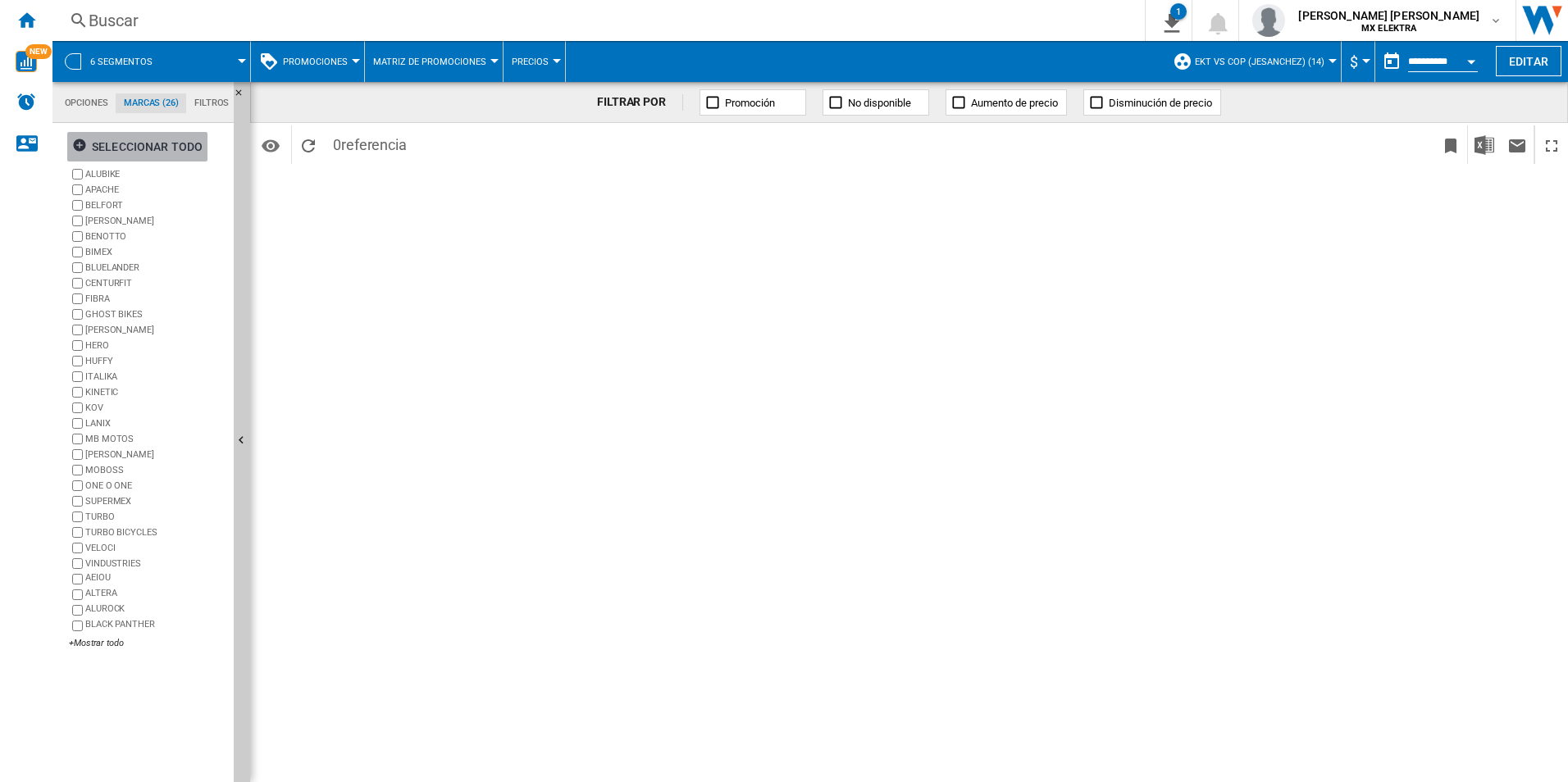
click at [148, 155] on div "Seleccionar todo" at bounding box center [137, 147] width 131 height 29
click at [211, 102] on md-tab-item "Filtros" at bounding box center [212, 103] width 51 height 20
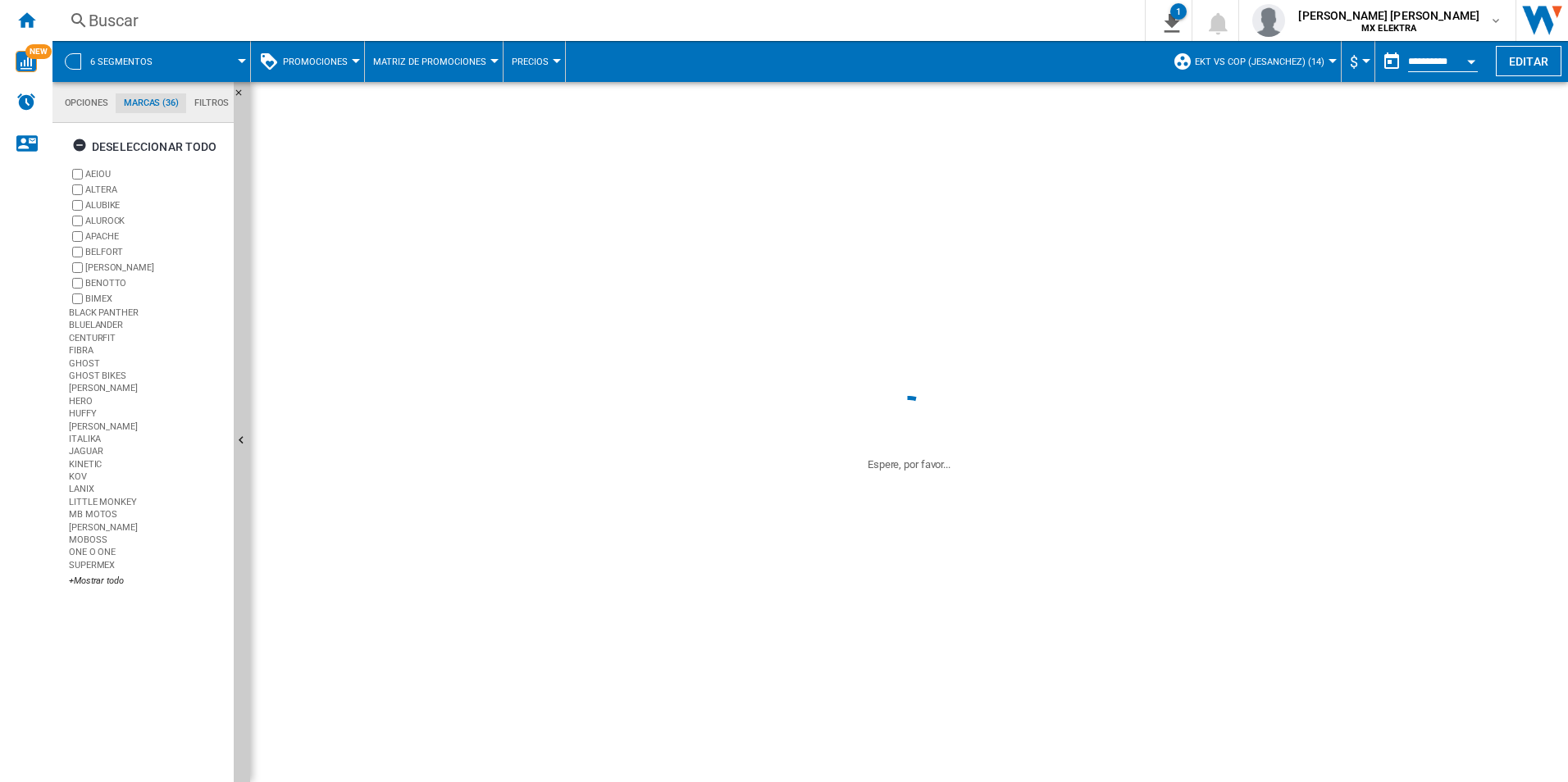
scroll to position [107, 0]
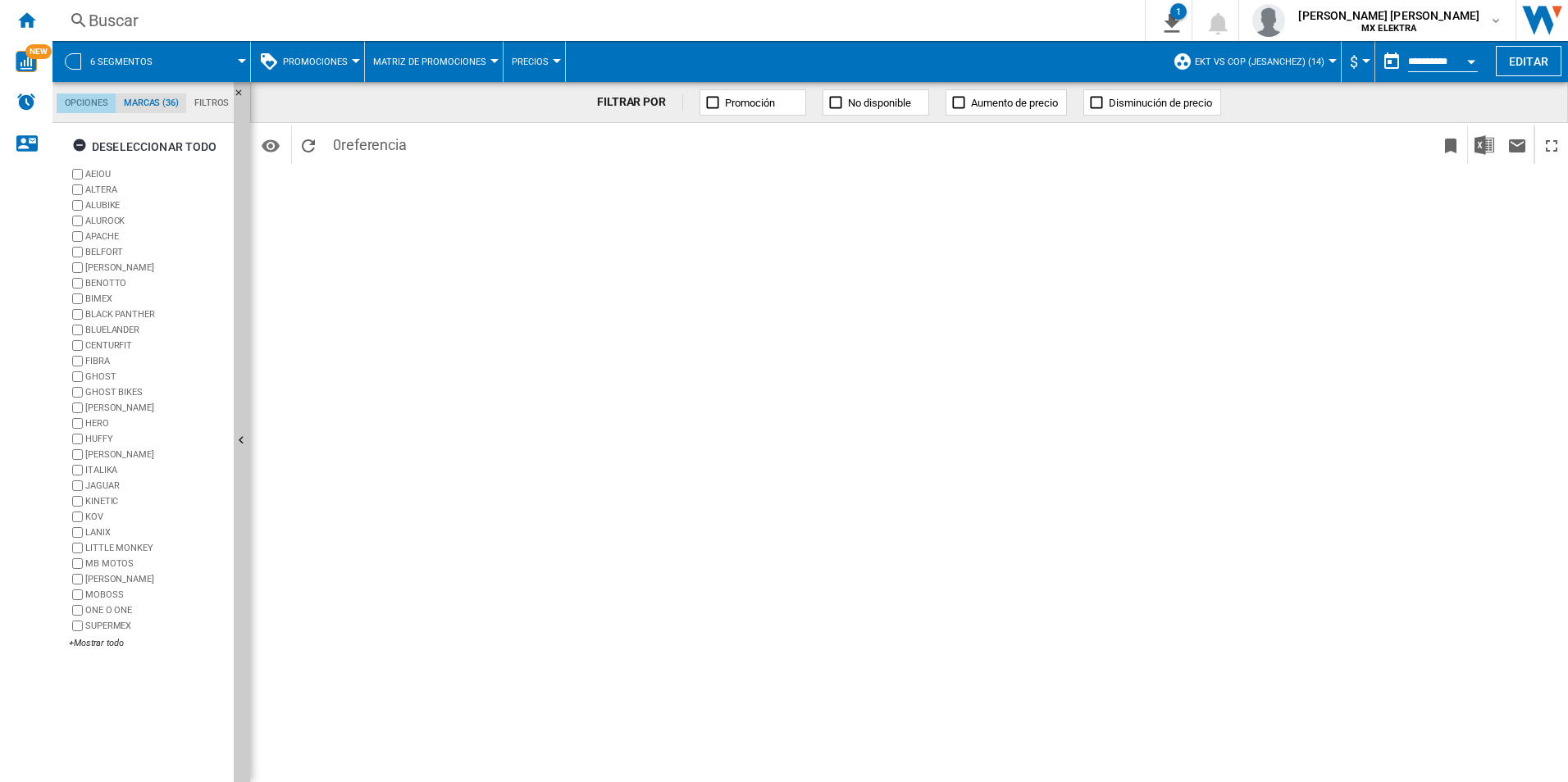
click at [85, 104] on md-tab-item "Opciones" at bounding box center [86, 103] width 59 height 20
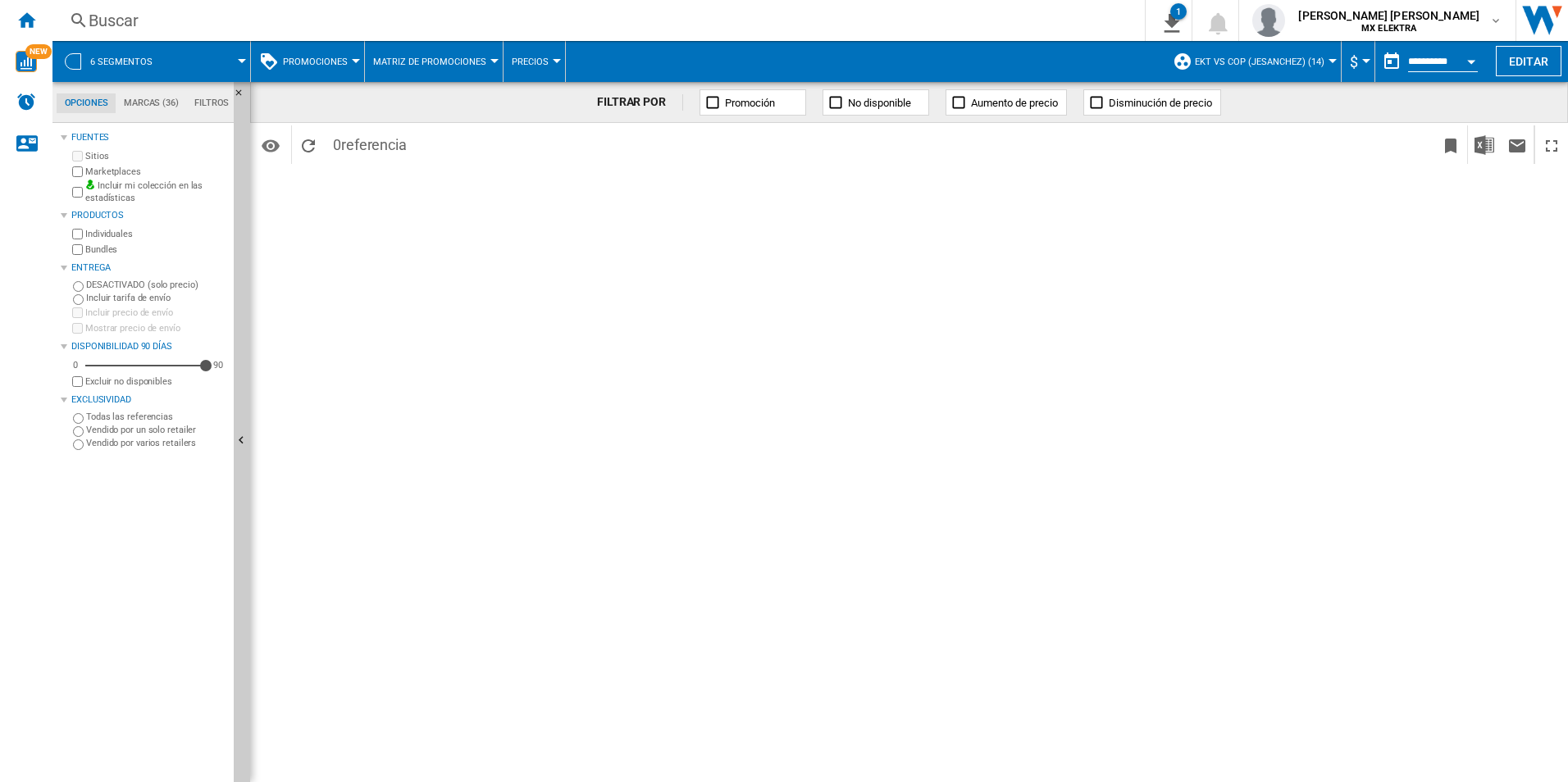
click at [79, 60] on div at bounding box center [73, 61] width 16 height 16
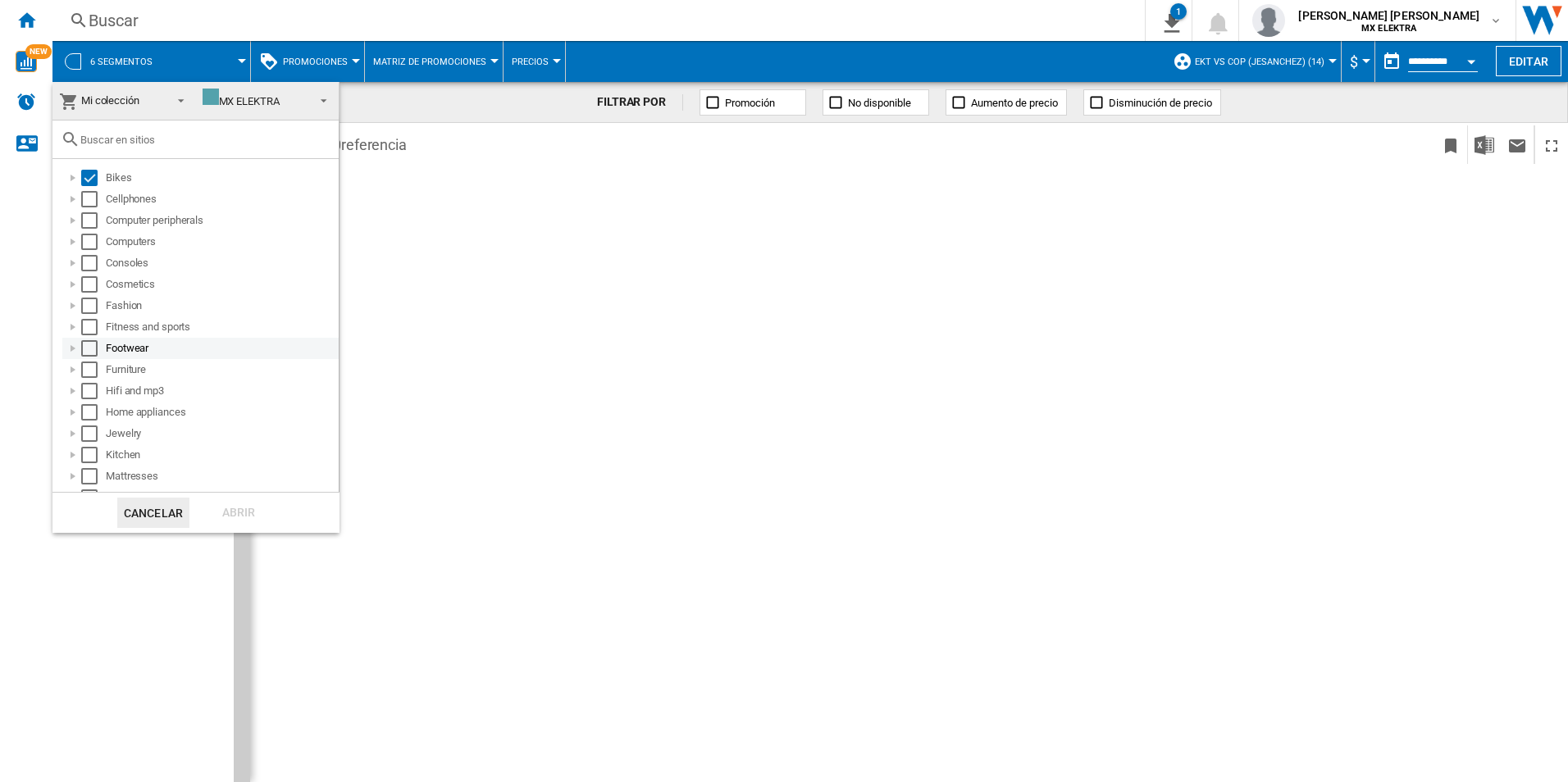
scroll to position [251, 0]
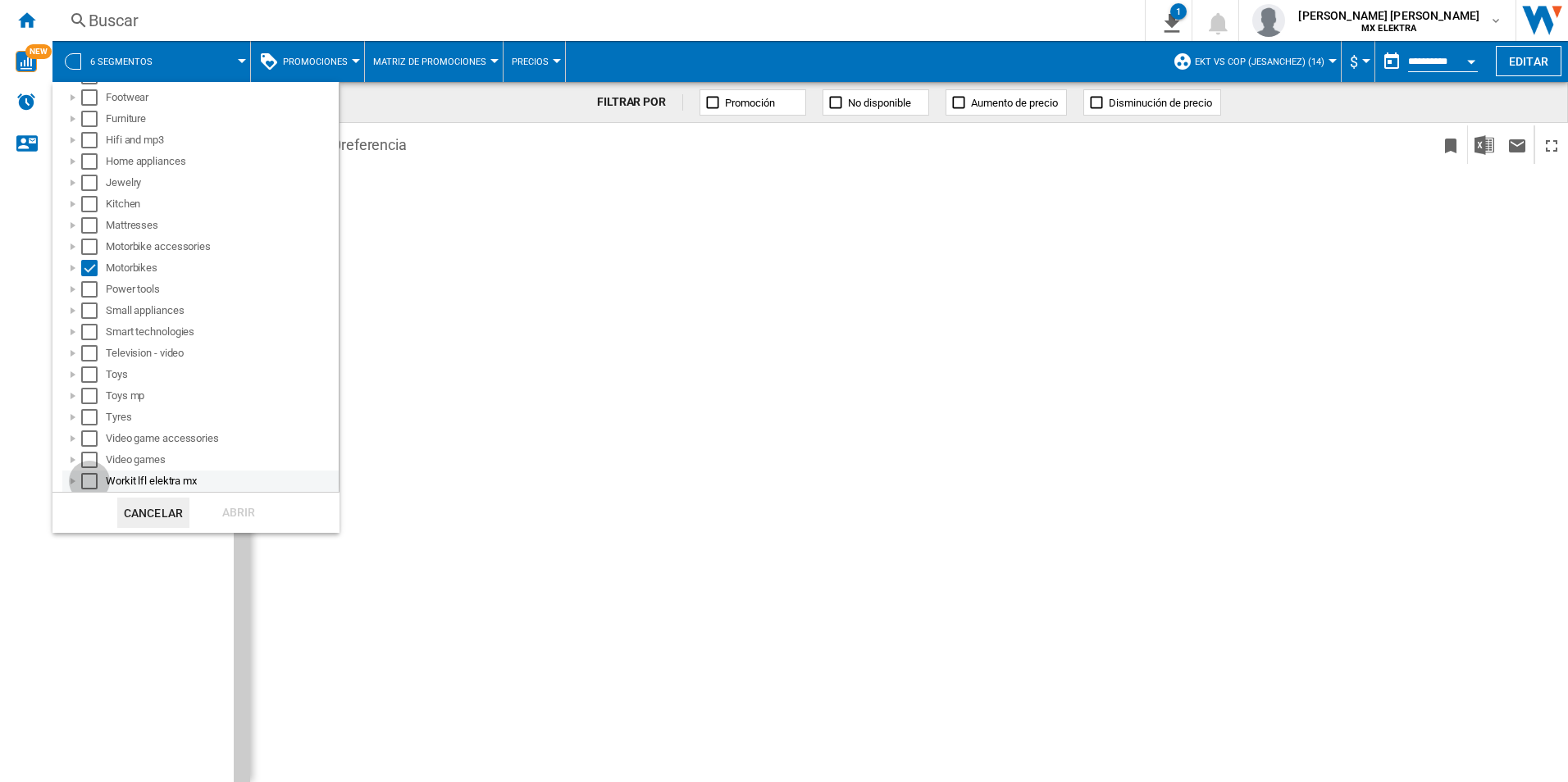
click at [89, 481] on div "Select" at bounding box center [89, 481] width 16 height 16
click at [240, 515] on div "Abrir" at bounding box center [238, 513] width 72 height 30
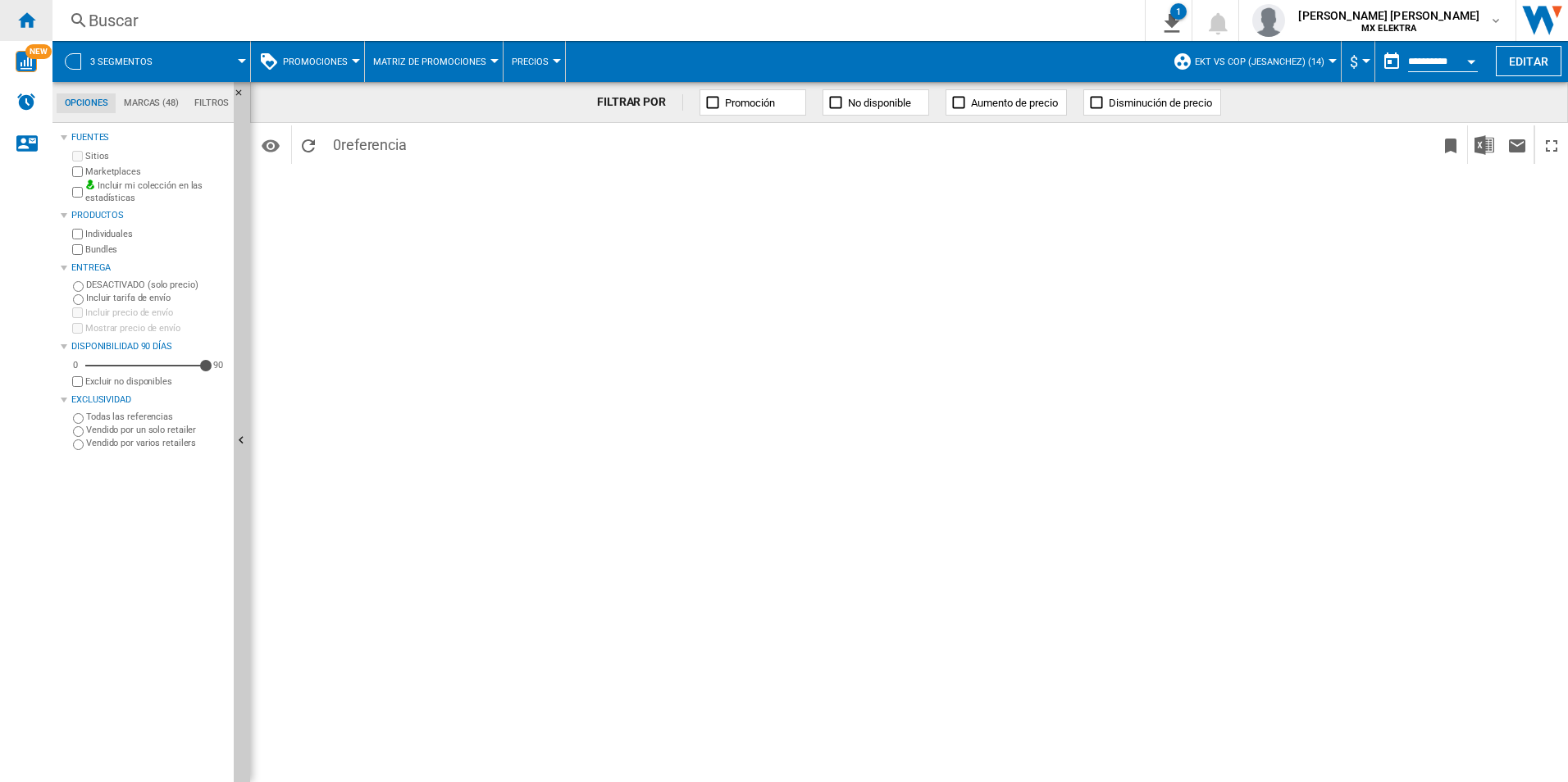
click at [46, 15] on div "Inicio" at bounding box center [26, 20] width 52 height 41
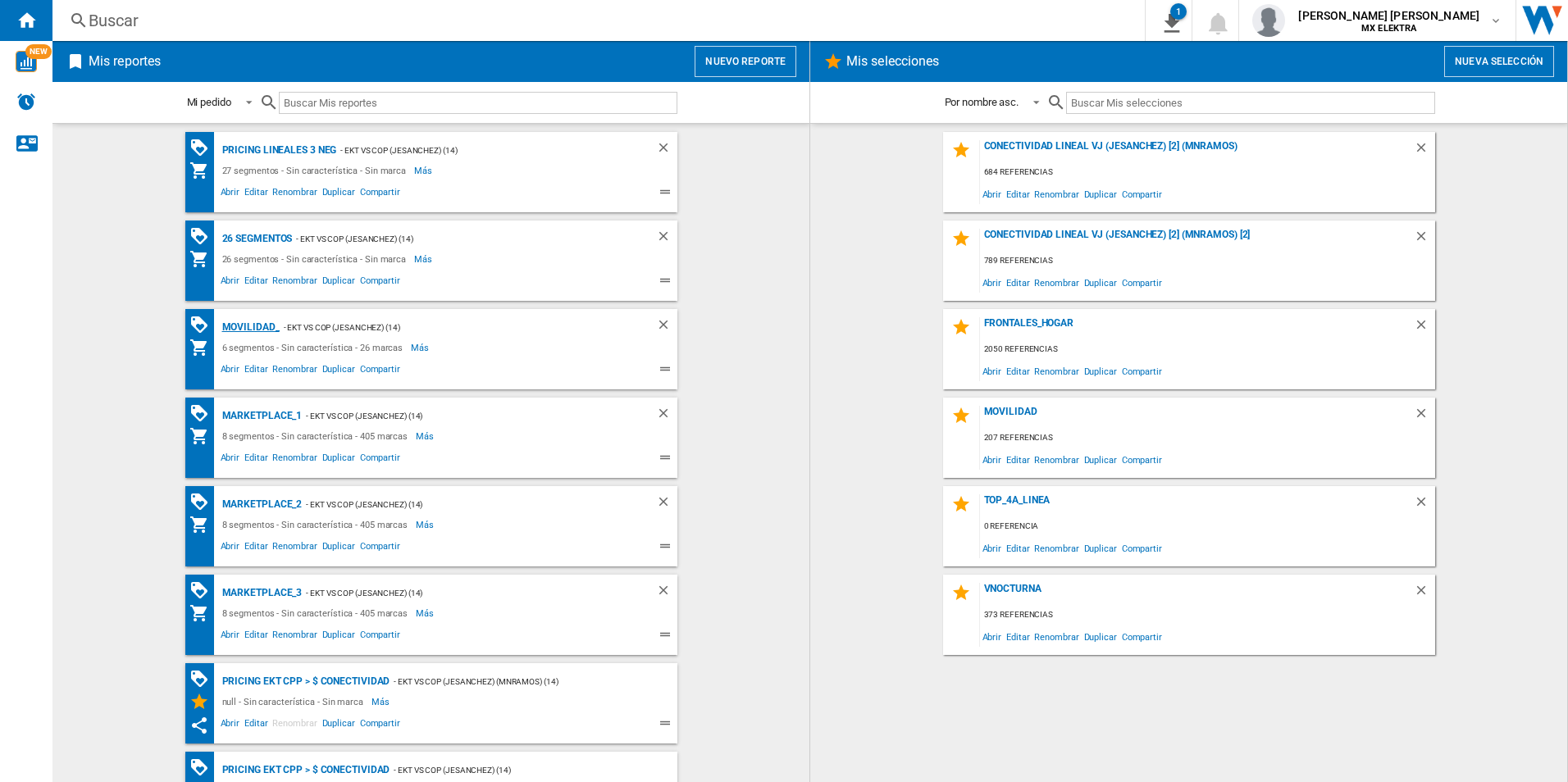
click at [247, 327] on div "MOVILIDAD_" at bounding box center [248, 327] width 61 height 20
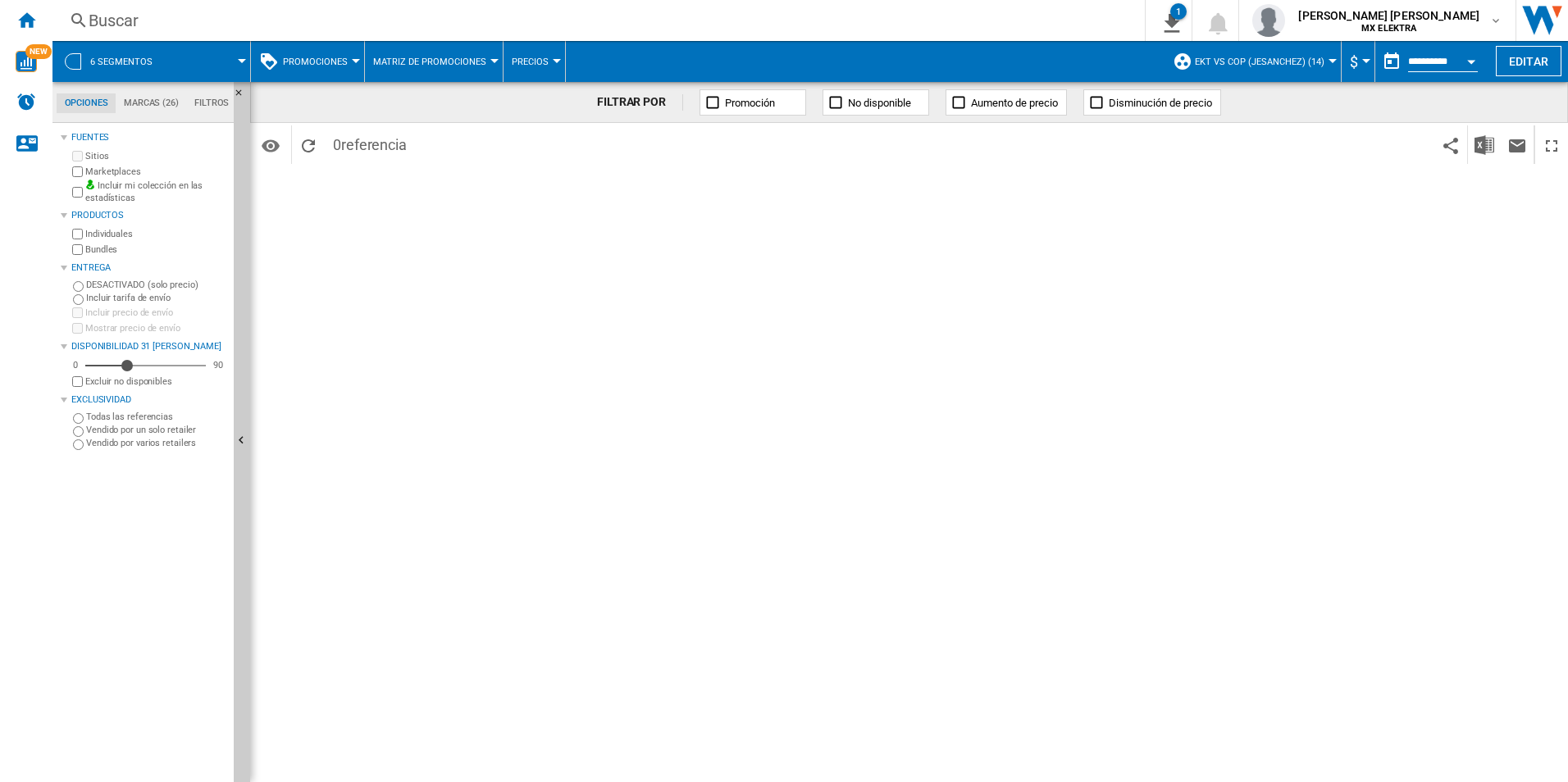
click at [454, 61] on span "Matriz de promociones" at bounding box center [429, 62] width 113 height 11
click at [437, 141] on span "Reporte de promociones" at bounding box center [446, 141] width 138 height 15
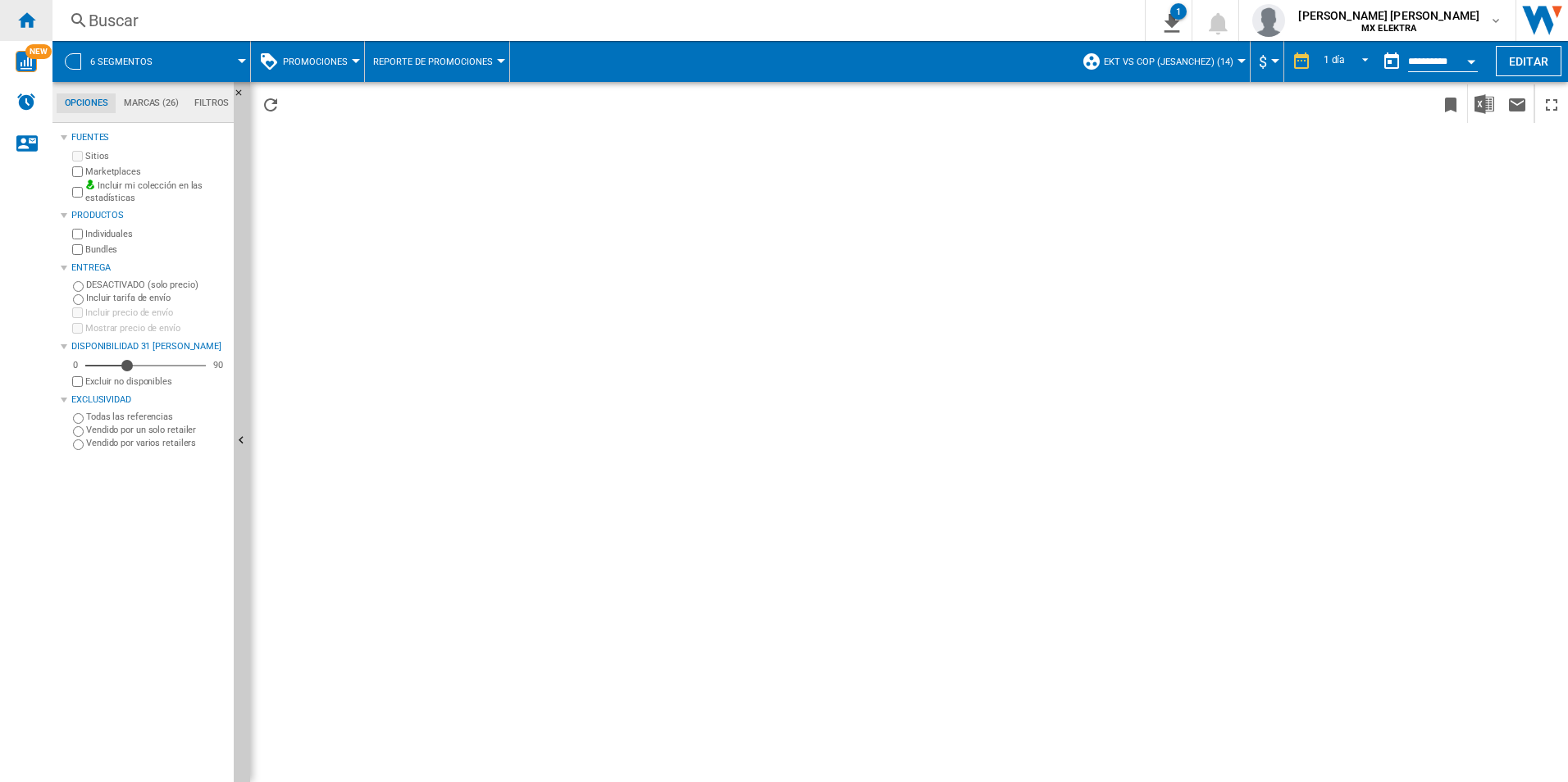
click at [26, 13] on ng-md-icon "Inicio" at bounding box center [26, 20] width 20 height 20
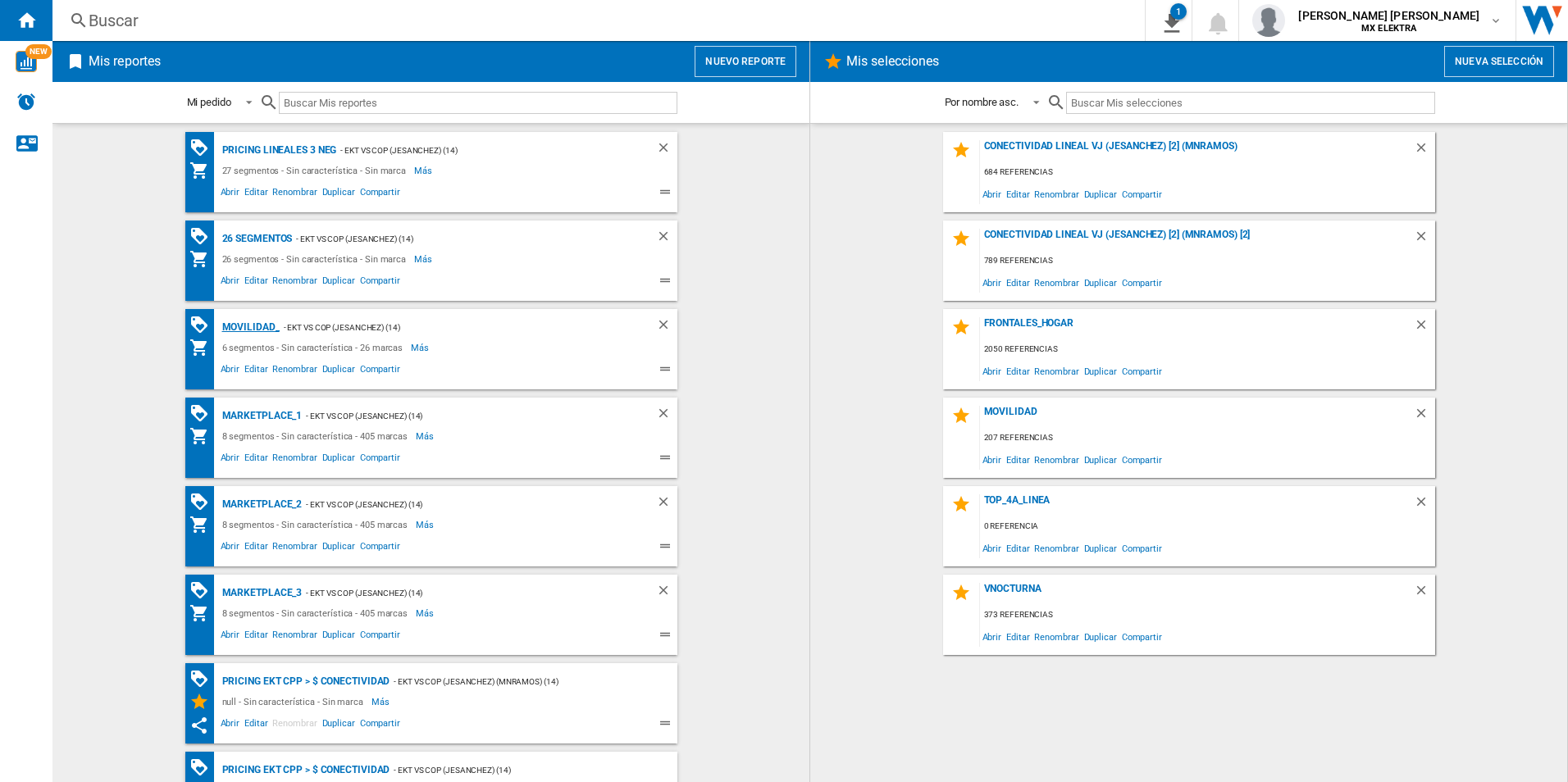
click at [251, 326] on div "MOVILIDAD_" at bounding box center [248, 327] width 61 height 20
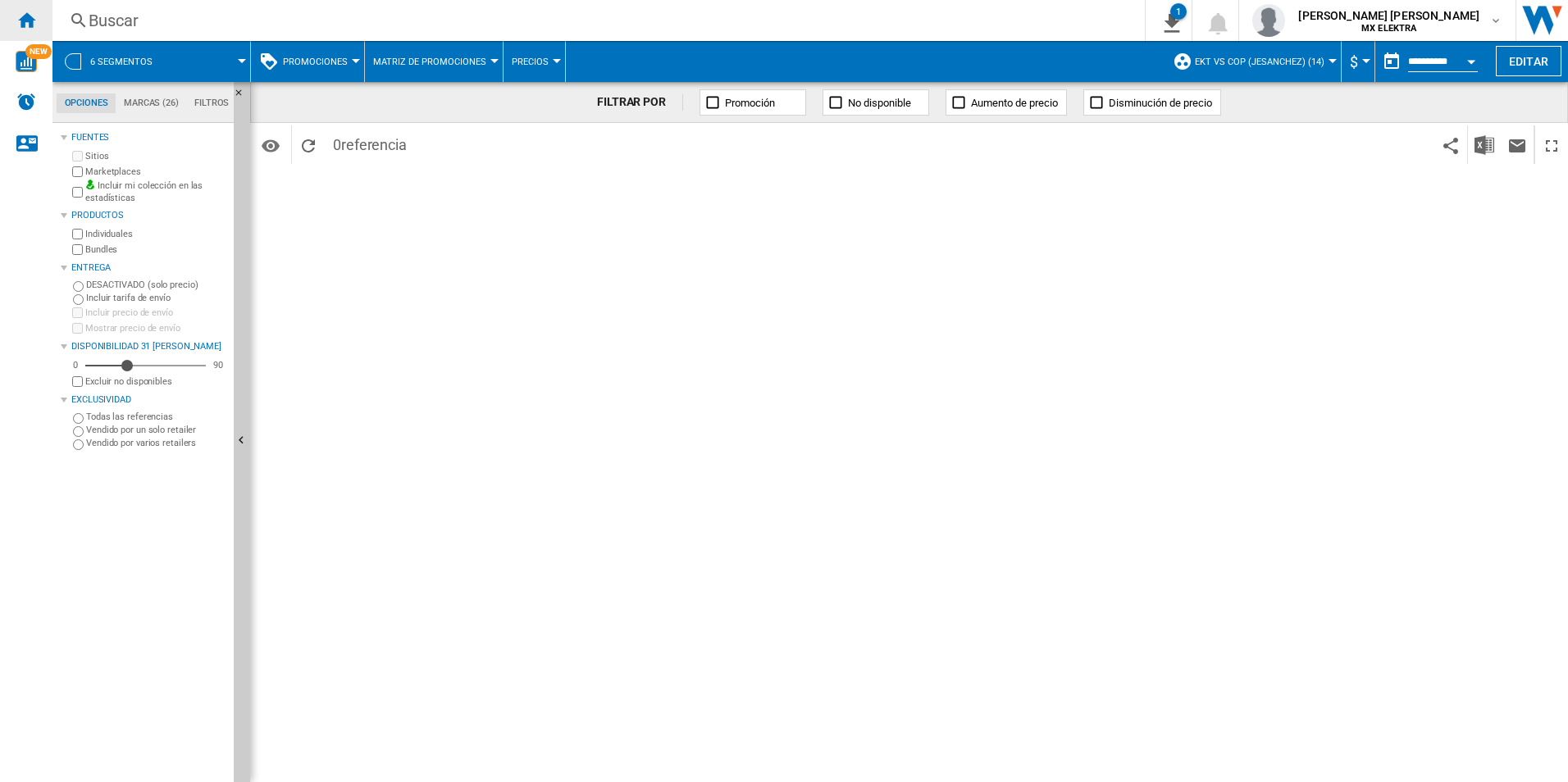
click at [36, 16] on ng-md-icon "Inicio" at bounding box center [26, 20] width 20 height 20
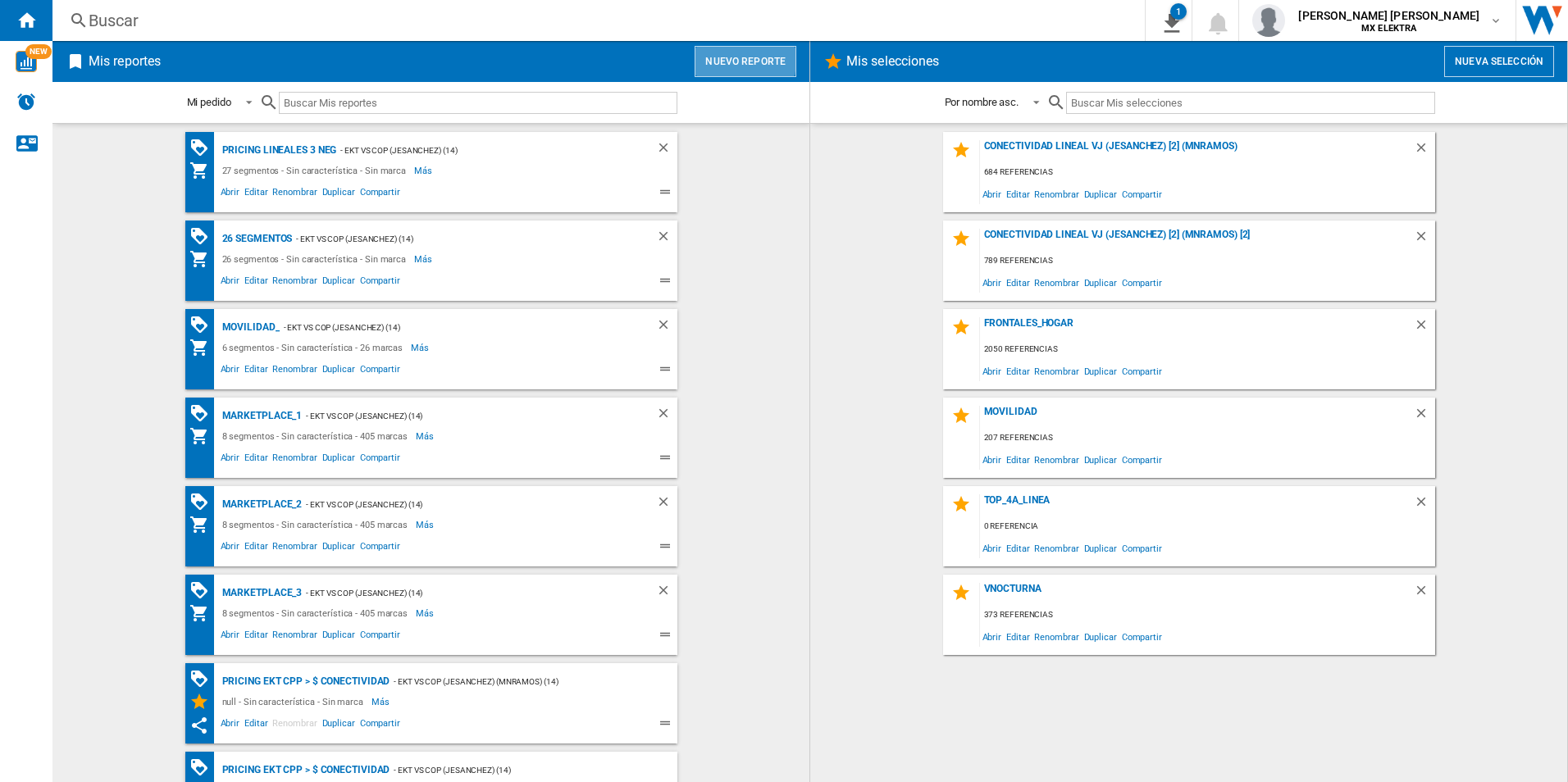
click at [731, 58] on button "Nuevo reporte" at bounding box center [744, 61] width 101 height 31
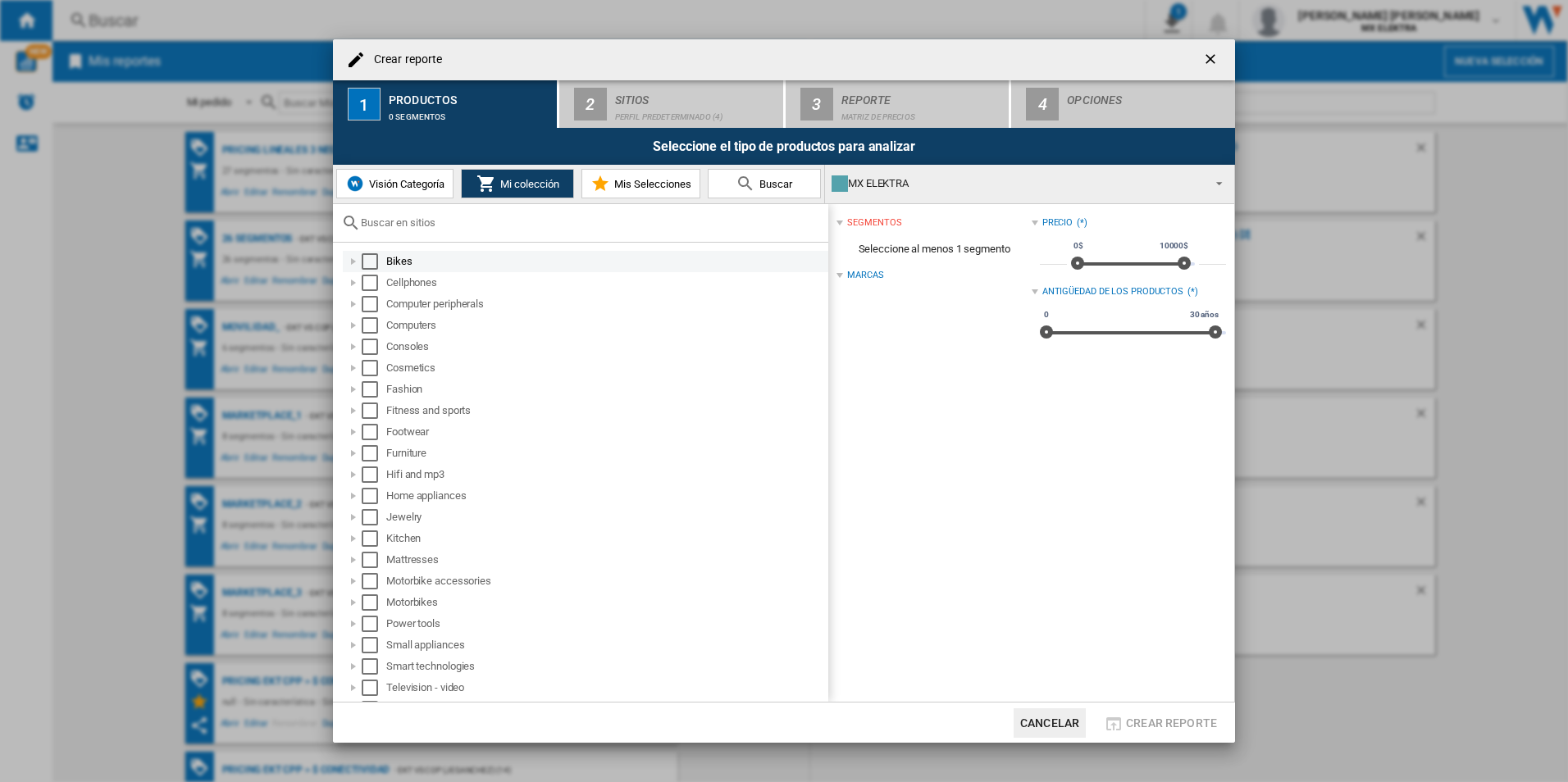
click at [353, 259] on div "Crear reporte ..." at bounding box center [353, 261] width 16 height 16
click at [373, 260] on div "Select" at bounding box center [370, 261] width 16 height 16
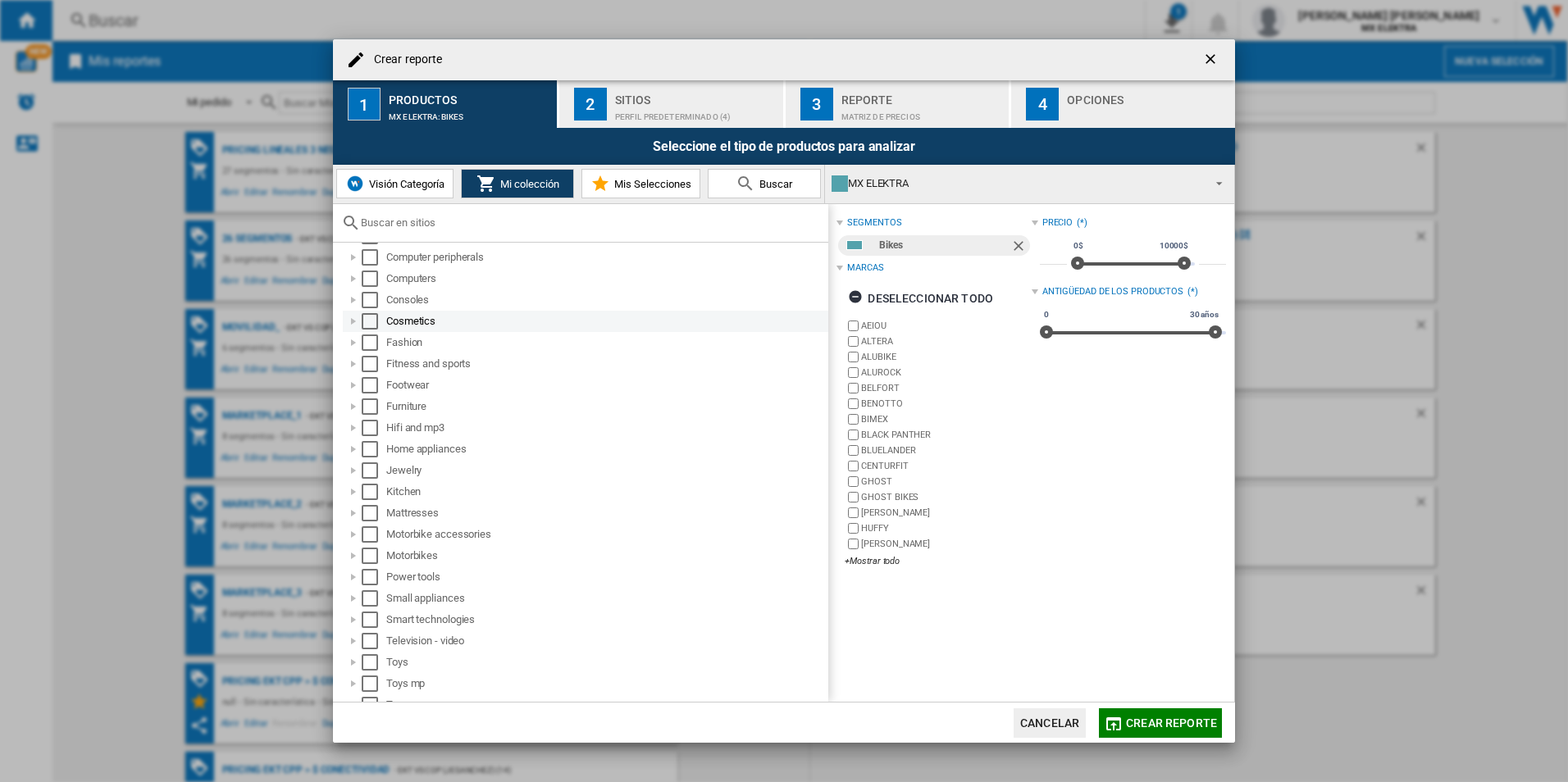
scroll to position [145, 0]
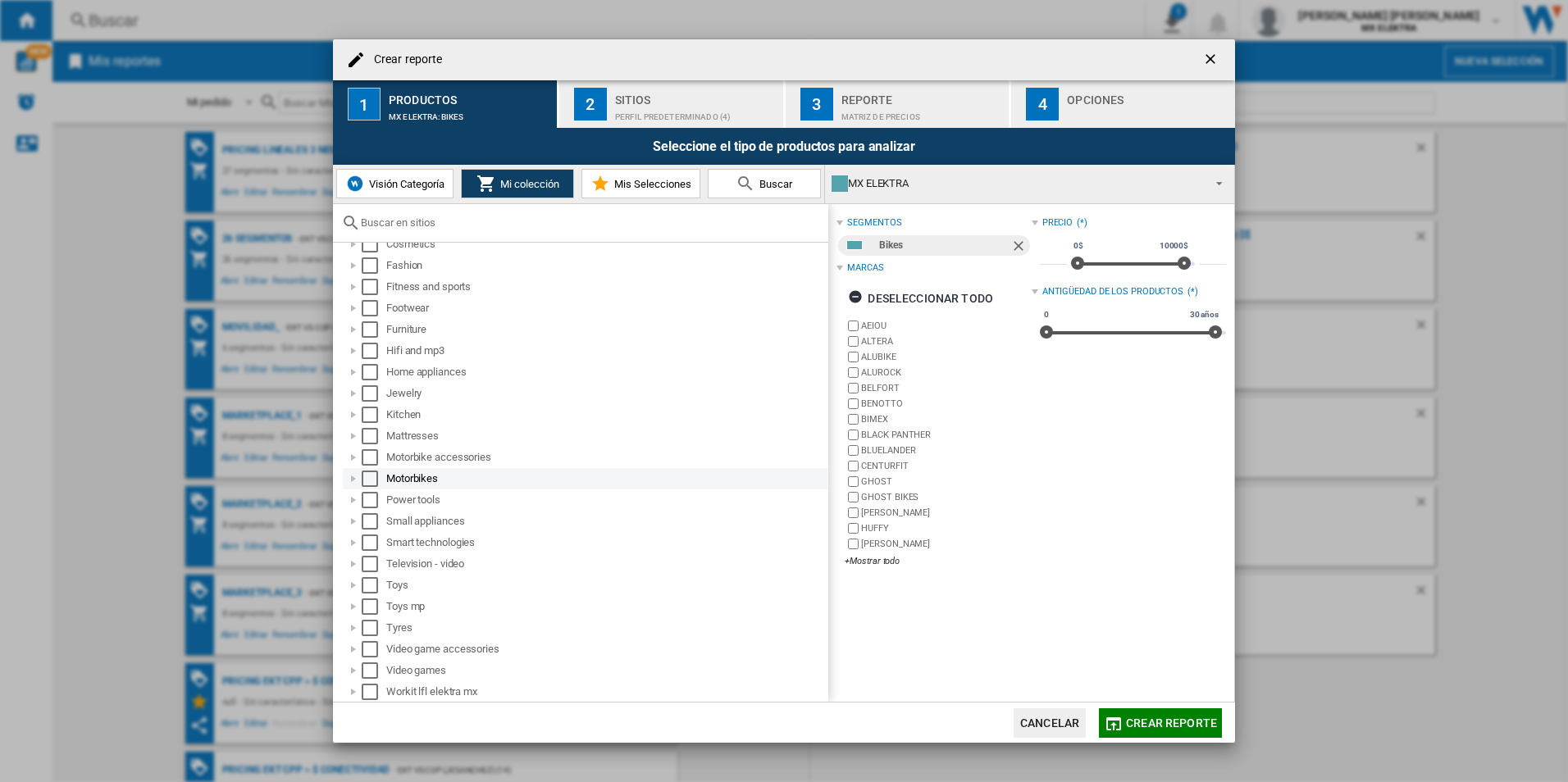
click at [355, 477] on div "Crear reporte ..." at bounding box center [353, 479] width 16 height 16
click at [365, 477] on div "Select" at bounding box center [370, 479] width 16 height 16
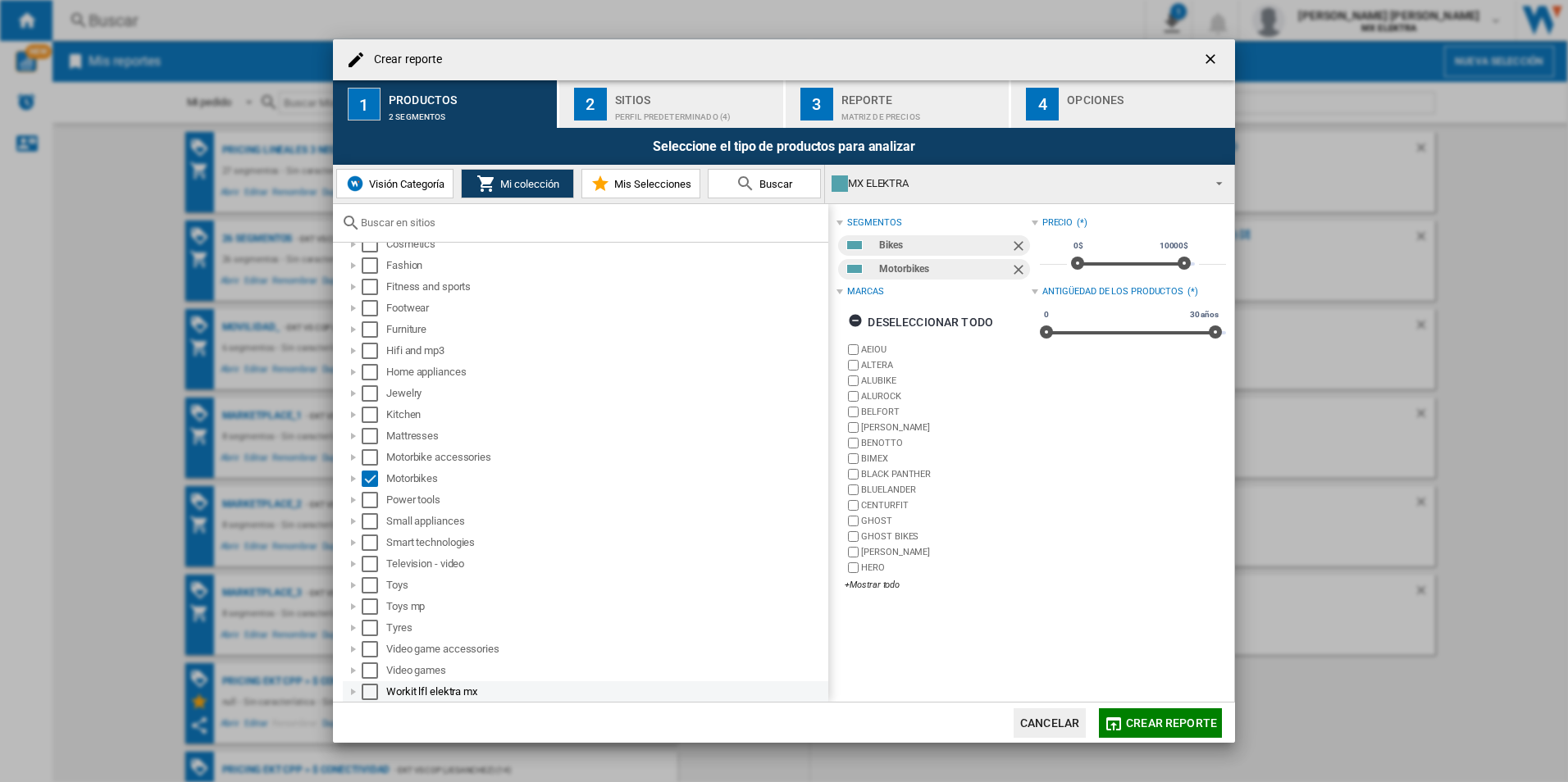
click at [349, 691] on div "Crear reporte ..." at bounding box center [353, 692] width 16 height 16
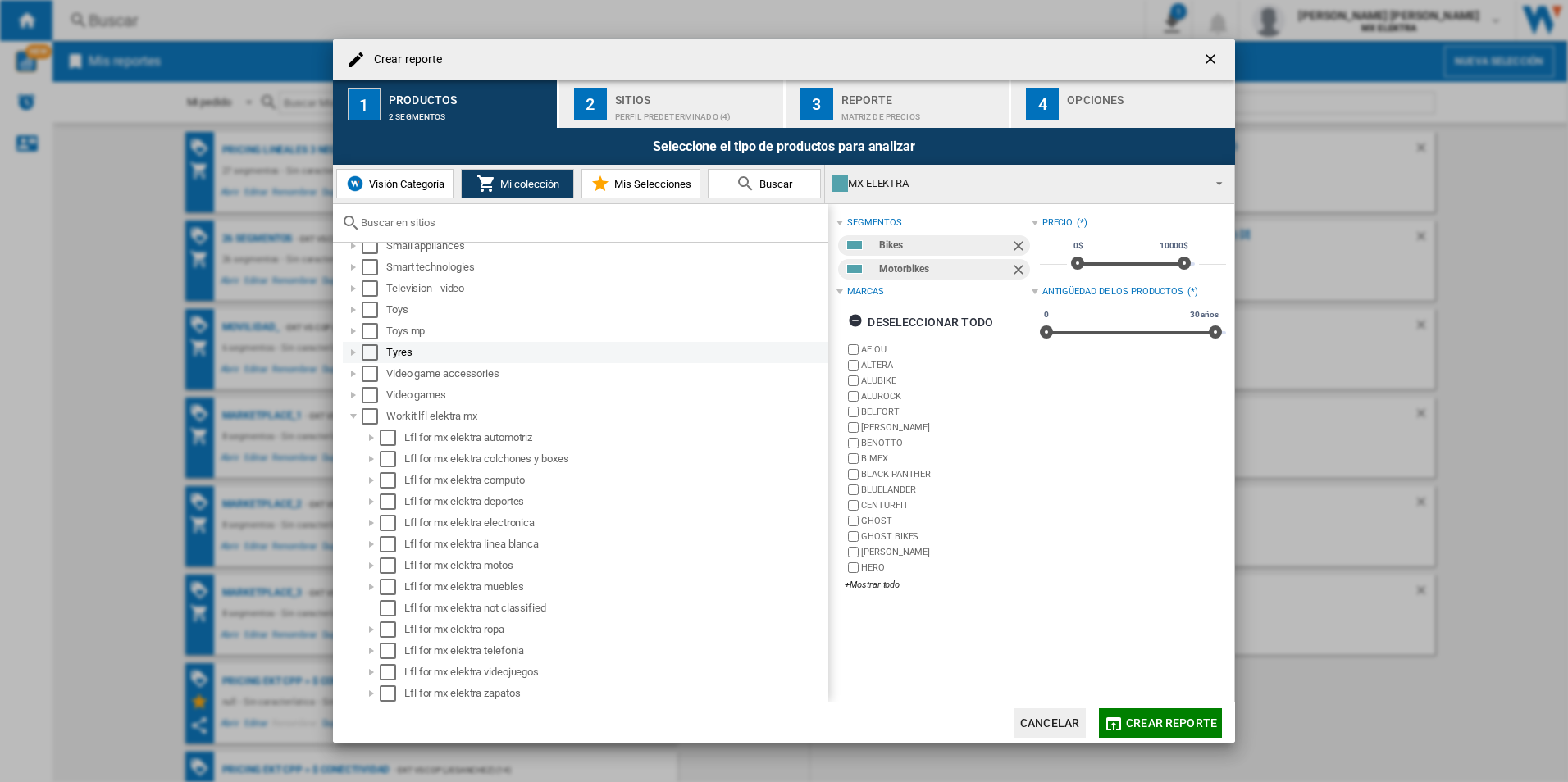
scroll to position [422, 0]
click at [395, 428] on div "Select" at bounding box center [388, 437] width 16 height 16
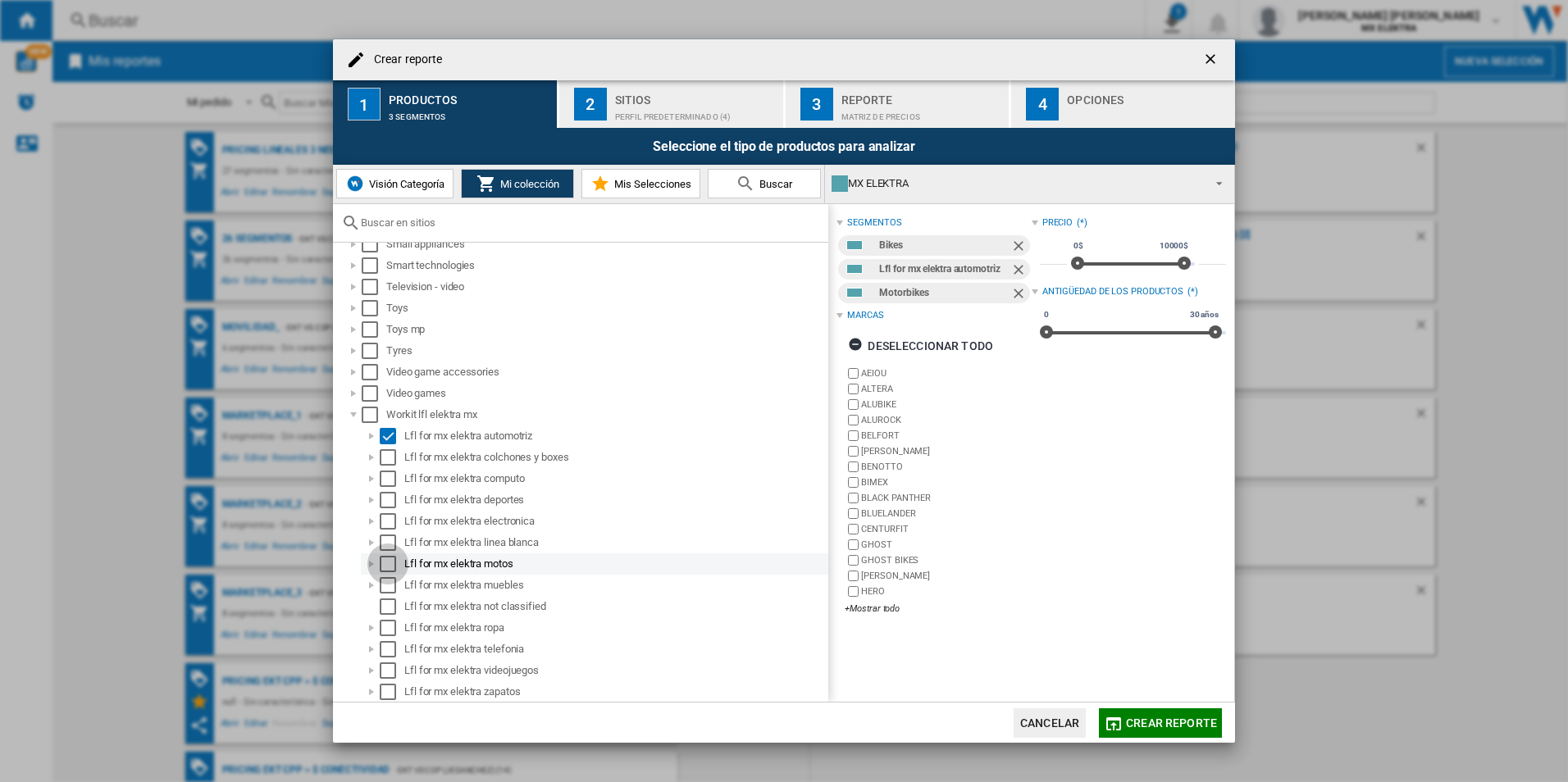
click at [393, 564] on div "Select" at bounding box center [388, 565] width 16 height 16
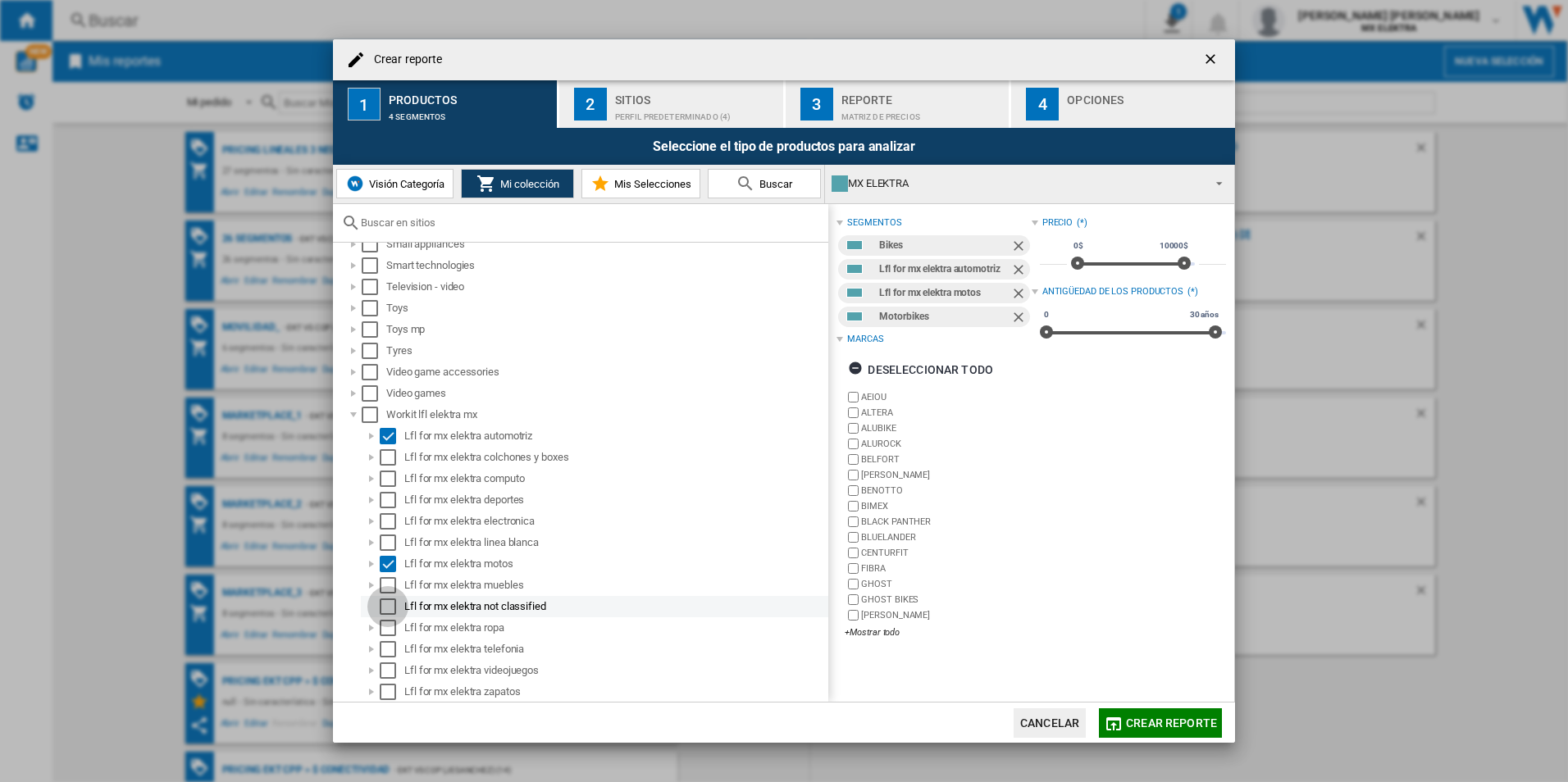
click at [385, 610] on div "Select" at bounding box center [388, 607] width 16 height 16
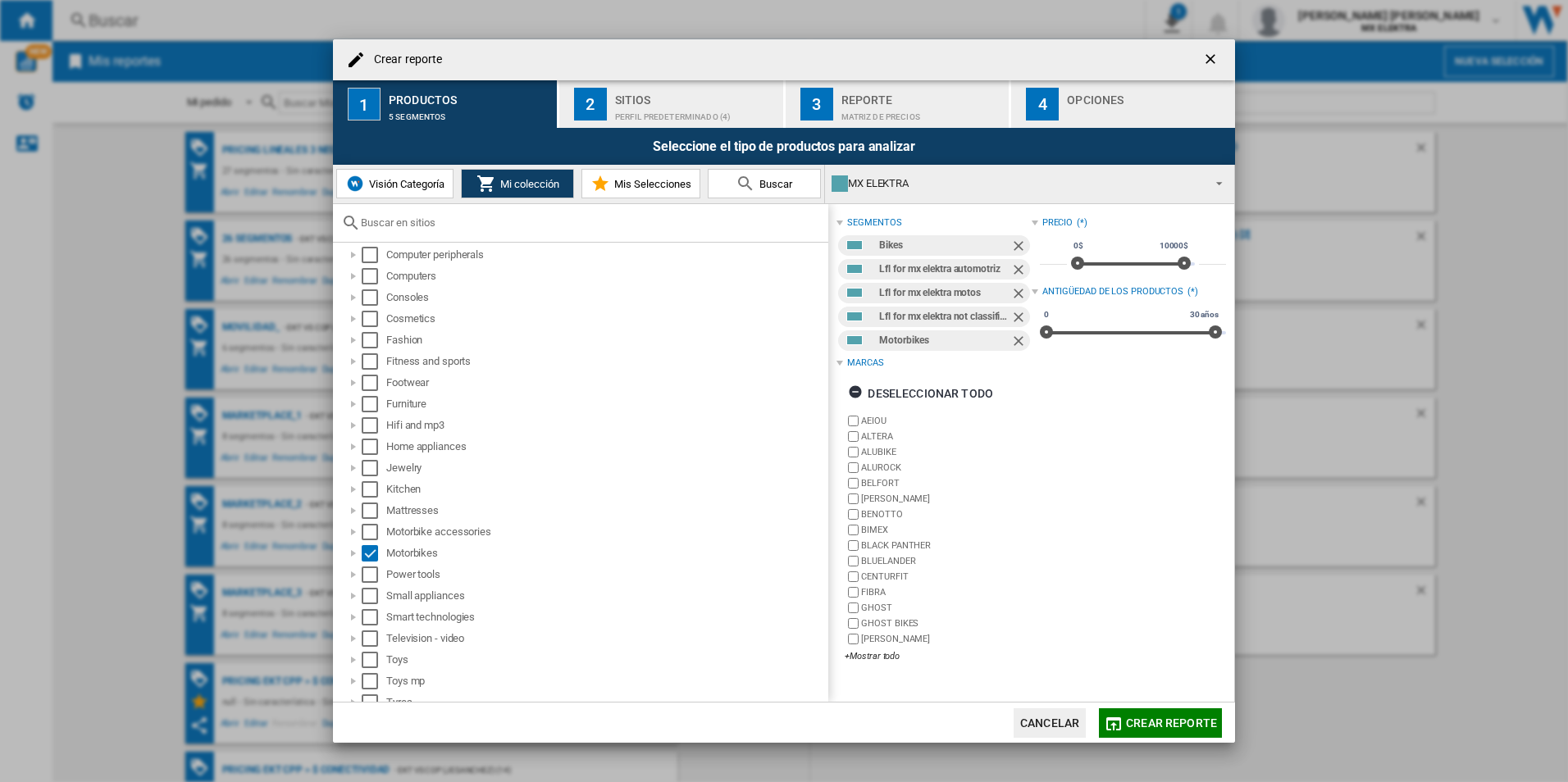
scroll to position [0, 0]
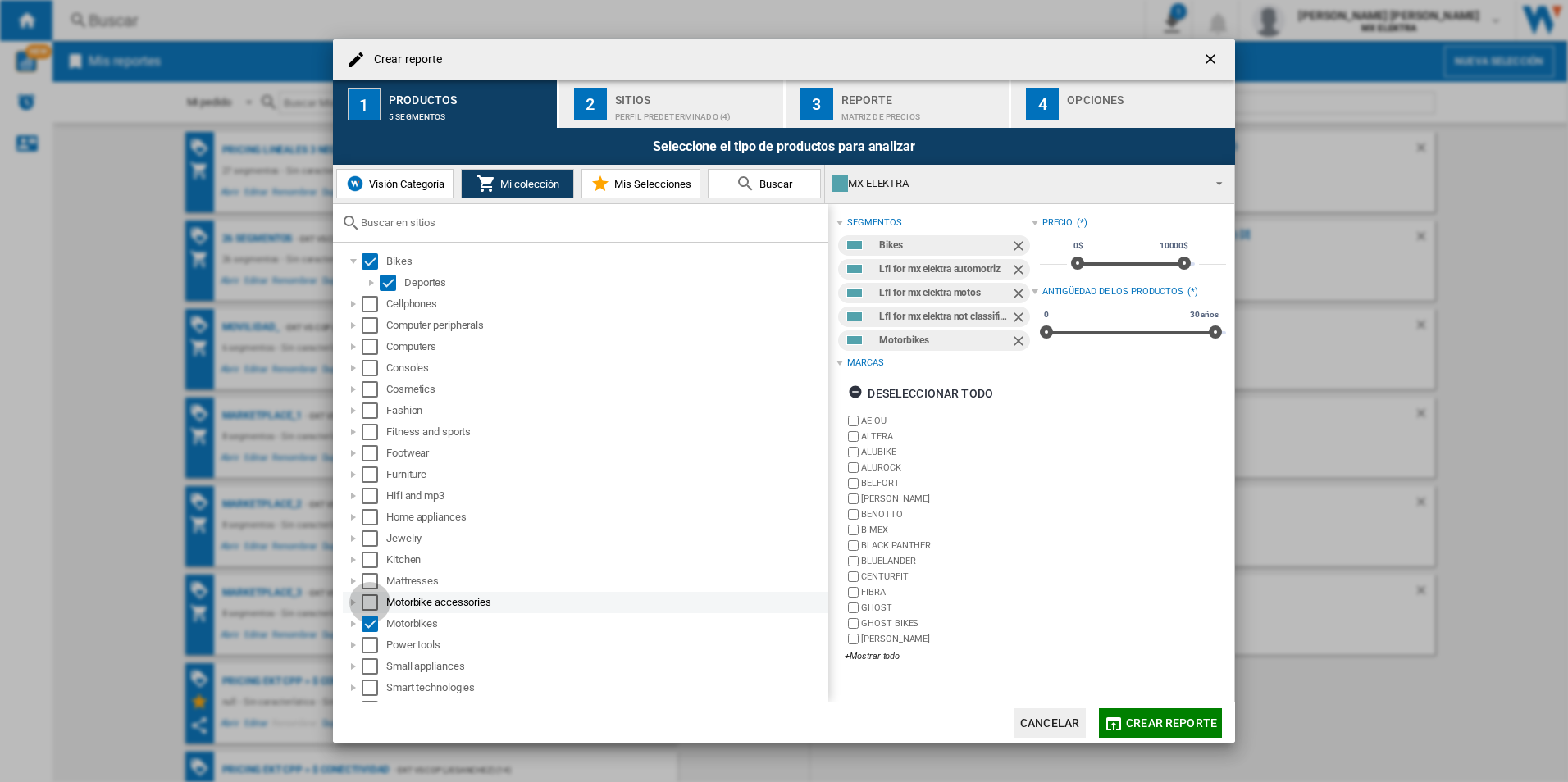
click at [364, 600] on div "Select" at bounding box center [370, 603] width 16 height 16
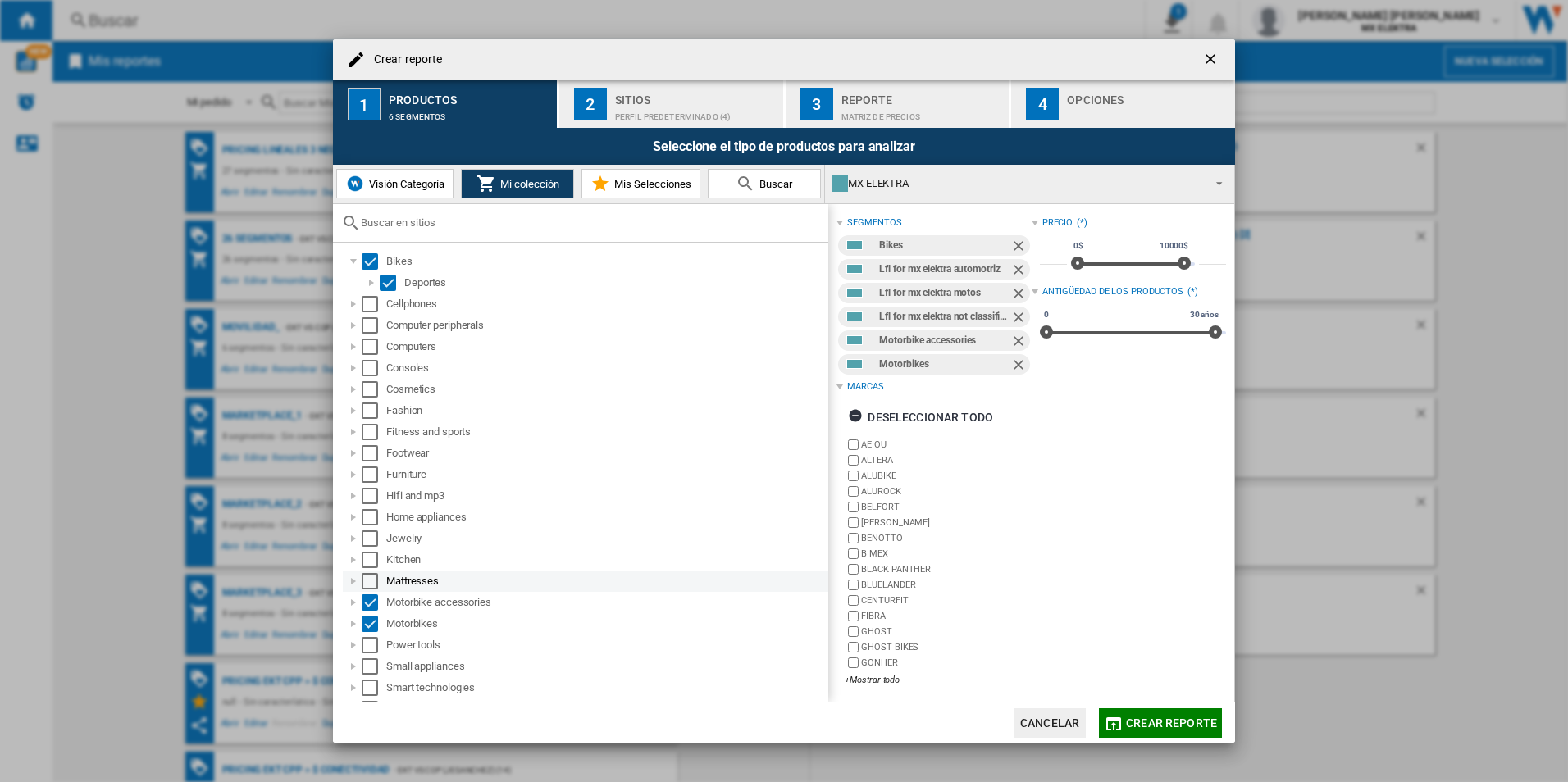
scroll to position [246, 0]
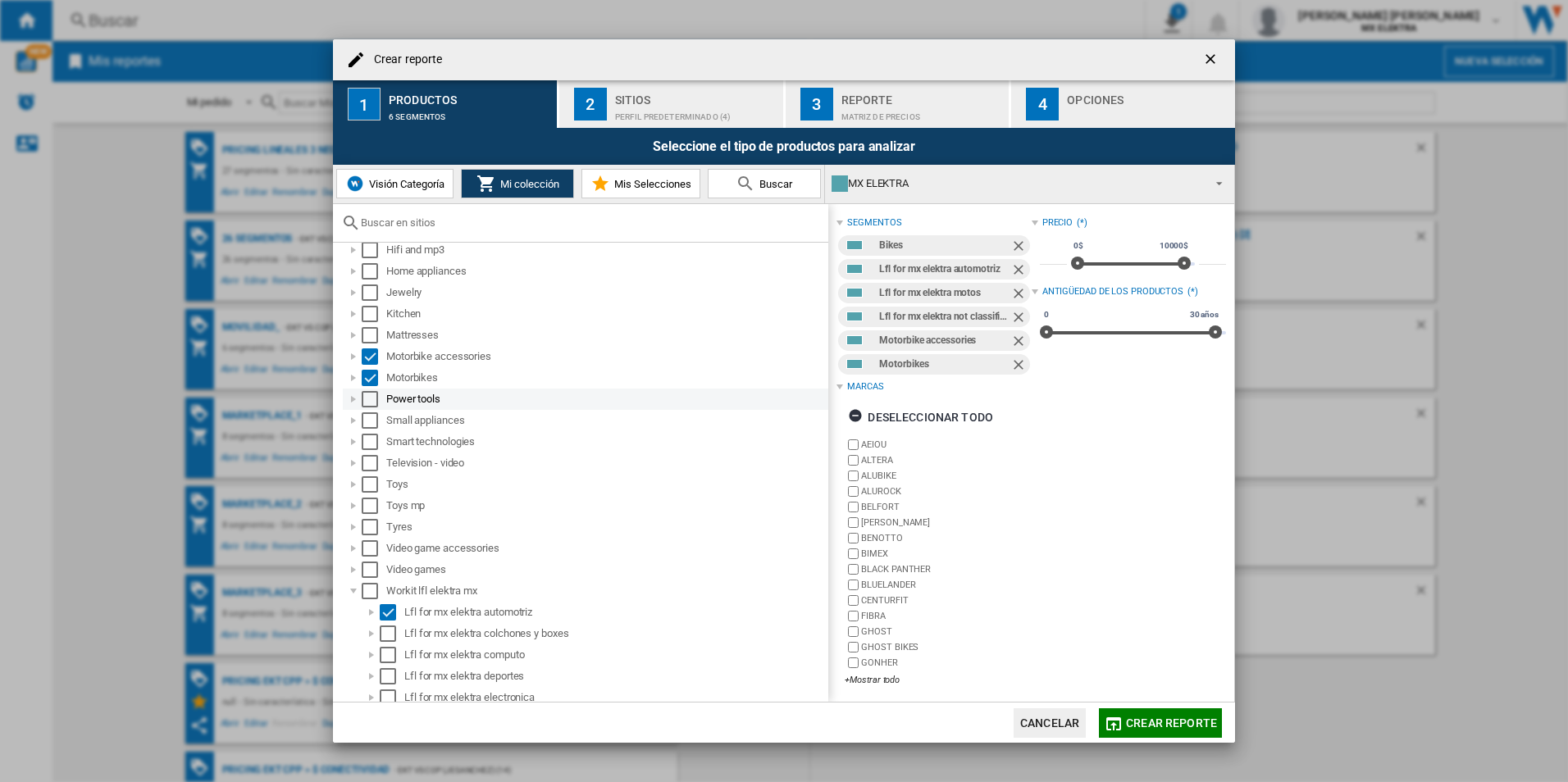
click at [373, 397] on div "Select" at bounding box center [370, 399] width 16 height 16
click at [370, 410] on div "Small appliances" at bounding box center [584, 420] width 485 height 21
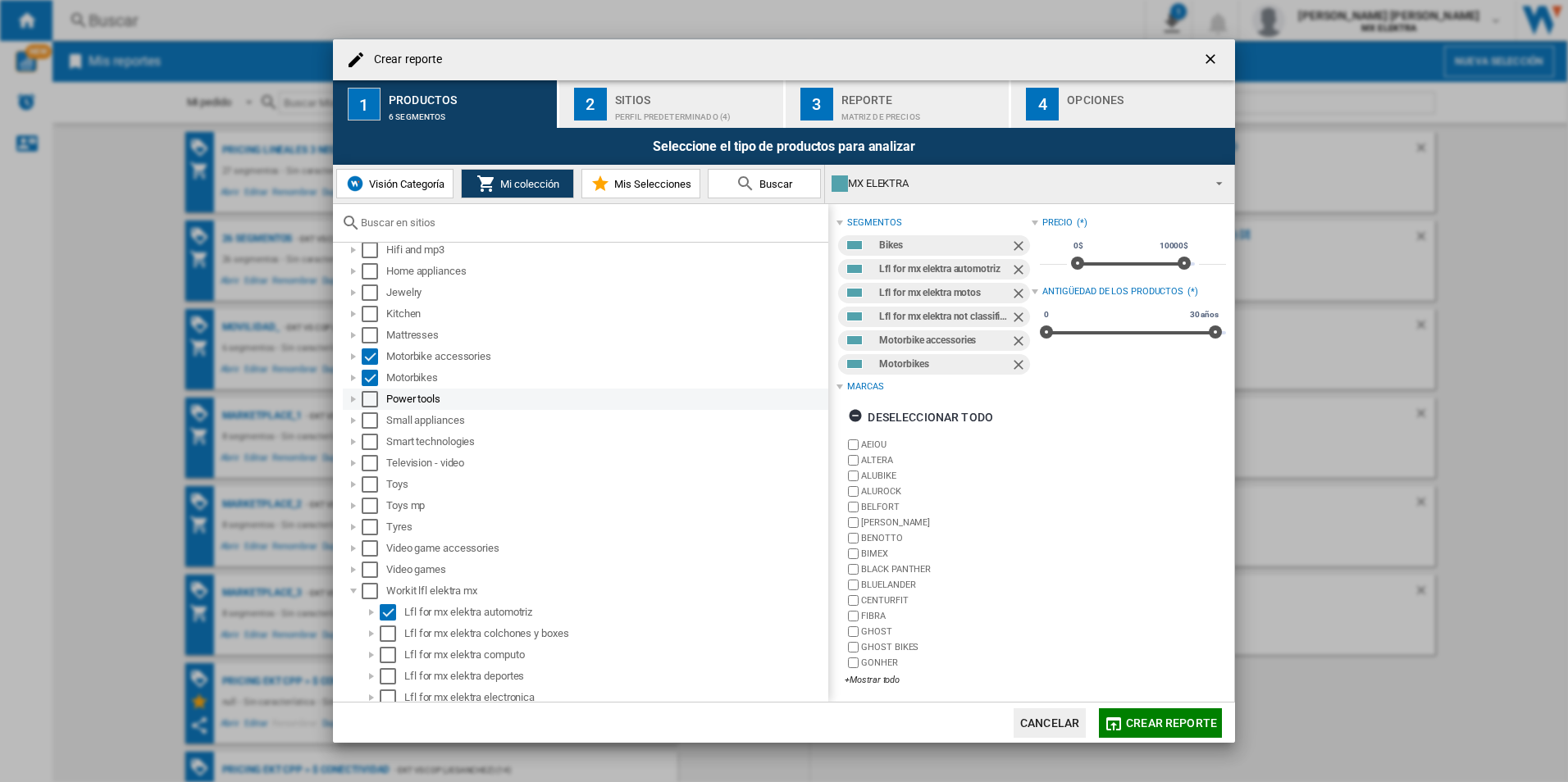
click at [373, 402] on div "Select" at bounding box center [370, 399] width 16 height 16
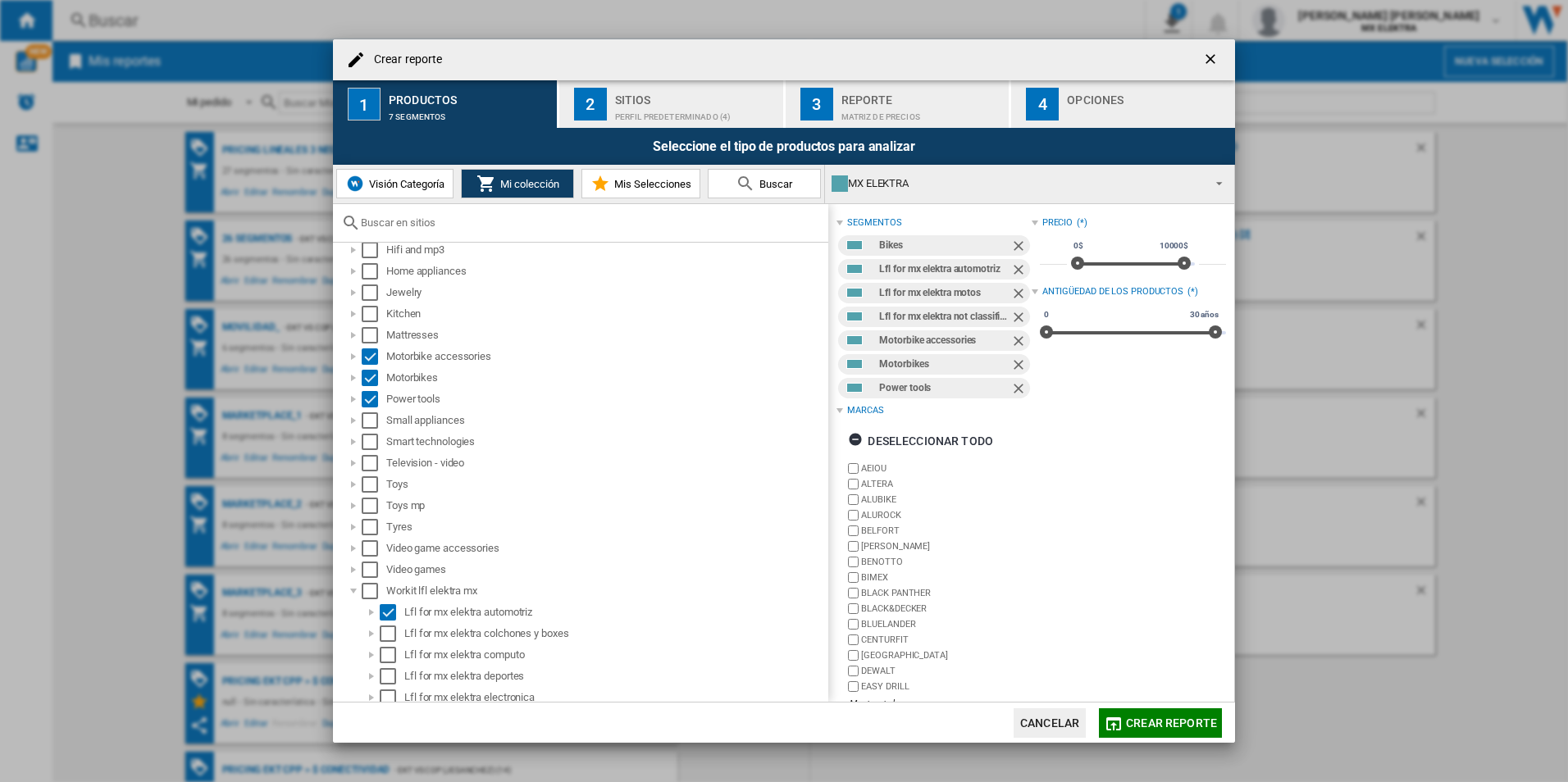
click at [628, 104] on div "Perfil predeterminado (4)" at bounding box center [695, 112] width 162 height 17
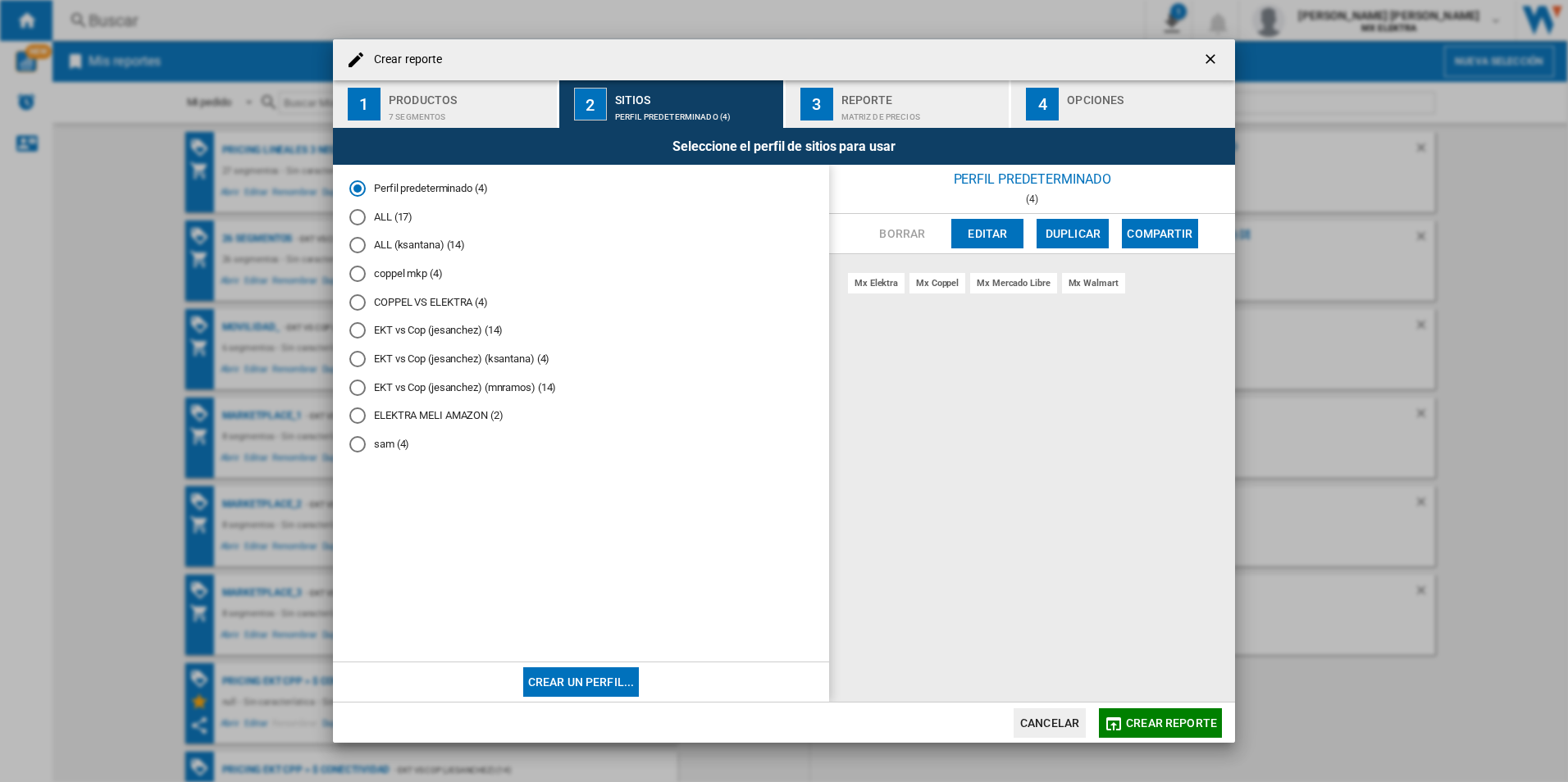
click at [357, 333] on div "EKT vs Cop (jesanchez) (14)" at bounding box center [357, 331] width 16 height 16
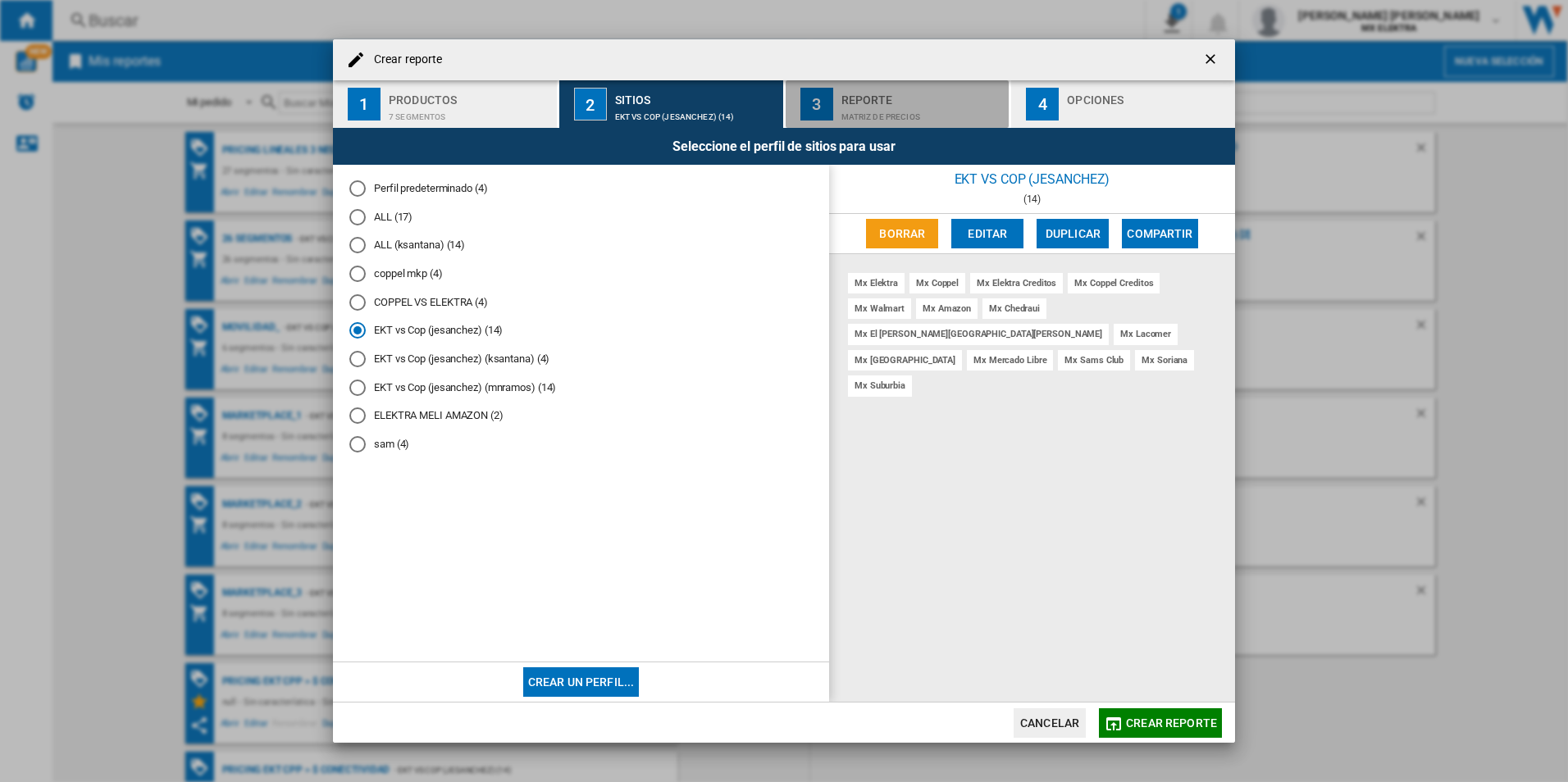
click at [893, 106] on div "Matriz de precios" at bounding box center [921, 112] width 162 height 17
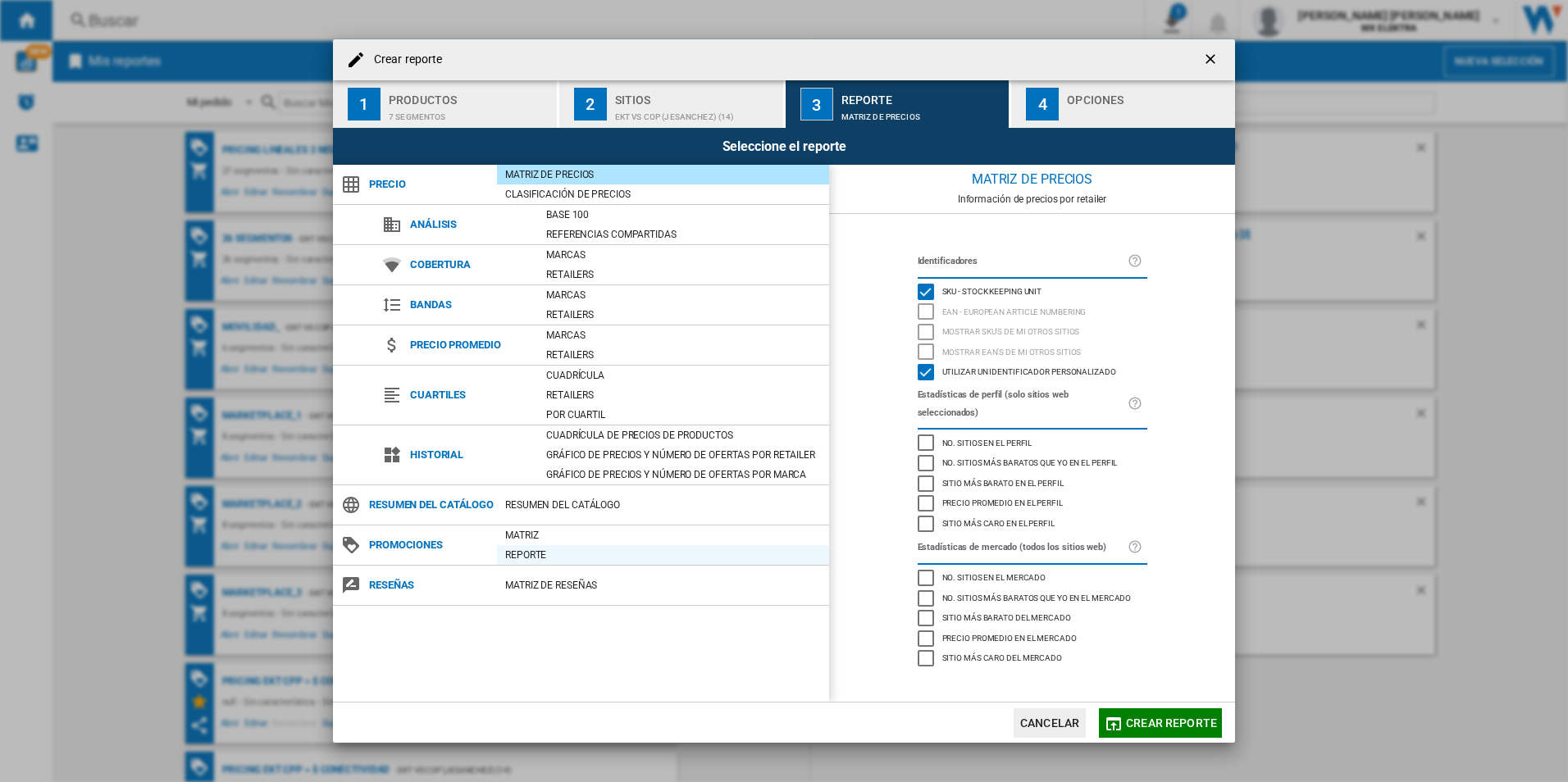
click at [576, 564] on div "Reporte" at bounding box center [663, 555] width 332 height 16
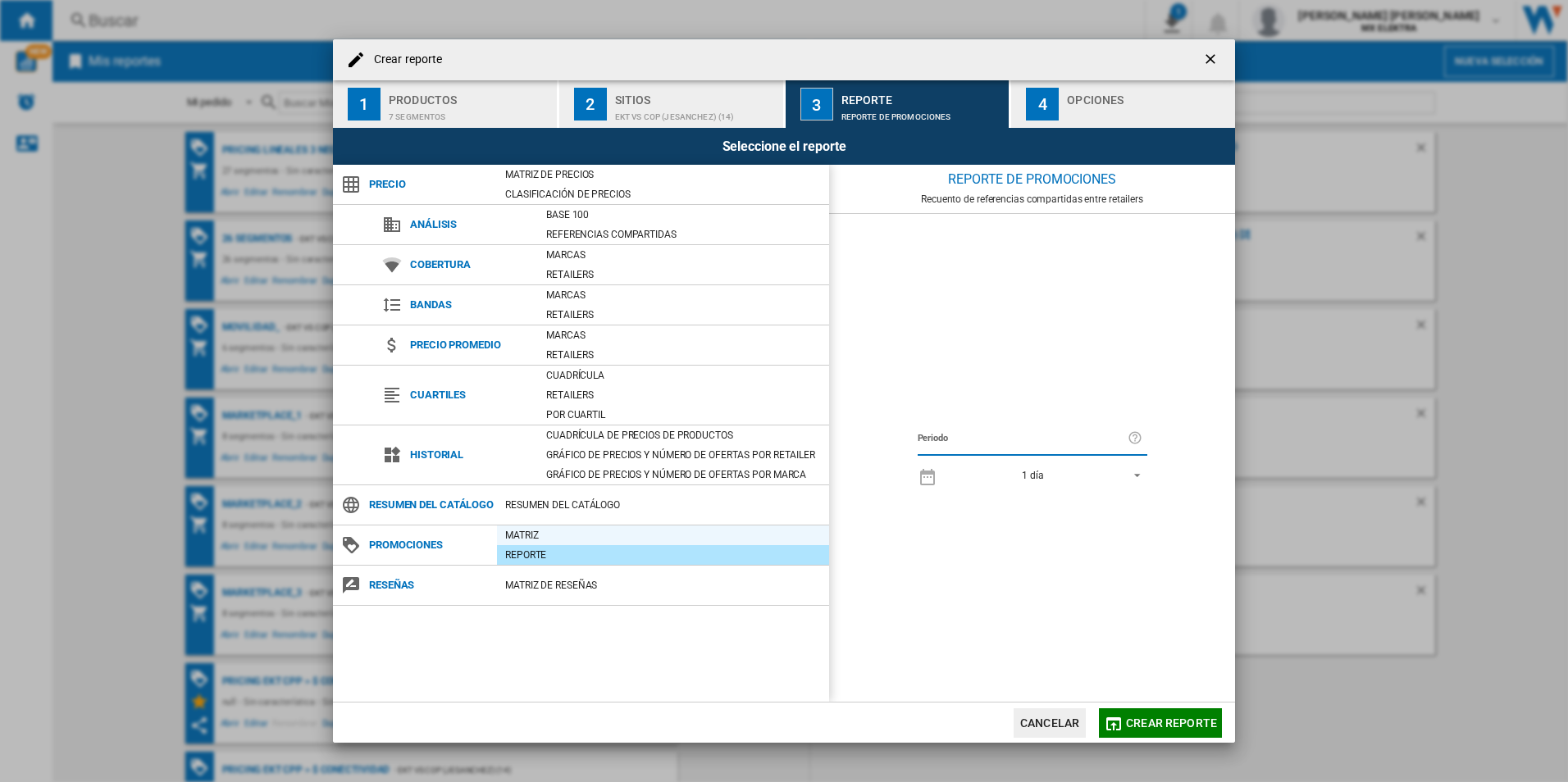
click at [539, 544] on div "Matriz" at bounding box center [663, 535] width 332 height 16
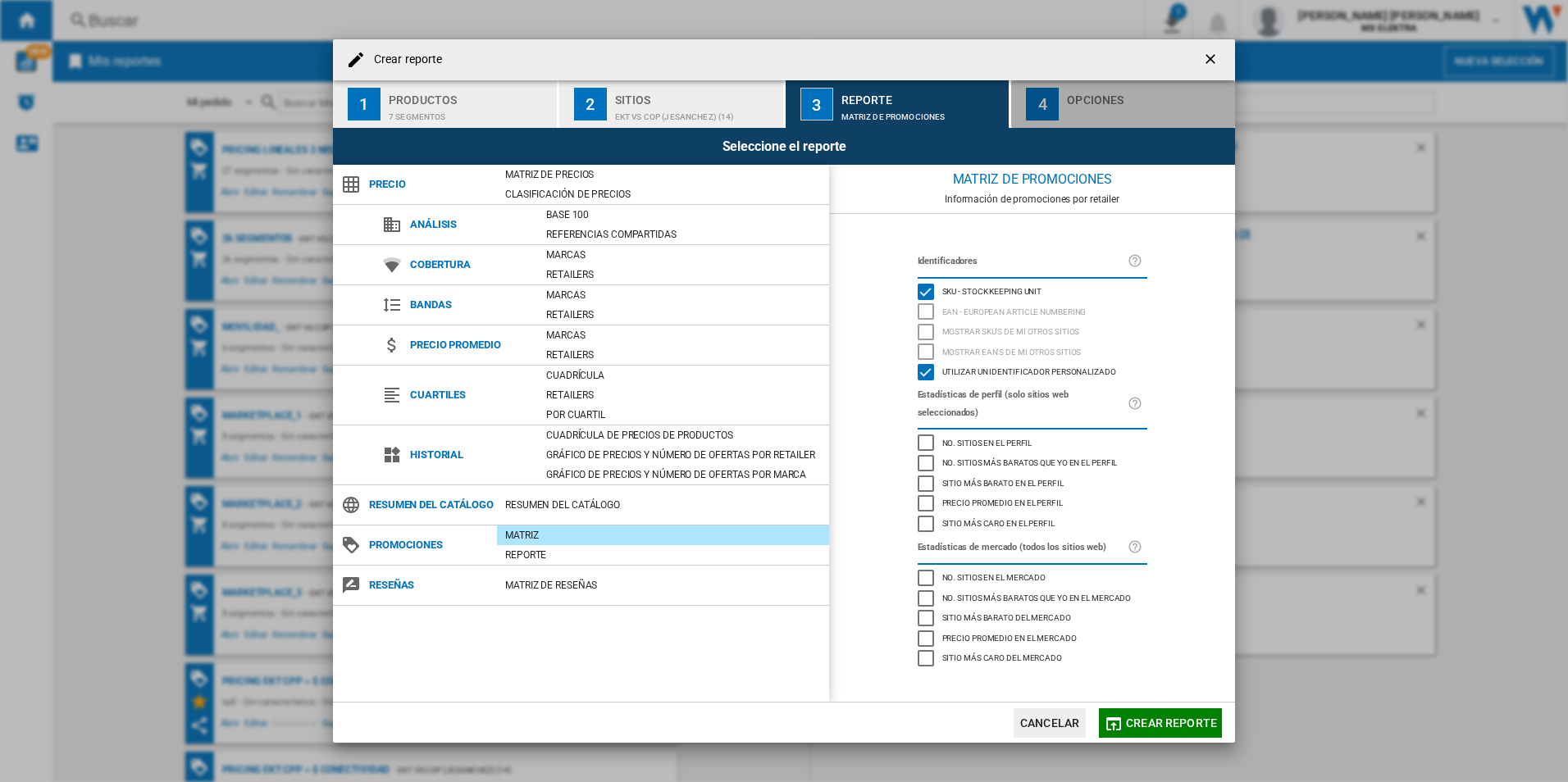
click at [1105, 97] on div "Opciones" at bounding box center [1147, 95] width 162 height 17
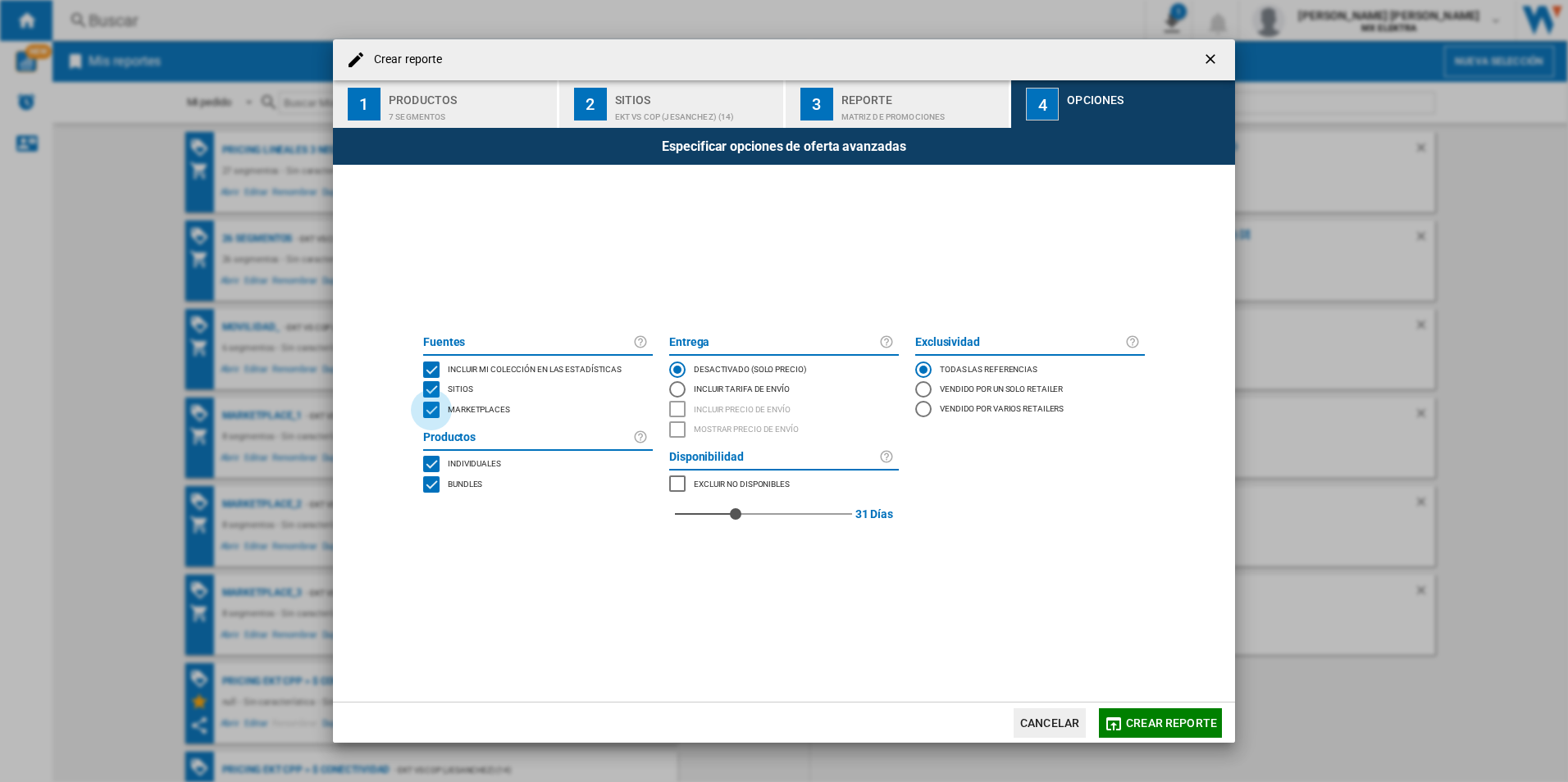
click at [437, 413] on div "MARKETPLACES" at bounding box center [431, 410] width 16 height 16
click at [1181, 714] on button "Crear reporte" at bounding box center [1160, 724] width 123 height 29
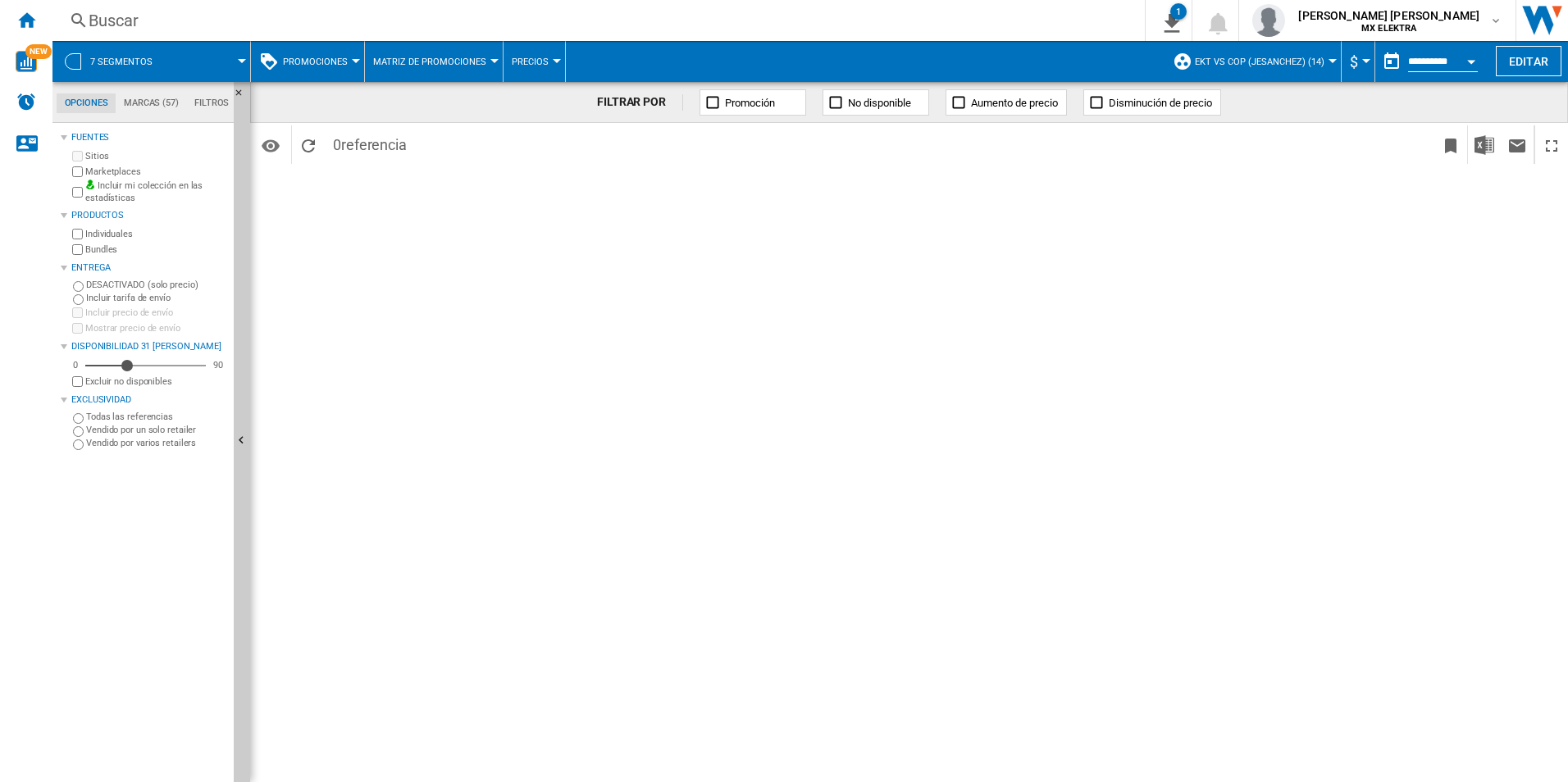
click at [114, 68] on button "7 segmentos" at bounding box center [130, 61] width 79 height 41
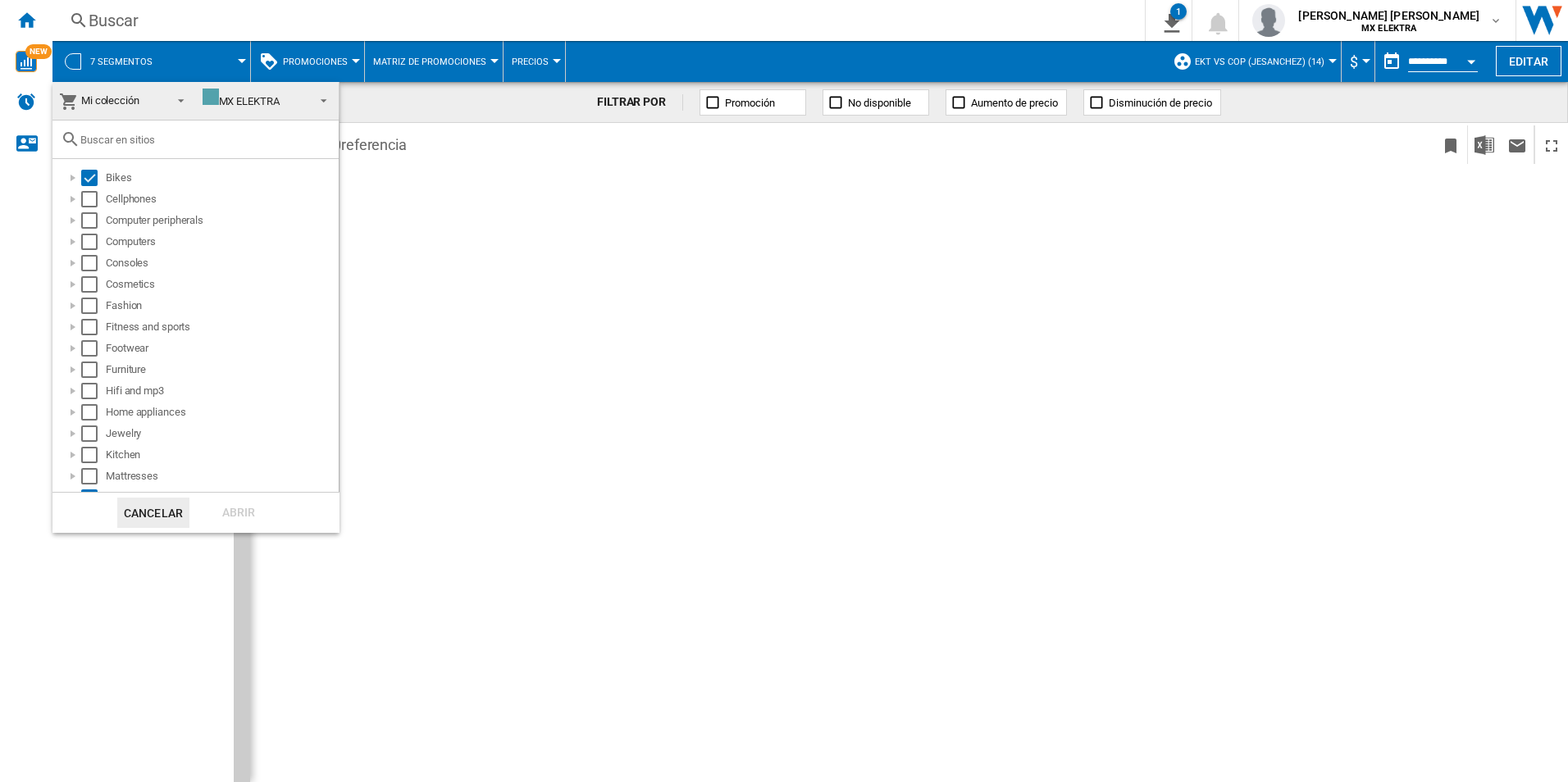
click at [838, 263] on md-backdrop at bounding box center [784, 391] width 1568 height 782
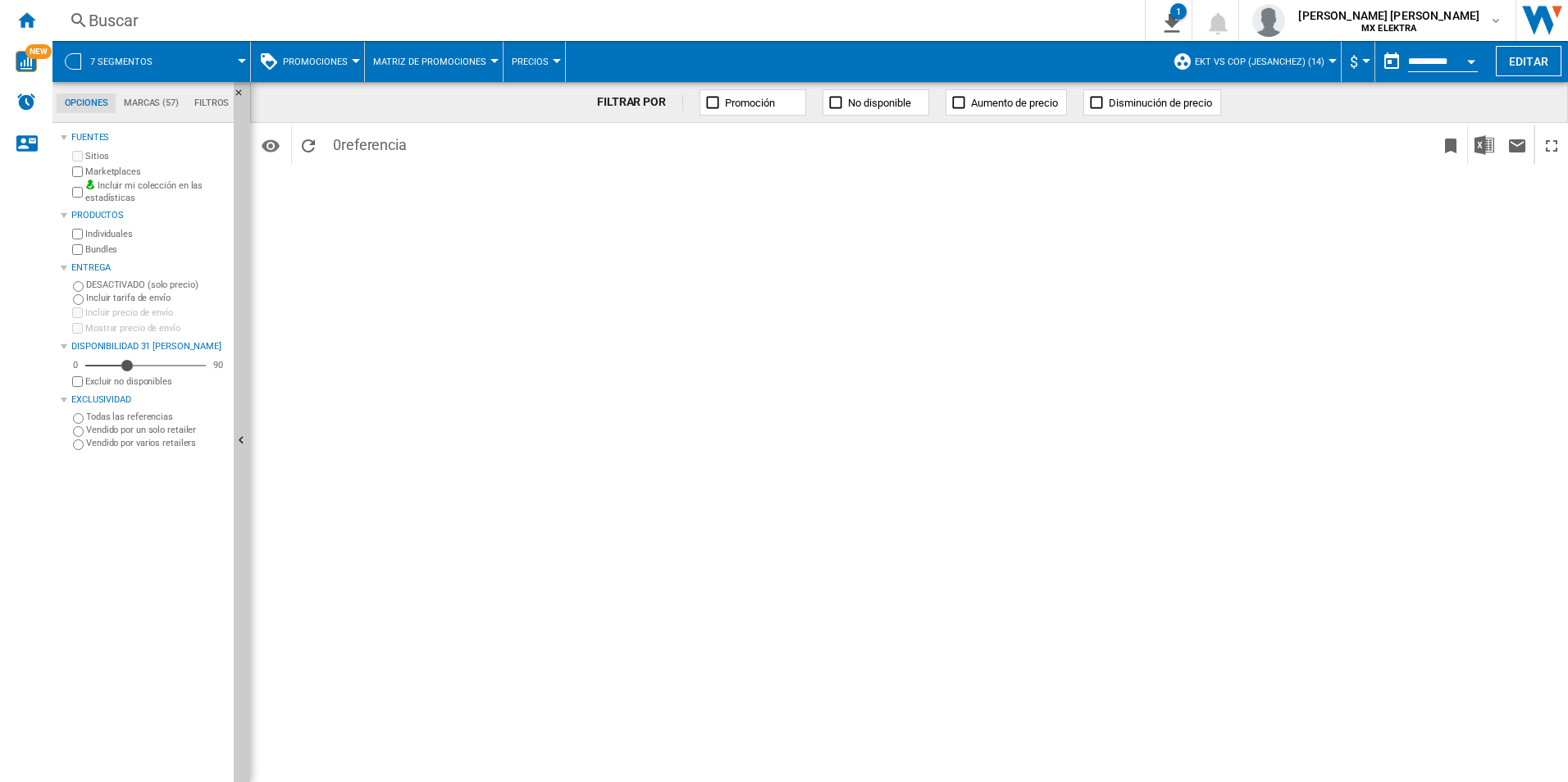
click at [79, 52] on div "7 segmentos" at bounding box center [151, 61] width 181 height 41
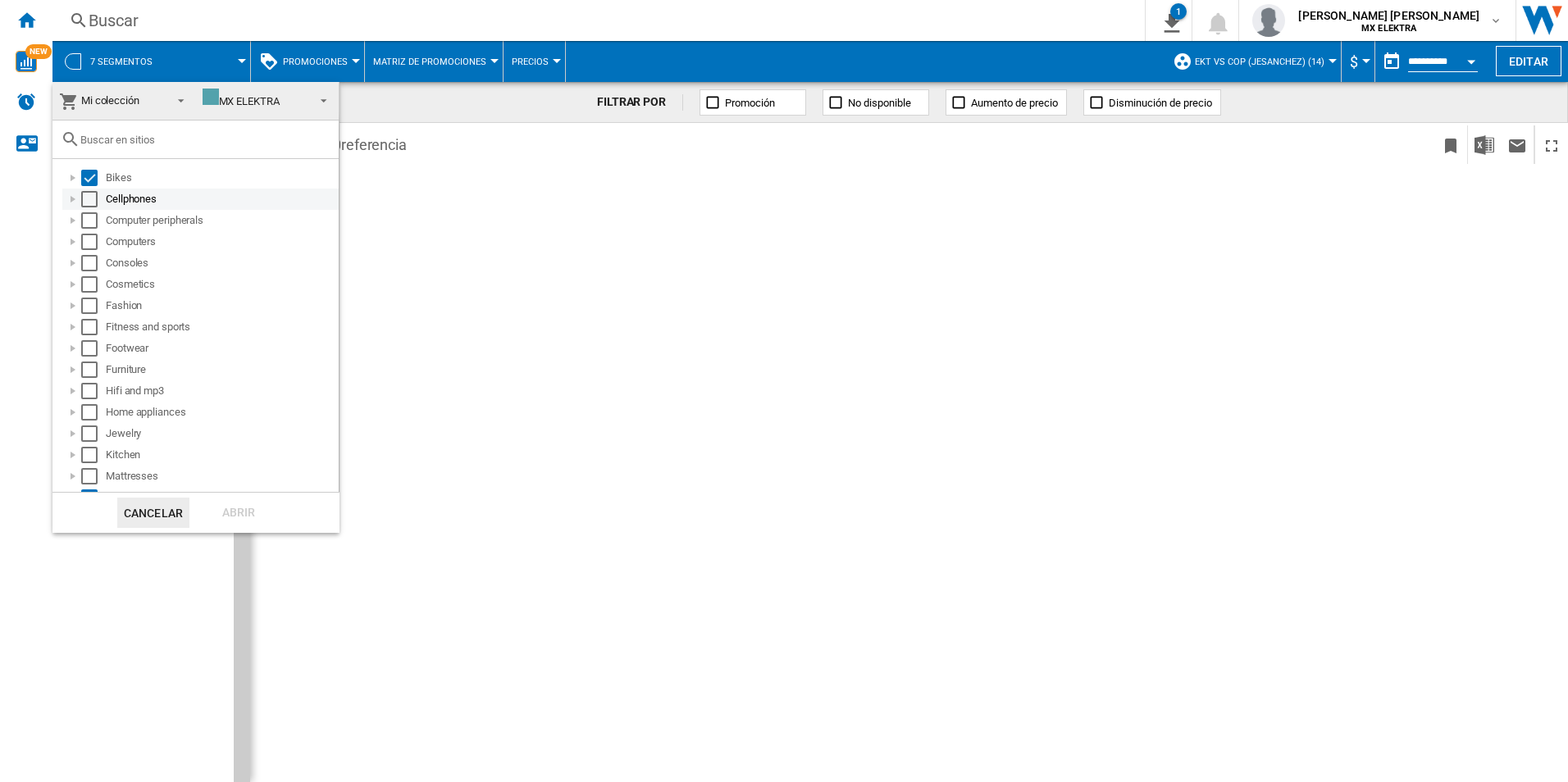
click at [86, 209] on div "Cellphones" at bounding box center [200, 198] width 277 height 21
click at [94, 206] on div "Select" at bounding box center [89, 199] width 16 height 16
click at [81, 210] on div "Computer peripherals" at bounding box center [200, 220] width 277 height 21
click at [85, 221] on div "Select" at bounding box center [89, 221] width 16 height 16
click at [89, 206] on div "Select" at bounding box center [89, 199] width 16 height 16
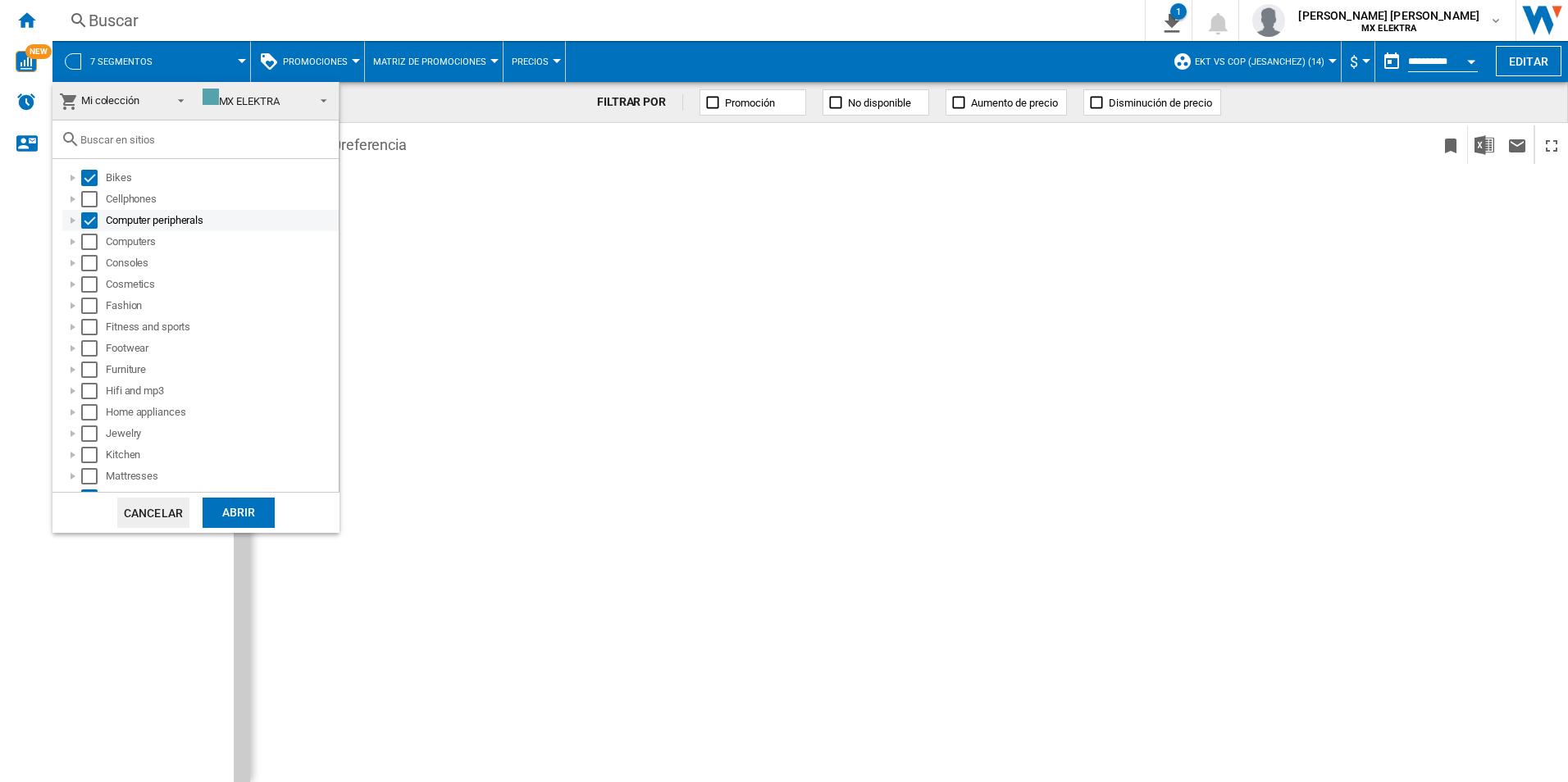
click at [89, 224] on div "Select" at bounding box center [89, 221] width 16 height 16
click at [256, 100] on div "MX ELEKTRA" at bounding box center [241, 100] width 77 height 12
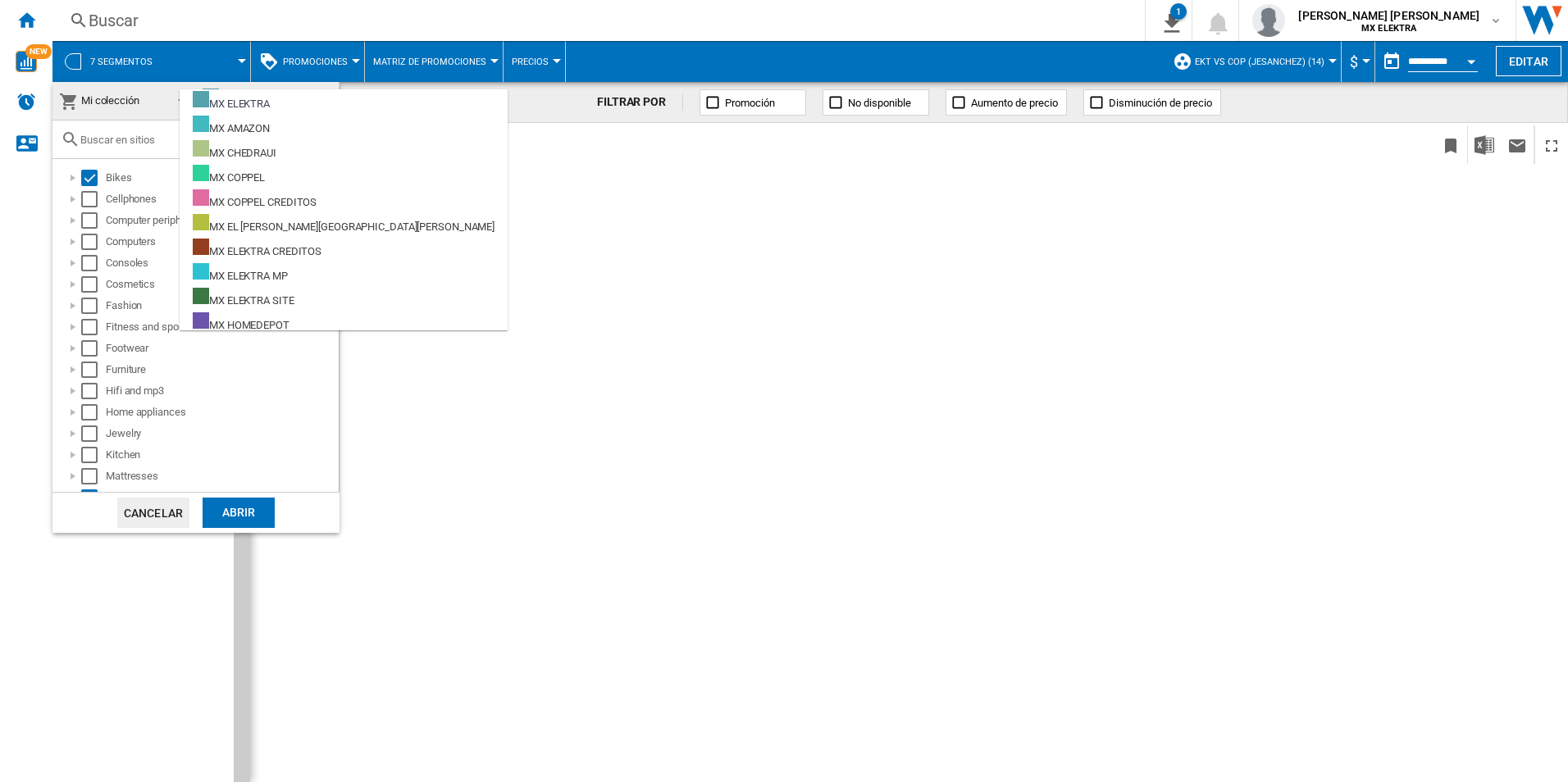
click at [41, 260] on md-backdrop at bounding box center [784, 391] width 1568 height 782
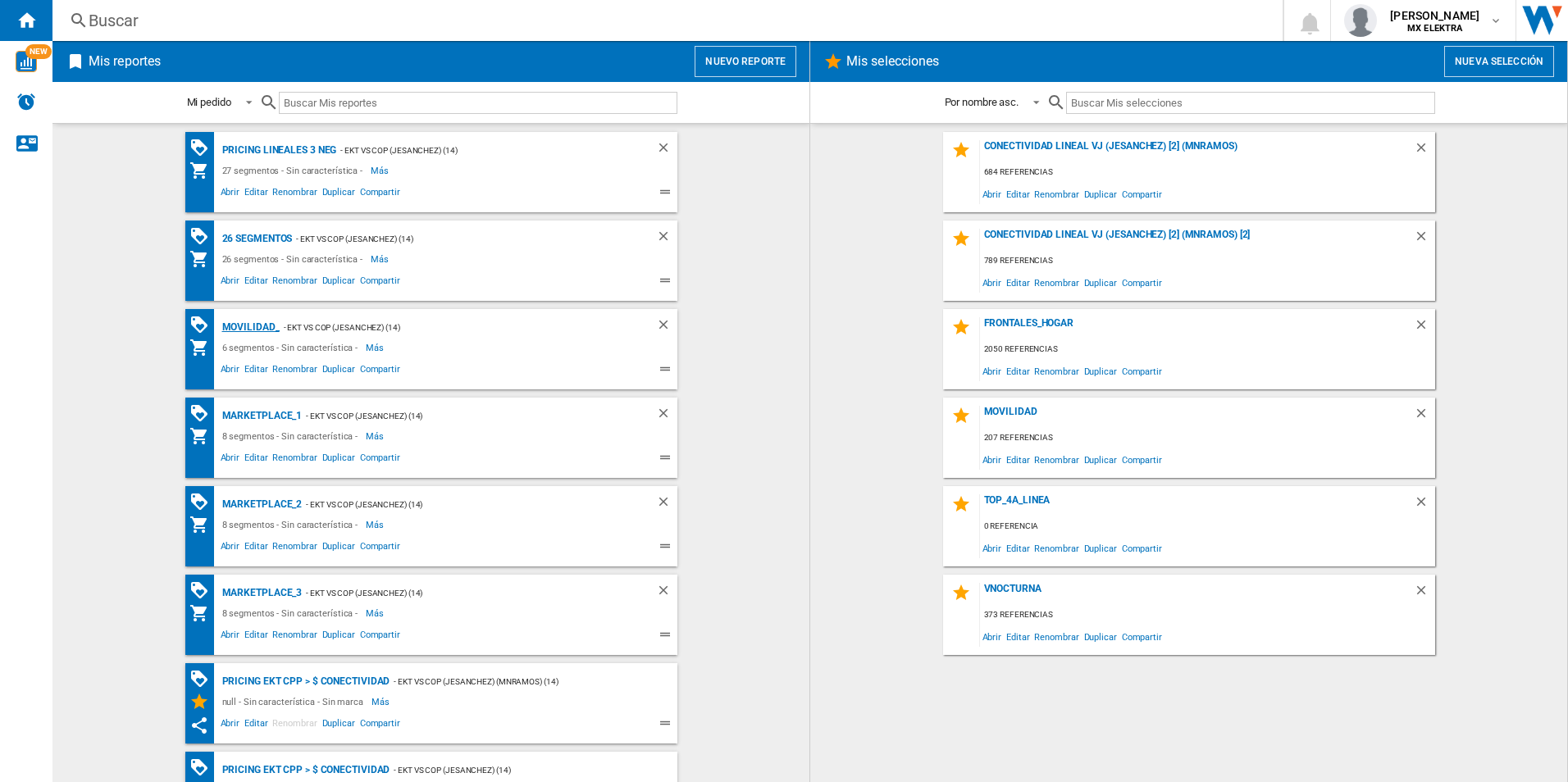
click at [261, 333] on div "MOVILIDAD_" at bounding box center [248, 327] width 61 height 20
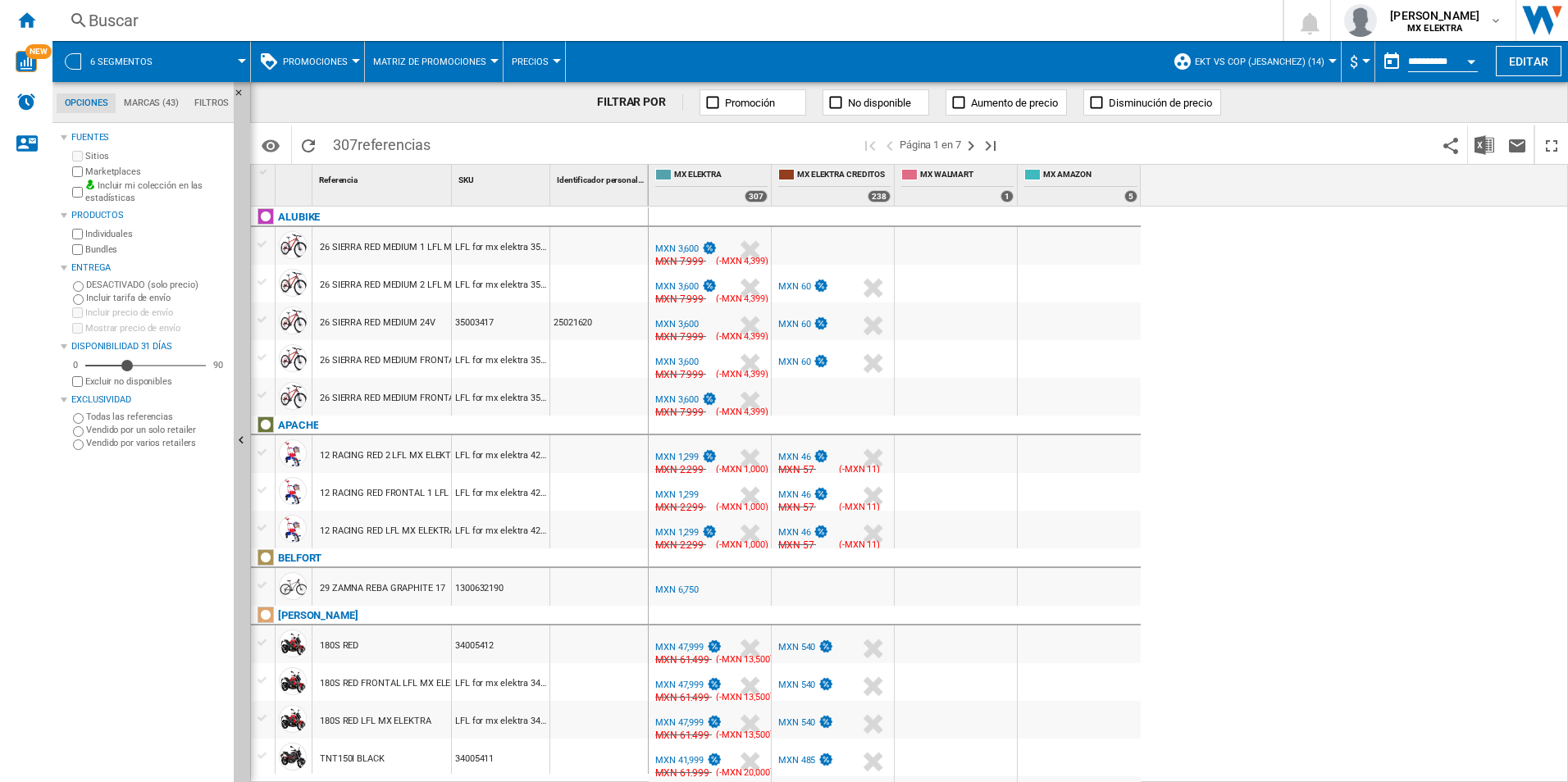
click at [99, 67] on span "6 segmentos" at bounding box center [121, 62] width 62 height 11
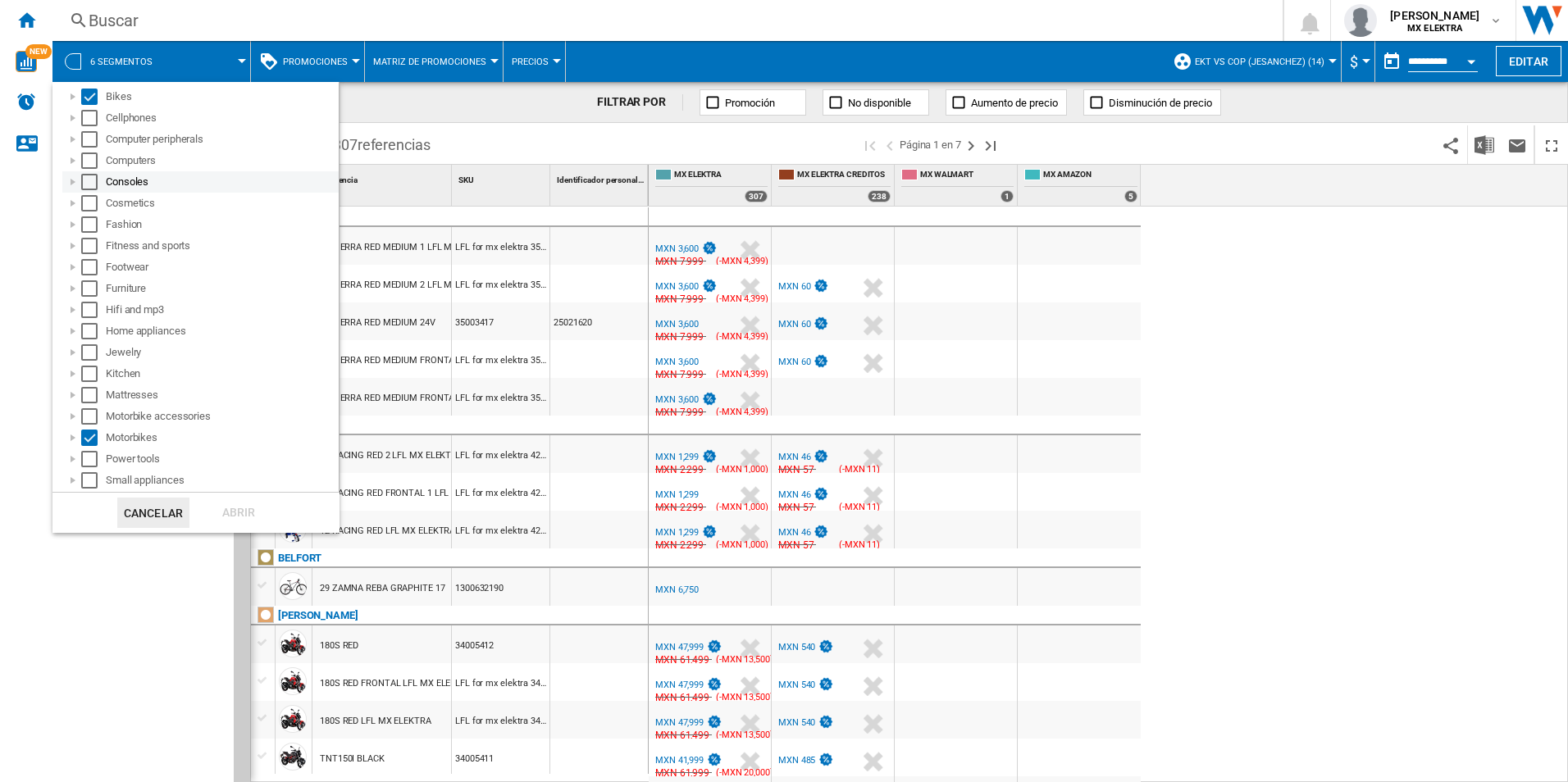
scroll to position [251, 0]
click at [34, 191] on md-backdrop at bounding box center [784, 391] width 1568 height 782
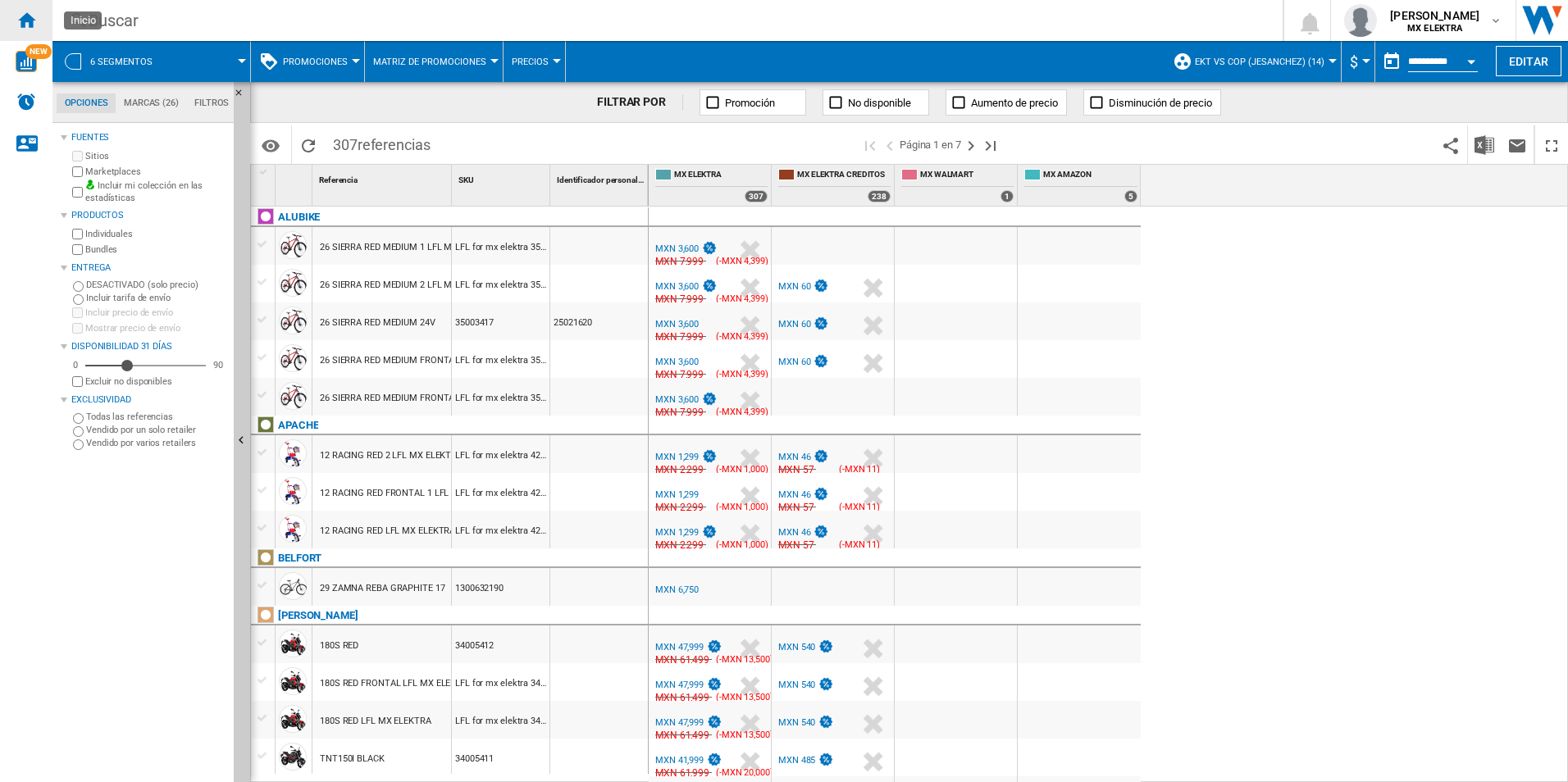
click at [39, 20] on div "Inicio" at bounding box center [26, 20] width 52 height 41
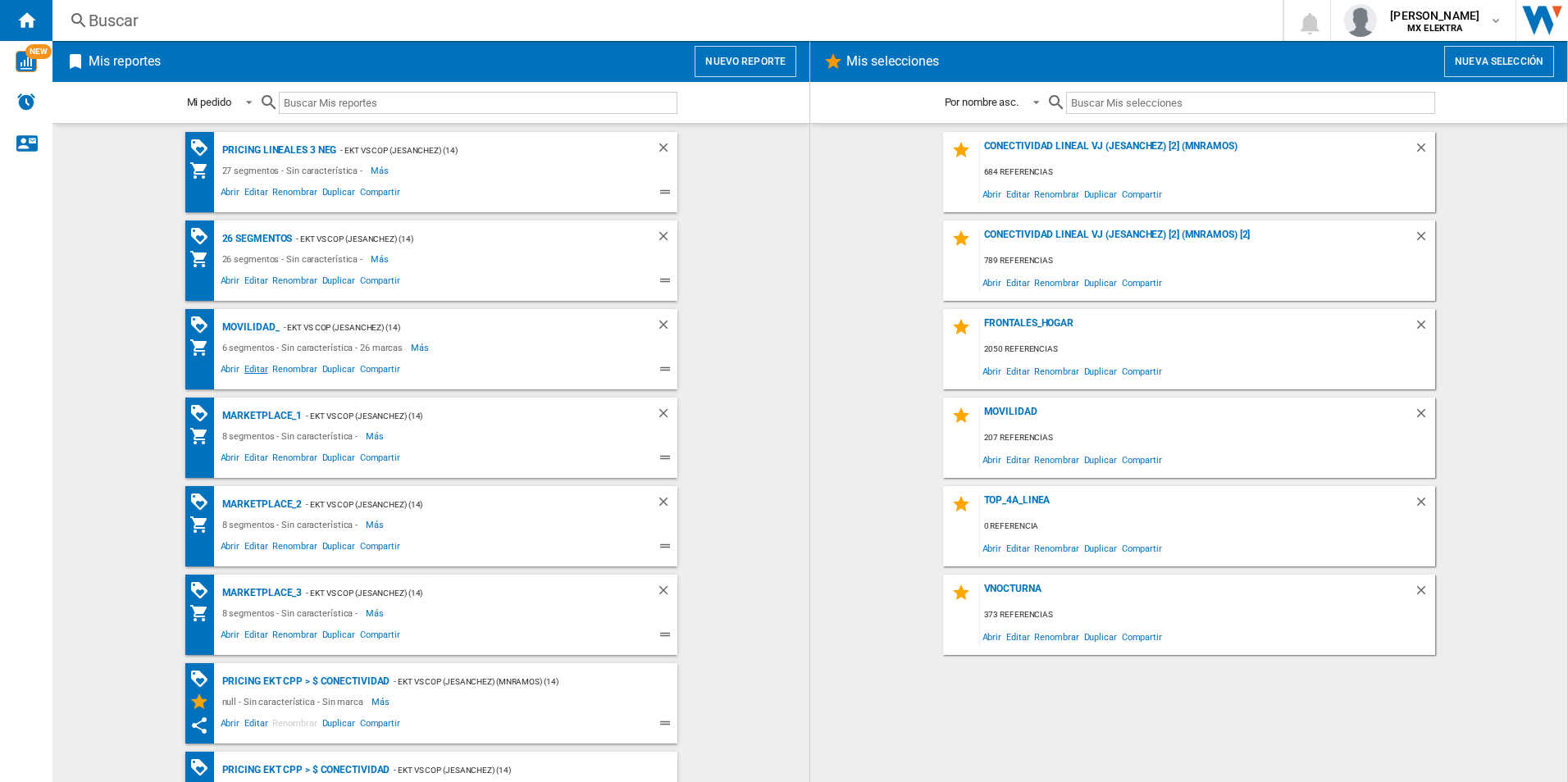
click at [249, 368] on span "Editar" at bounding box center [256, 372] width 28 height 20
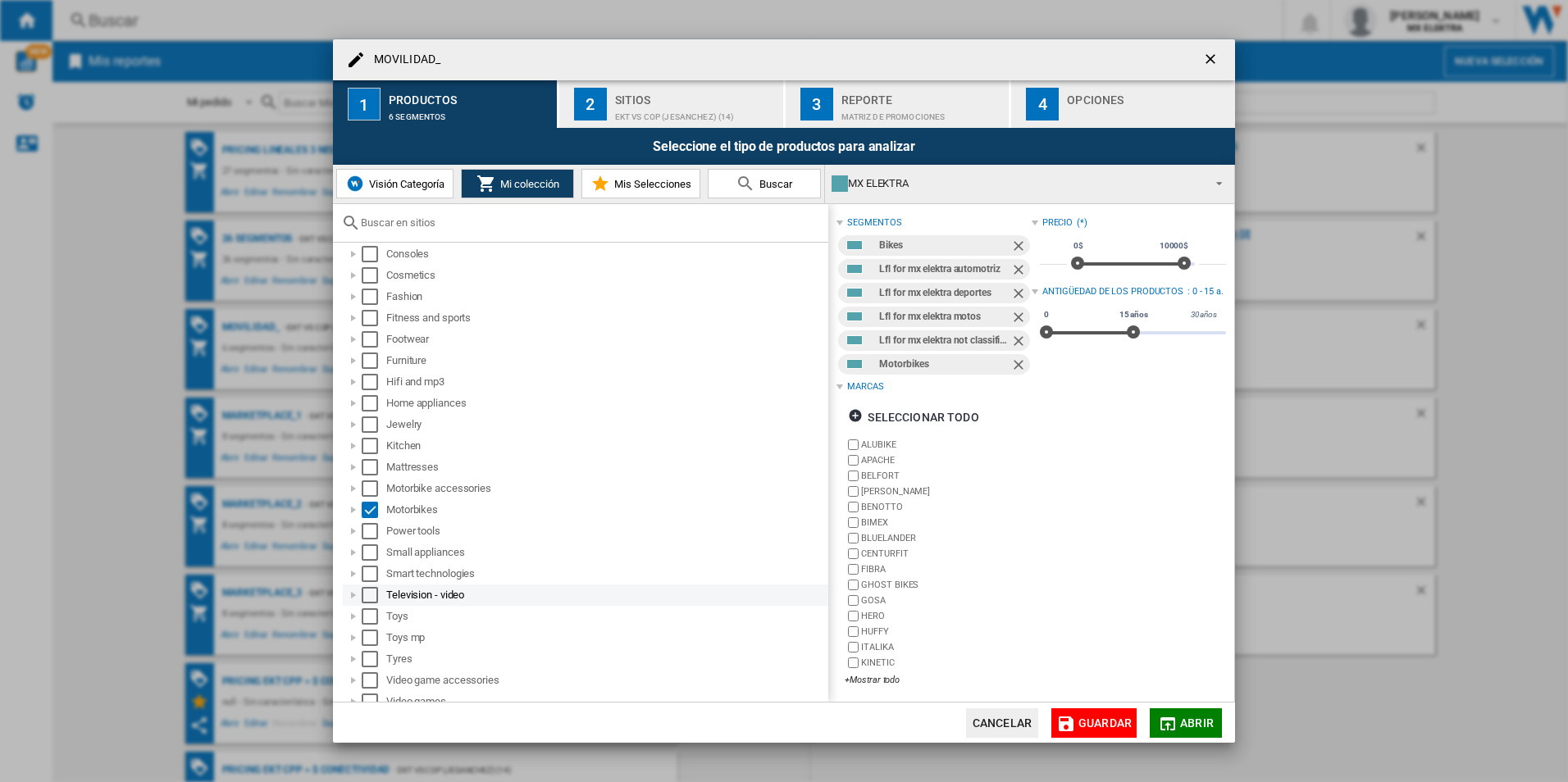
scroll to position [124, 0]
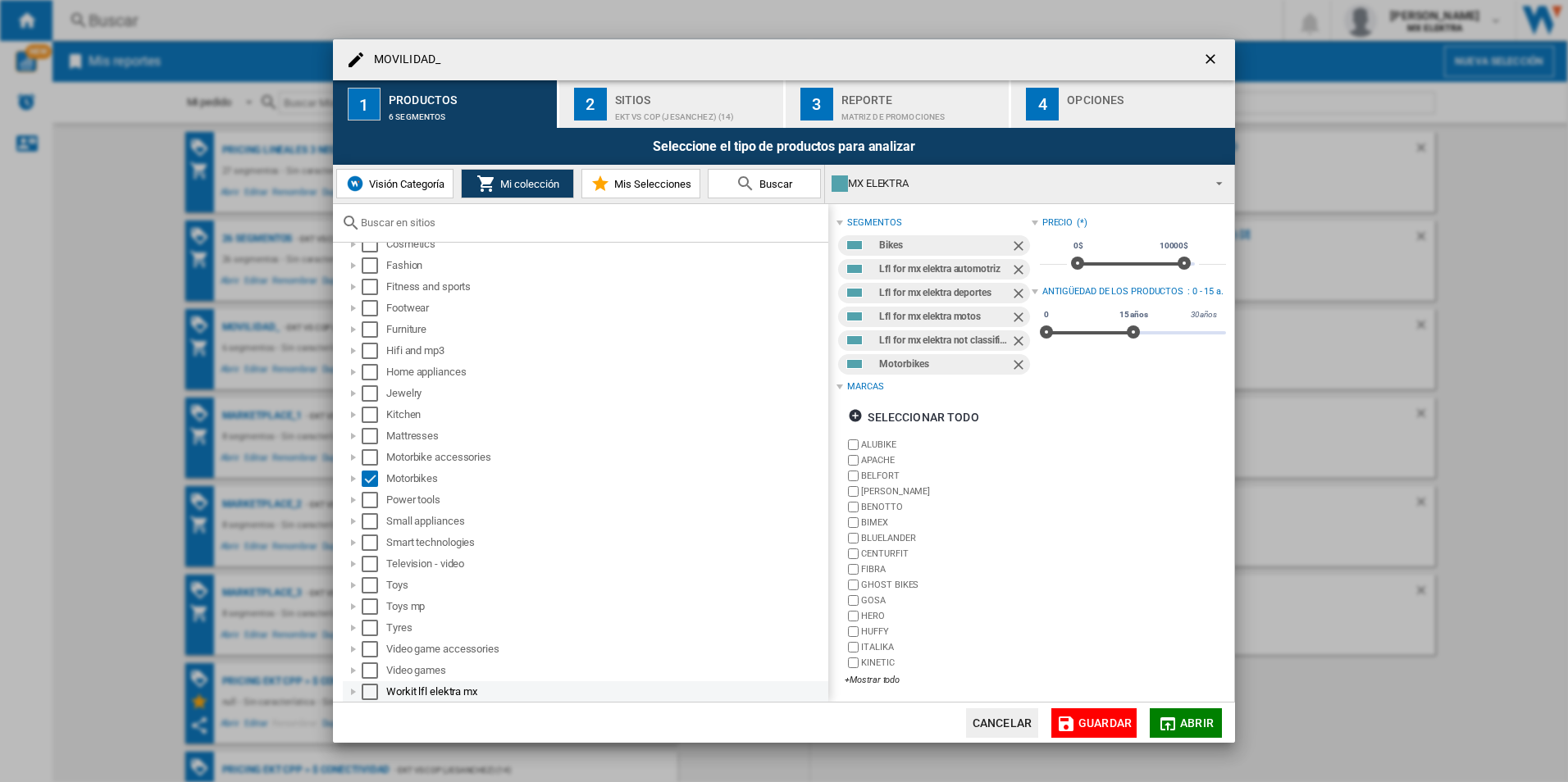
click at [357, 688] on div at bounding box center [353, 692] width 16 height 16
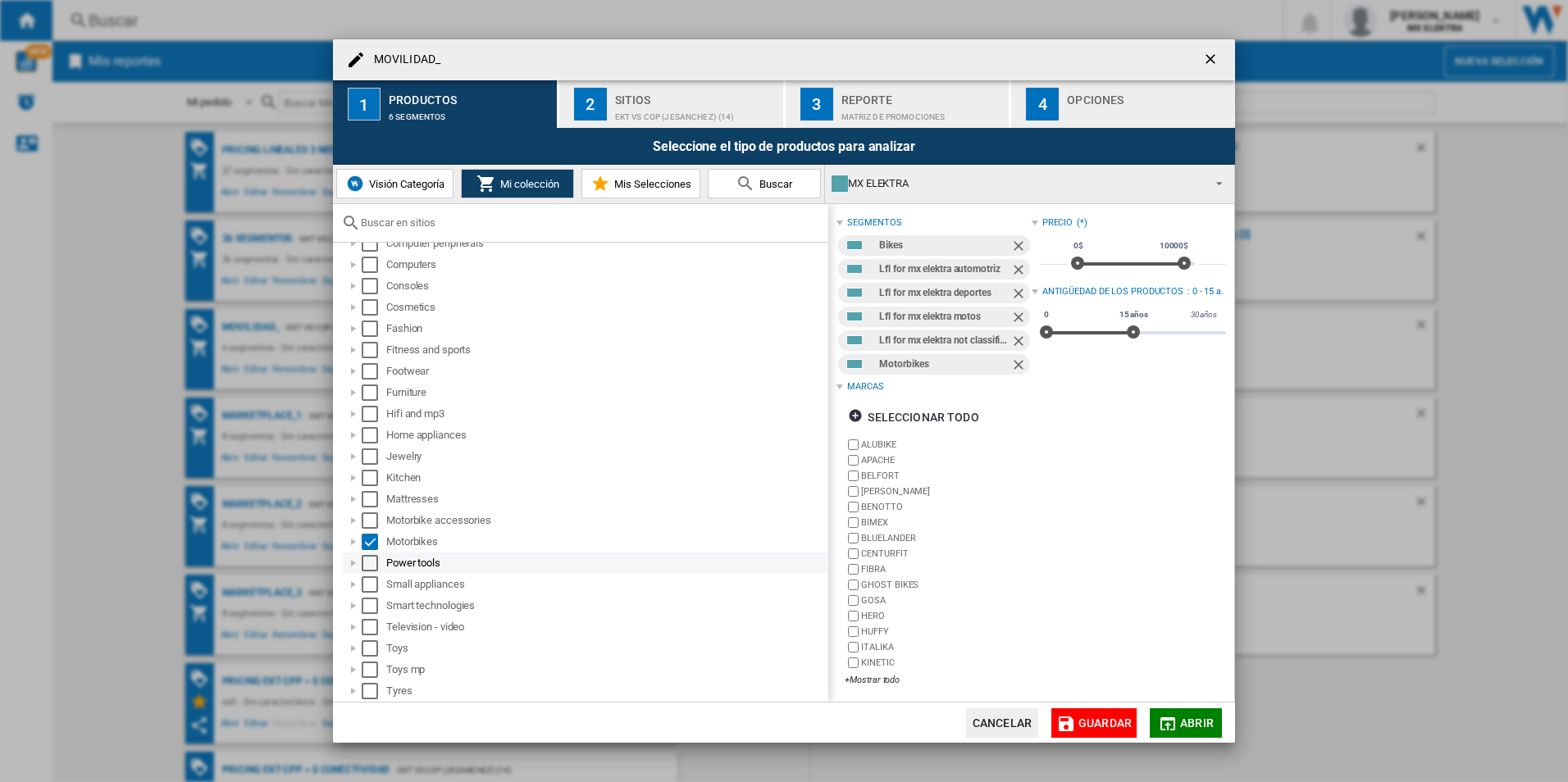
scroll to position [164, 0]
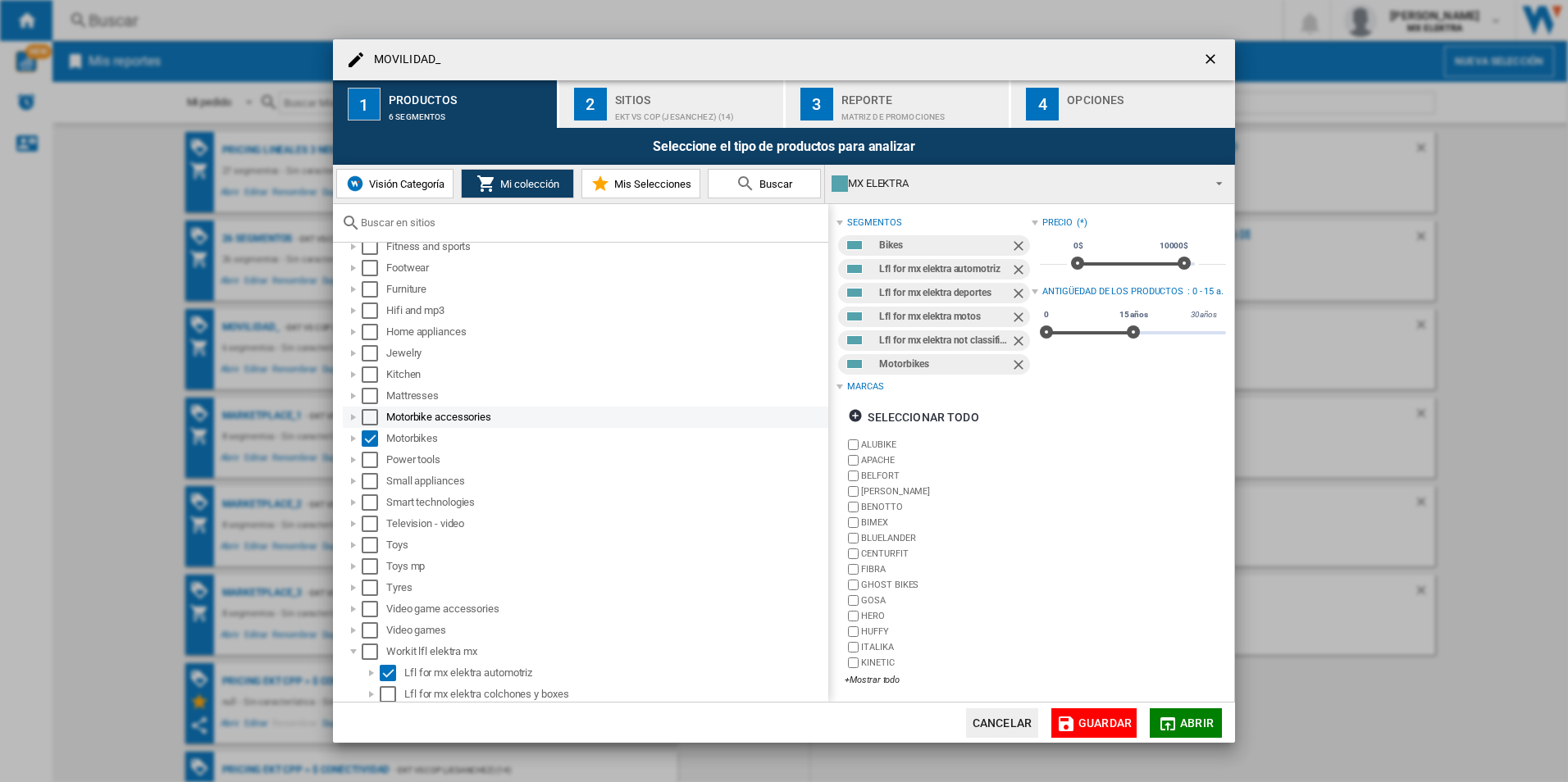
click at [373, 421] on div "Select" at bounding box center [370, 417] width 16 height 16
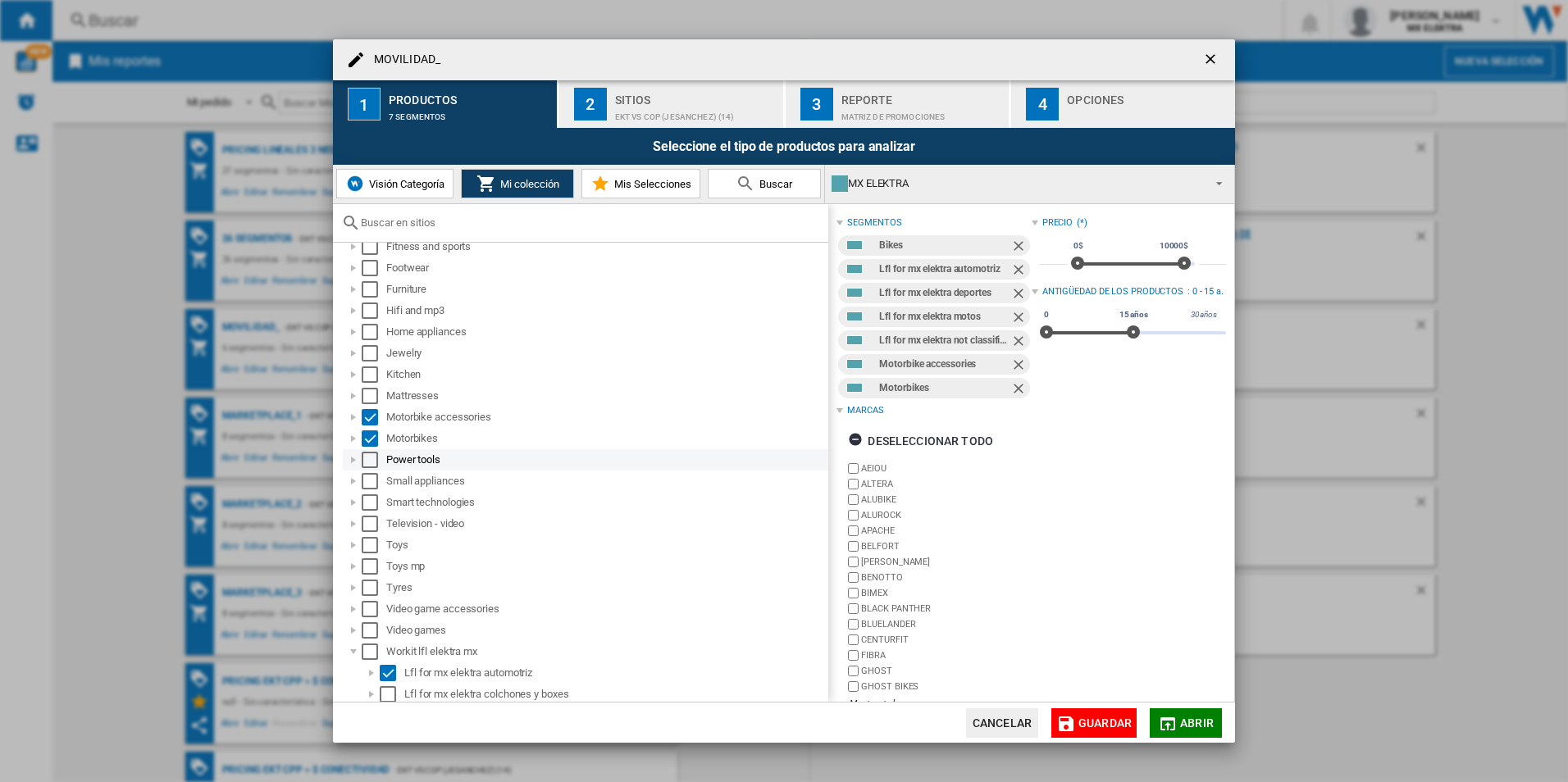
click at [367, 454] on div "Select" at bounding box center [370, 460] width 16 height 16
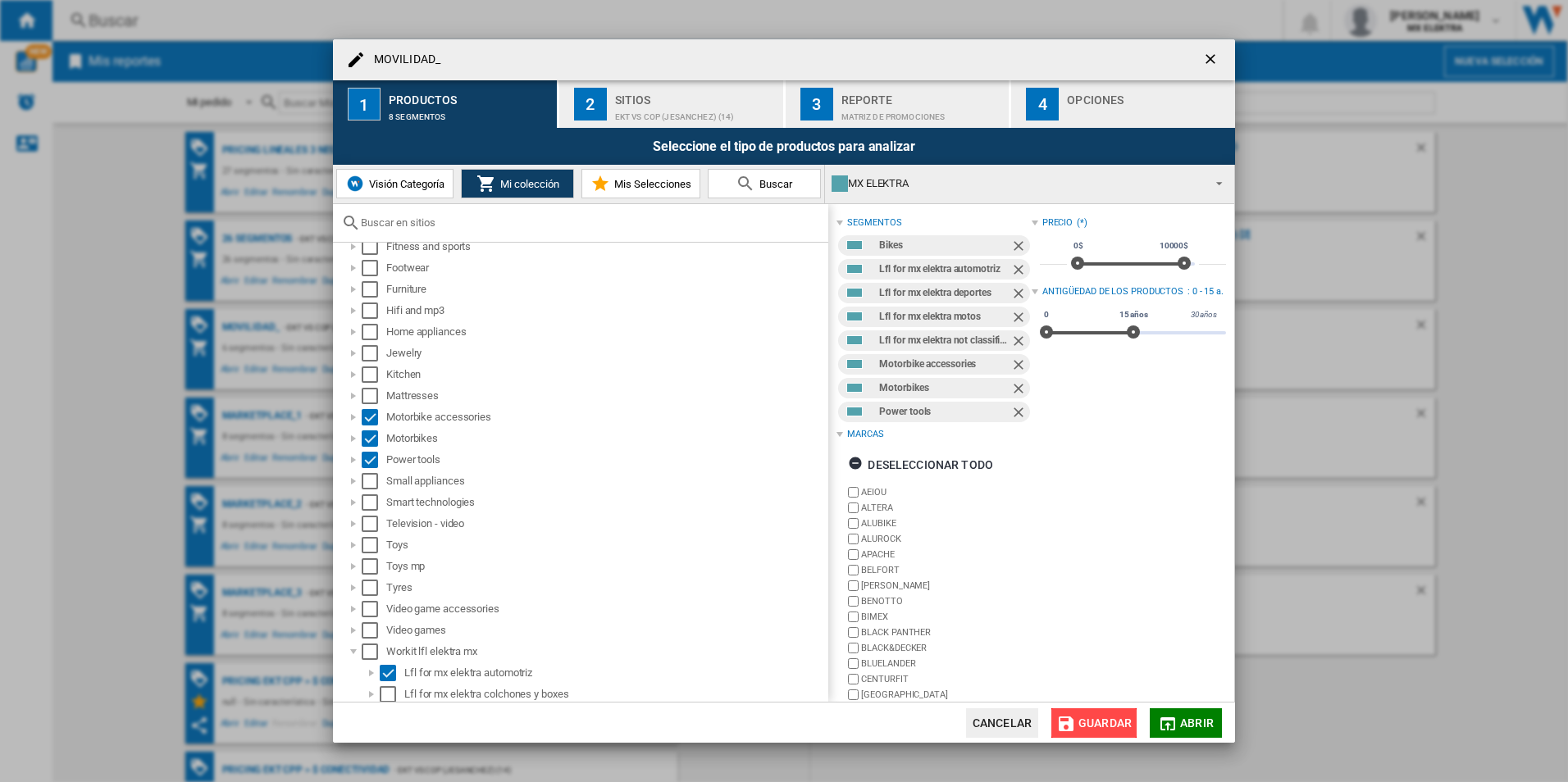
click at [1108, 712] on button "Guardar" at bounding box center [1093, 724] width 85 height 29
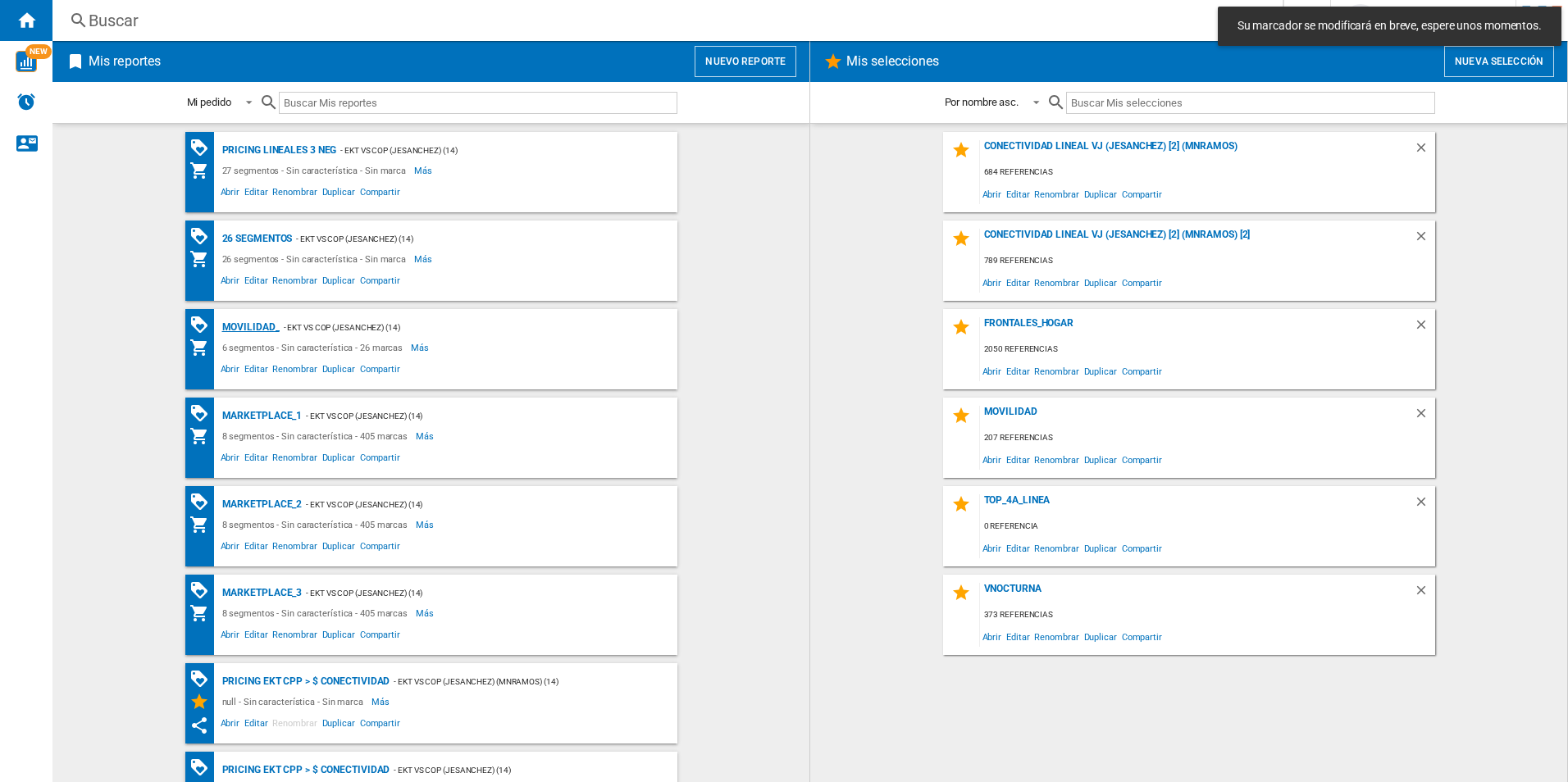
click at [243, 322] on div "MOVILIDAD_" at bounding box center [248, 327] width 61 height 20
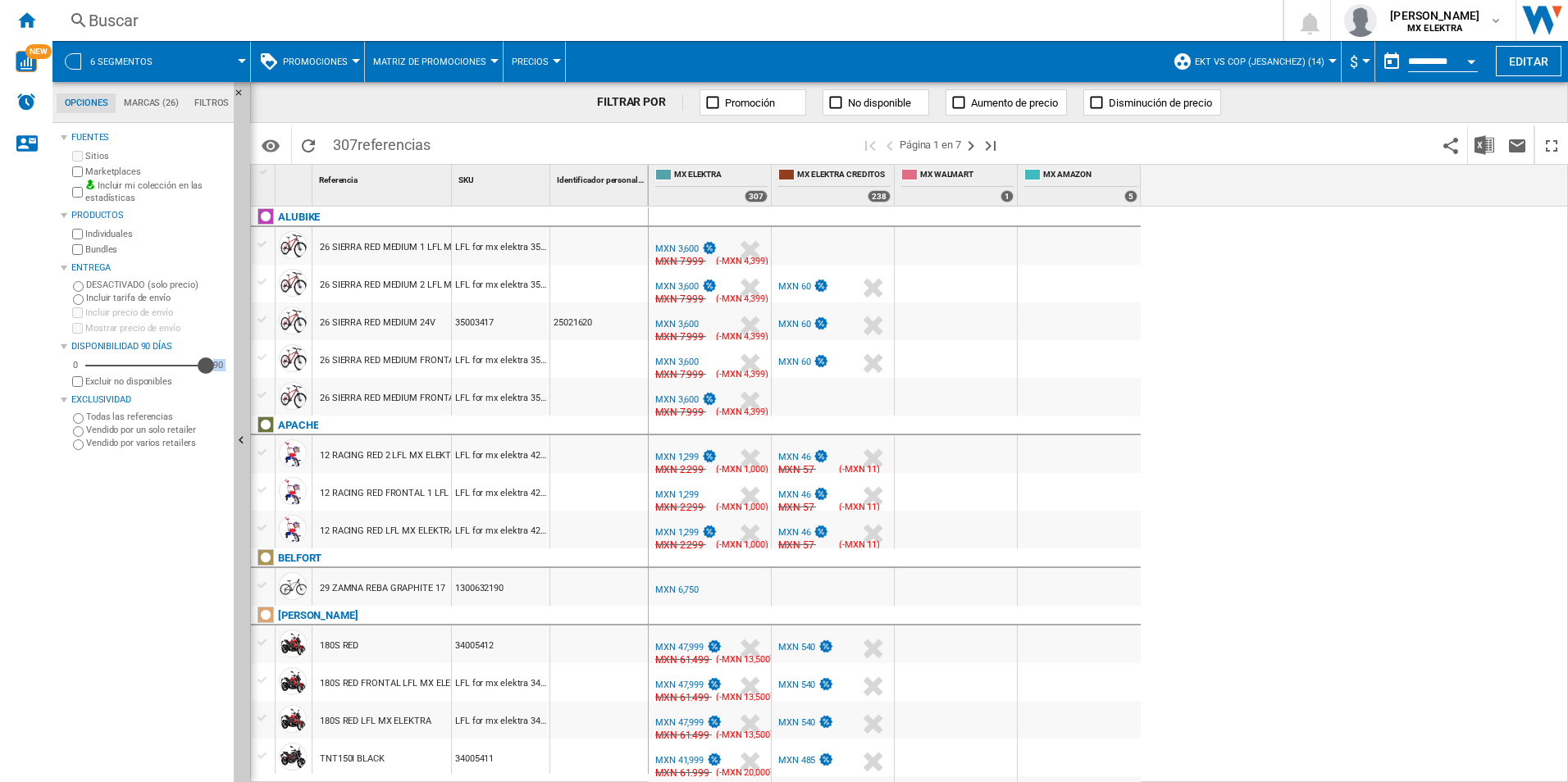
drag, startPoint x: 122, startPoint y: 365, endPoint x: 213, endPoint y: 380, distance: 92.2
click at [213, 380] on div "0 90 90 Excluir no disponibles" at bounding box center [147, 373] width 158 height 32
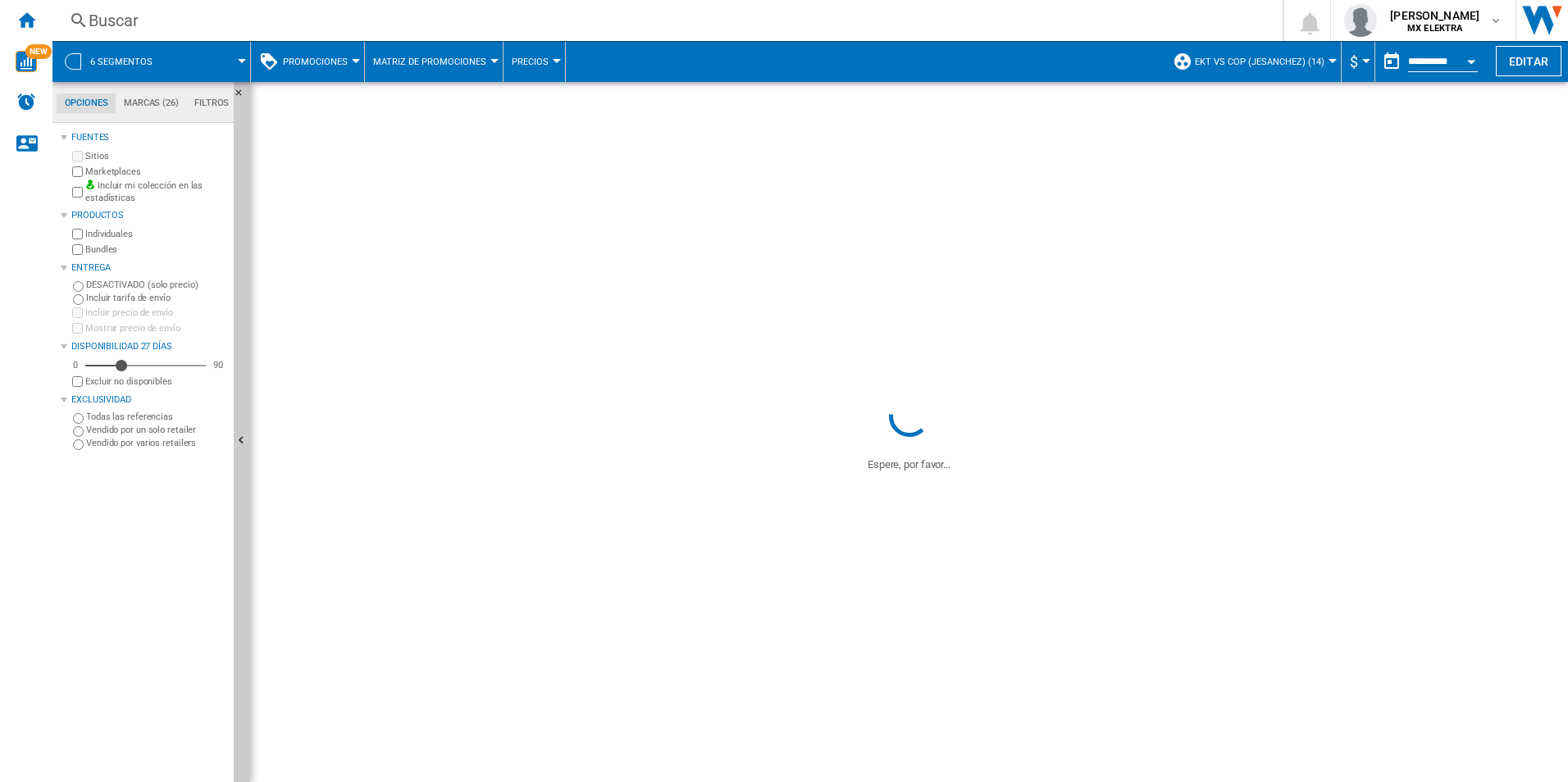
drag, startPoint x: 207, startPoint y: 365, endPoint x: 120, endPoint y: 366, distance: 87.0
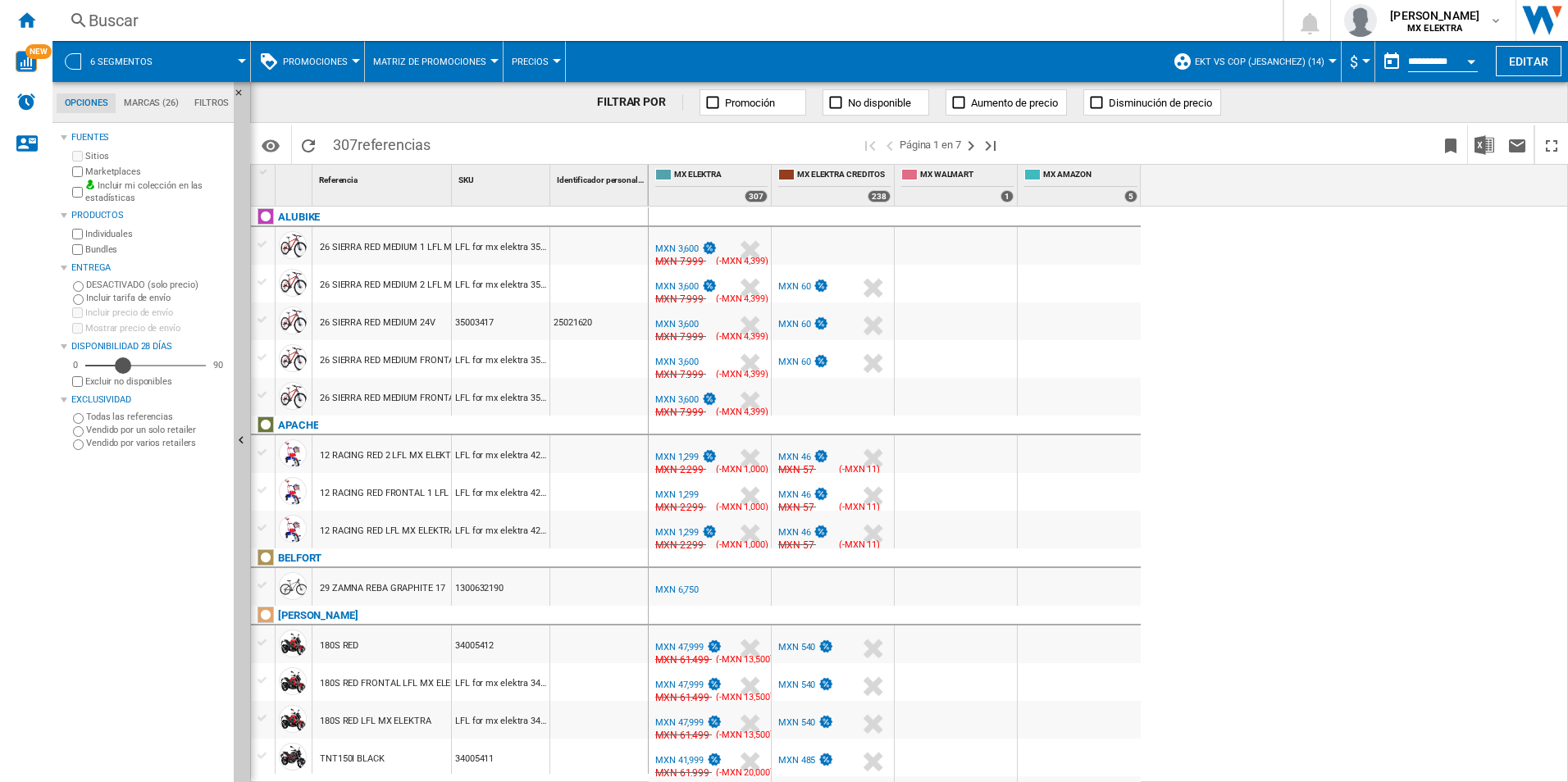
click at [123, 366] on div "Disponibilidad" at bounding box center [123, 365] width 16 height 16
click at [140, 564] on div "Fuentes Sitios Marketplaces Incluir mi colección en las estadísticas Productos …" at bounding box center [143, 454] width 166 height 655
click at [1491, 135] on img "Descargar en Excel" at bounding box center [1484, 145] width 20 height 20
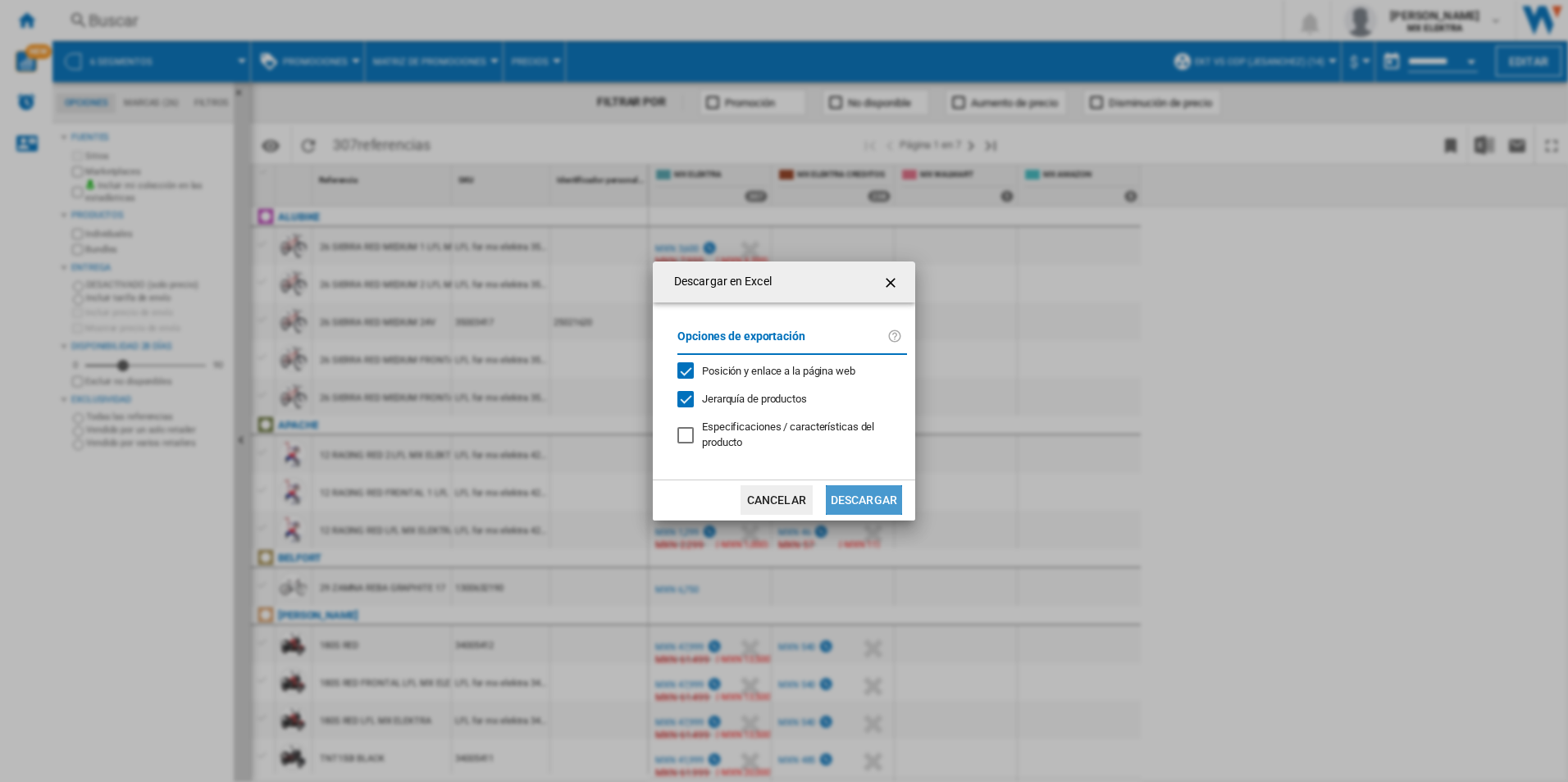
click at [858, 506] on button "Descargar" at bounding box center [863, 500] width 76 height 29
